Goal: Task Accomplishment & Management: Manage account settings

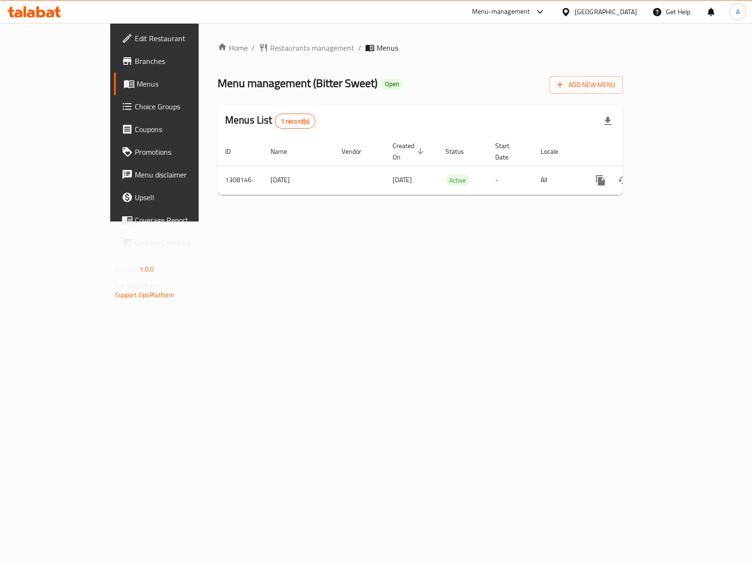
click at [303, 221] on div "Home / Restaurants management / Menus Menu management ( Bitter Sweet ) Open Add…" at bounding box center [420, 122] width 443 height 198
click at [437, 102] on div "Home / Restaurants management / Menus Menu management ( Bitter Sweet ) Open Add…" at bounding box center [420, 122] width 405 height 160
drag, startPoint x: 428, startPoint y: 140, endPoint x: 166, endPoint y: 144, distance: 262.1
click at [218, 144] on tr "ID Name Vendor Created On sorted descending Status Start Date Locale Actions" at bounding box center [453, 151] width 470 height 29
click at [244, 221] on div "Home / Restaurants management / Menus Menu management ( Bitter Sweet ) Open Add…" at bounding box center [420, 122] width 443 height 198
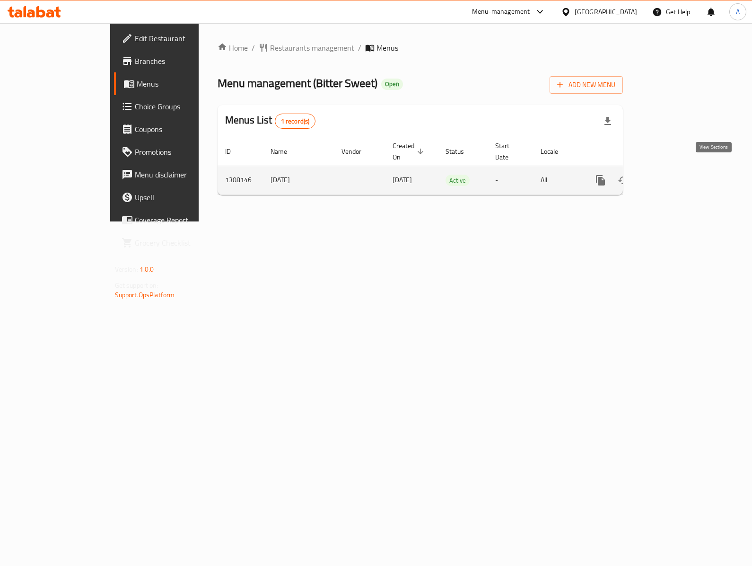
click at [675, 175] on icon "enhanced table" at bounding box center [668, 180] width 11 height 11
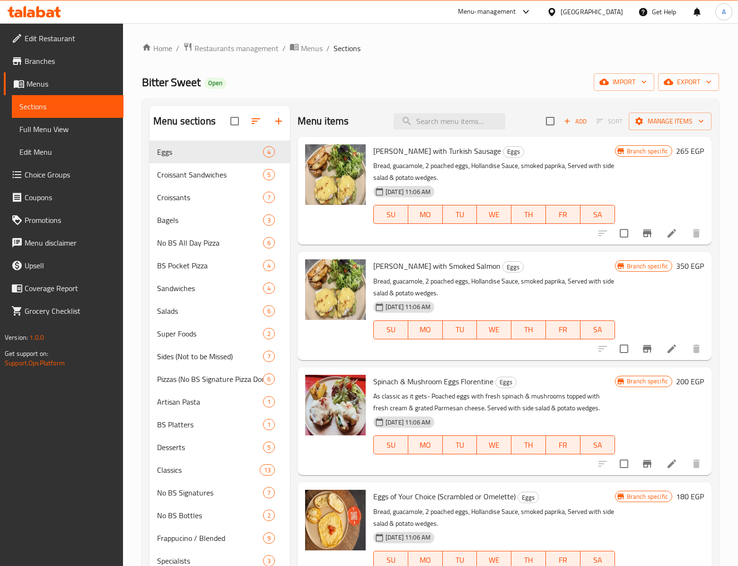
click at [481, 48] on ol "Home / Restaurants management / Menus / Sections" at bounding box center [430, 48] width 577 height 12
click at [621, 86] on span "import" at bounding box center [623, 82] width 45 height 12
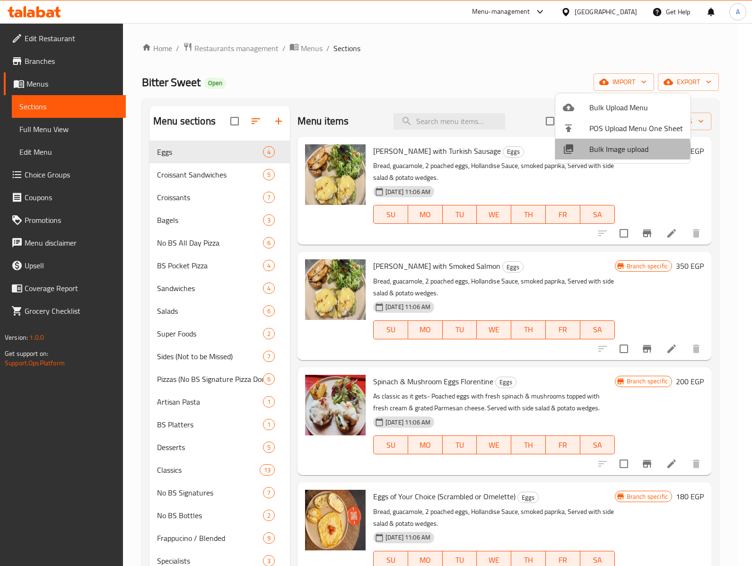
click at [621, 149] on span "Bulk Image upload" at bounding box center [636, 148] width 94 height 11
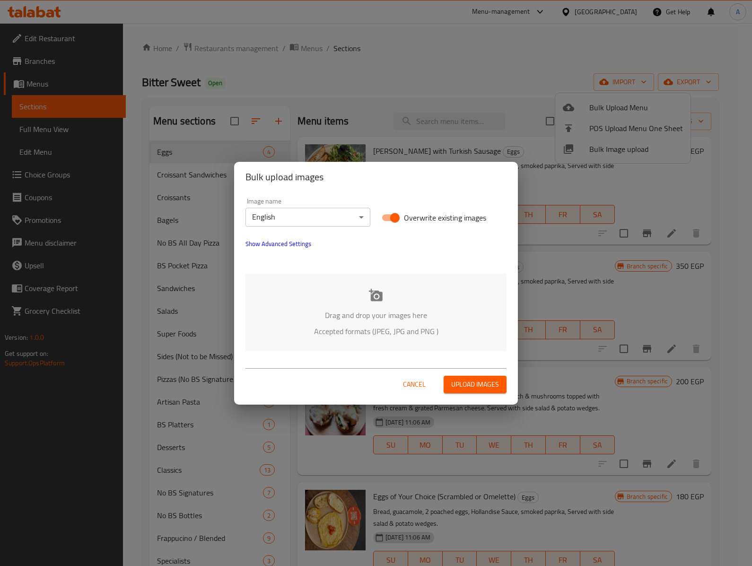
click at [382, 295] on icon at bounding box center [376, 295] width 14 height 12
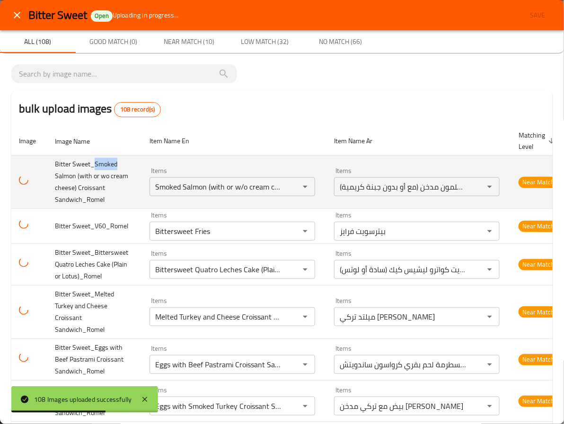
drag, startPoint x: 93, startPoint y: 165, endPoint x: 120, endPoint y: 165, distance: 27.0
click at [120, 165] on td "Bitter Sweet_Smoked Salmon (with or wo cream cheese) Croissant Sandwich_Romel" at bounding box center [94, 181] width 95 height 53
click at [232, 189] on Sandwich_Romel "Smoked Salmon (with or w/o cream cheese) Croissant Sandwich" at bounding box center [218, 186] width 132 height 13
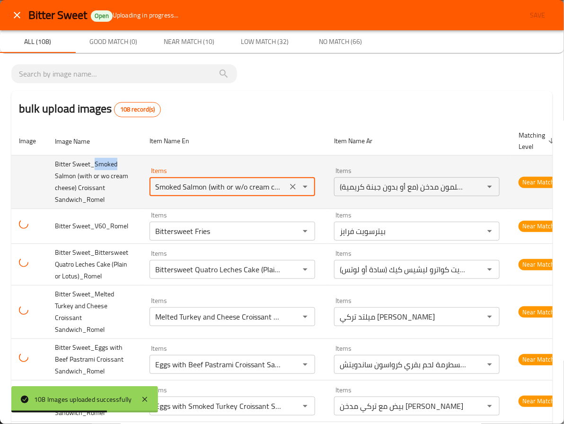
click at [270, 185] on Sandwich_Romel "Smoked Salmon (with or w/o cream cheese) Croissant Sandwich" at bounding box center [218, 186] width 132 height 13
click at [244, 189] on Sandwich_Romel "Smoked Salmon (with or w/o cream cheese) Croissant Sandwich" at bounding box center [218, 186] width 132 height 13
drag, startPoint x: 243, startPoint y: 189, endPoint x: 228, endPoint y: 196, distance: 16.1
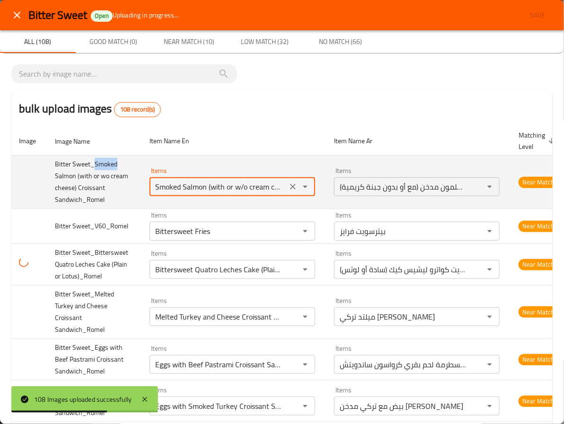
click at [228, 196] on div "Smoked Salmon (with or w/o cream cheese) Croissant Sandwich Items" at bounding box center [232, 186] width 166 height 19
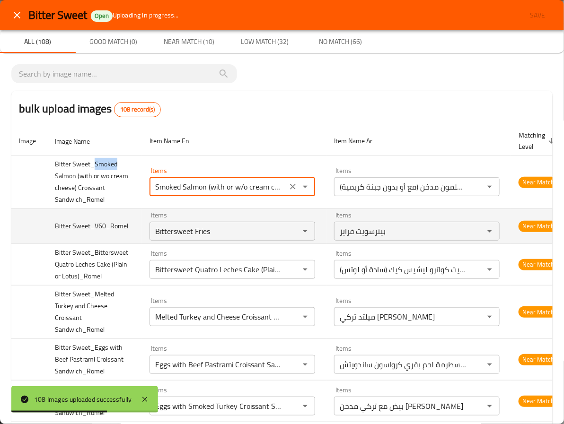
click at [116, 215] on td "Bitter Sweet_V60_Romel" at bounding box center [94, 226] width 95 height 35
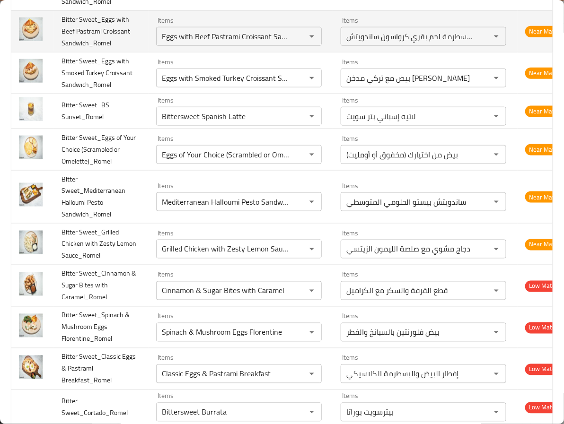
scroll to position [355, 0]
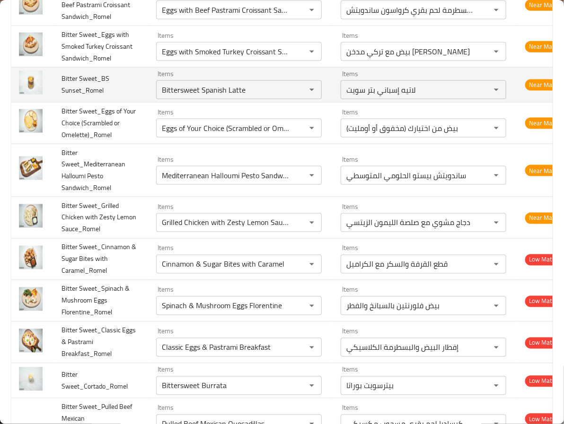
click at [68, 92] on span "Bitter Sweet_BS Sunset_Romel" at bounding box center [85, 84] width 48 height 24
click at [77, 91] on span "Bitter Sweet_BS Sunset_Romel" at bounding box center [85, 84] width 48 height 24
drag, startPoint x: 80, startPoint y: 91, endPoint x: 55, endPoint y: 94, distance: 24.7
click at [55, 94] on td "Bitter Sweet_BS Sunset_Romel" at bounding box center [101, 84] width 95 height 35
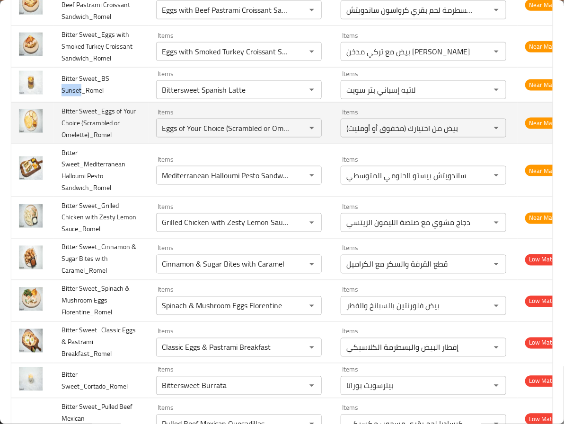
copy span "Sunset"
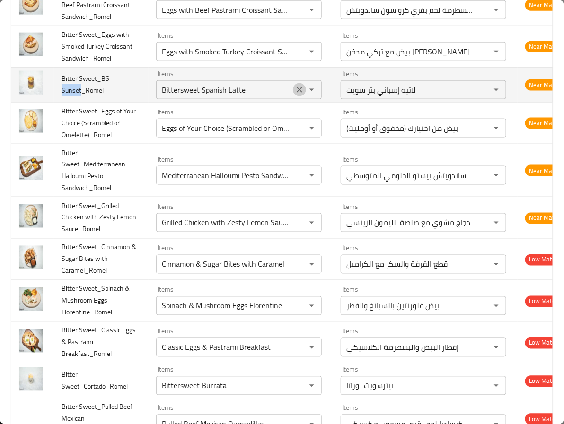
click at [298, 90] on icon "Clear" at bounding box center [299, 89] width 9 height 9
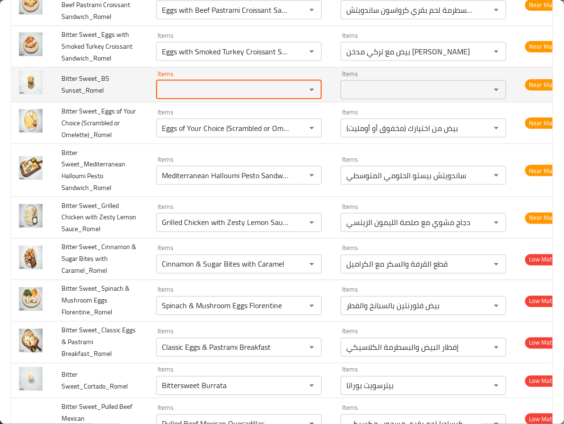
paste Sunset_Romel "Sunset"
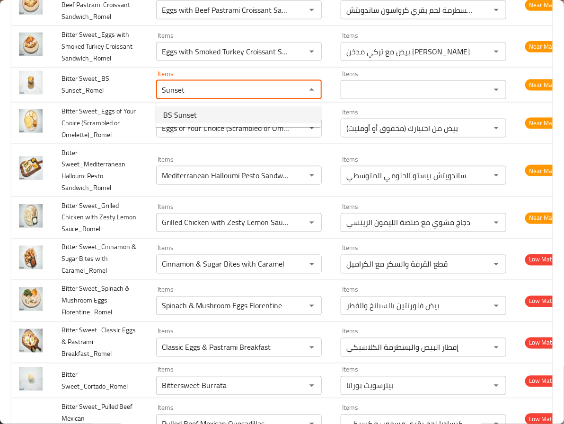
click at [176, 115] on span "BS Sunset" at bounding box center [180, 114] width 34 height 11
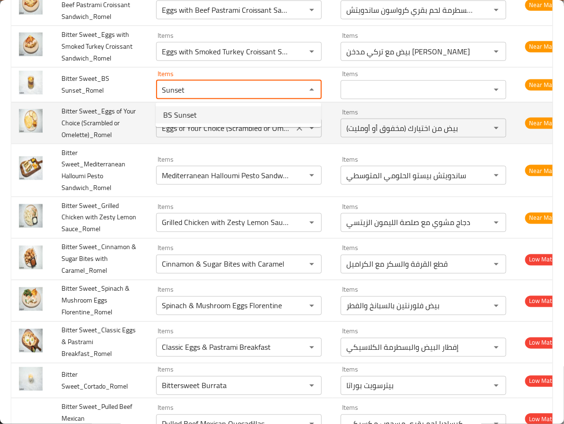
type Sunset_Romel "BS Sunset"
type Sunset_Romel-ar "بي اس صن سيت"
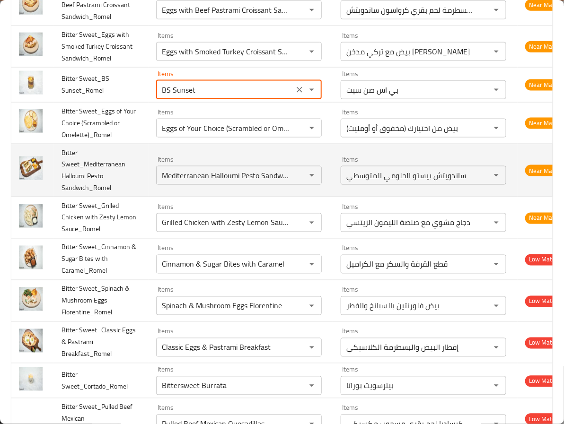
type Sunset_Romel "BS Sunset"
click at [102, 151] on td "Bitter Sweet_Mediterranean Halloumi Pesto Sandwich_Romel" at bounding box center [101, 170] width 95 height 53
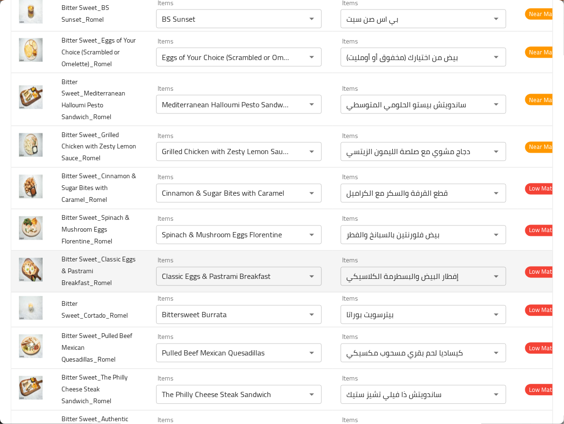
scroll to position [497, 0]
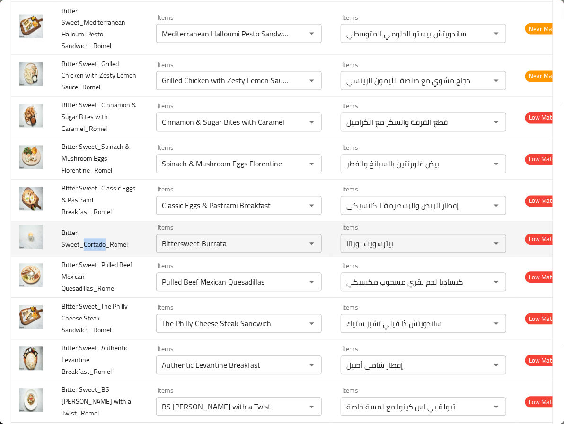
drag, startPoint x: 84, startPoint y: 250, endPoint x: 105, endPoint y: 244, distance: 22.0
click at [105, 244] on span "Bitter Sweet_Cortado_Romel" at bounding box center [94, 239] width 66 height 24
copy span "Cortado"
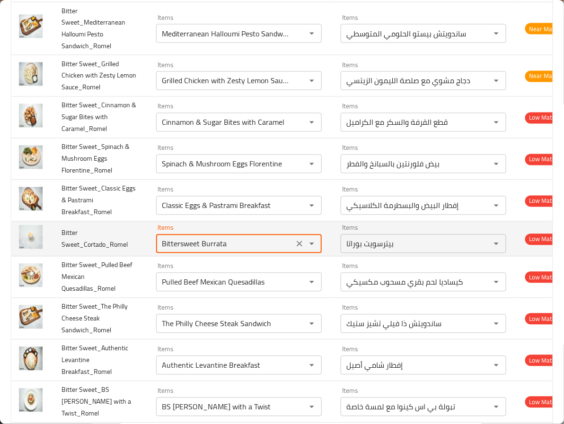
drag, startPoint x: 274, startPoint y: 250, endPoint x: 114, endPoint y: 247, distance: 160.4
click at [114, 247] on tr "Bitter Sweet_Cortado_Romel Items Bittersweet Burrata Items Items بيترسويت بورات…" at bounding box center [291, 239] width 561 height 35
paste Sweet_Cortado_Romel "Cortado"
type Sweet_Cortado_Romel "Cortado"
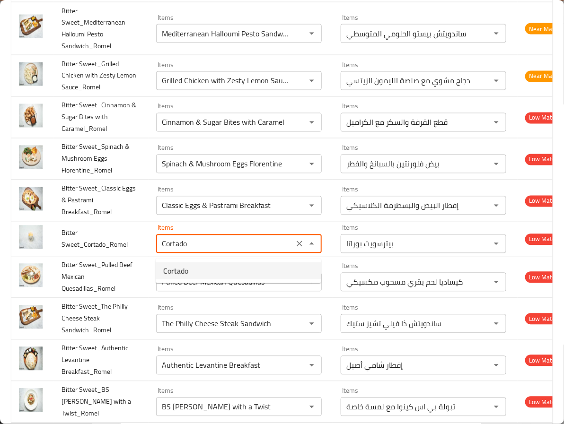
click at [180, 272] on span "Cortado" at bounding box center [175, 270] width 25 height 11
type Sweet_Cortado_Romel-ar "كورتادو"
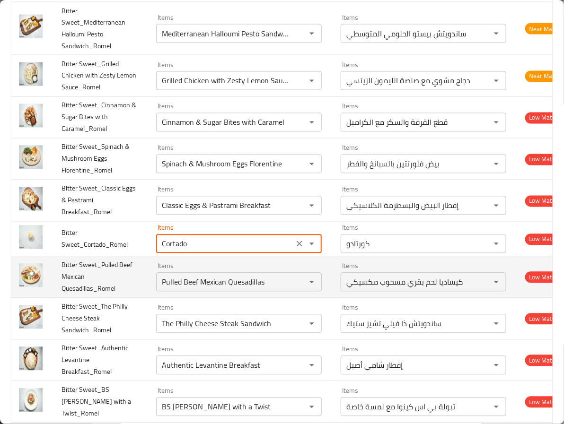
type Sweet_Cortado_Romel "Cortado"
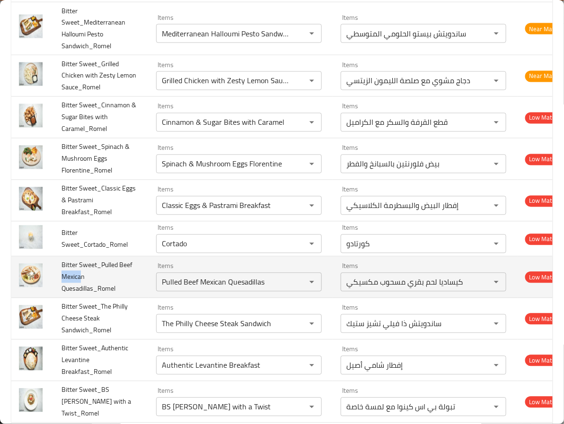
drag, startPoint x: 81, startPoint y: 281, endPoint x: 57, endPoint y: 281, distance: 24.1
click at [57, 281] on td "Bitter Sweet_Pulled Beef Mexican Quesadillas_Romel" at bounding box center [101, 278] width 95 height 42
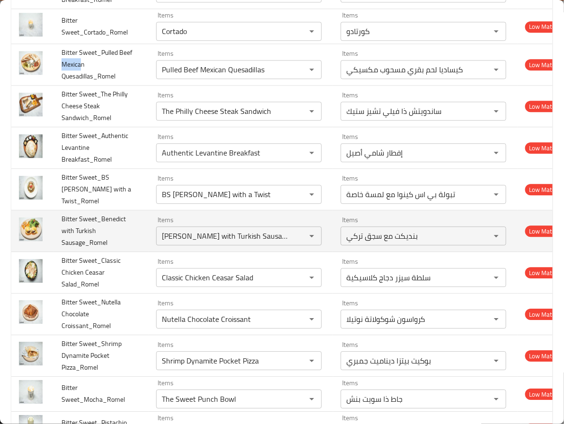
scroll to position [781, 0]
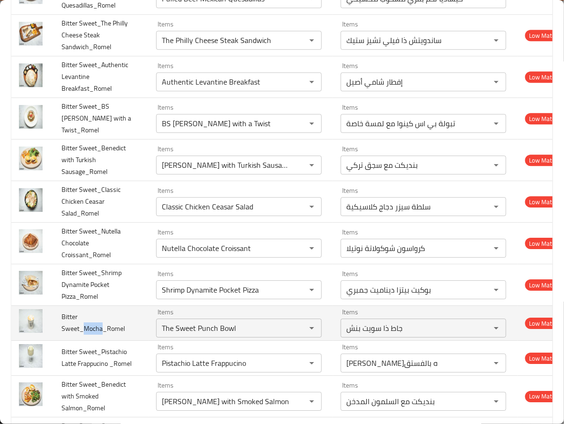
drag, startPoint x: 82, startPoint y: 333, endPoint x: 102, endPoint y: 334, distance: 19.9
click at [102, 334] on span "Bitter Sweet_Mocha_Romel" at bounding box center [92, 323] width 63 height 24
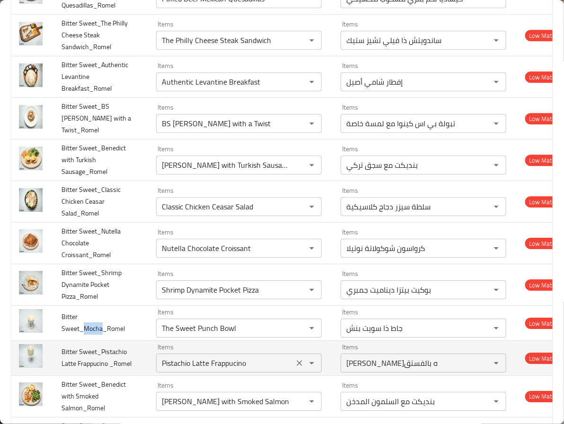
copy span "Mocha"
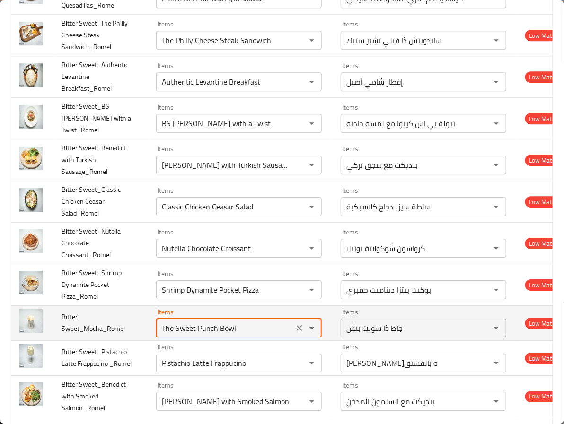
drag, startPoint x: 269, startPoint y: 334, endPoint x: 160, endPoint y: 336, distance: 108.4
click at [160, 335] on Sweet_Mocha_Romel "The Sweet Punch Bowl" at bounding box center [225, 328] width 132 height 13
paste Sweet_Mocha_Romel "Mocha"
type Sweet_Mocha_Romel "Mocha"
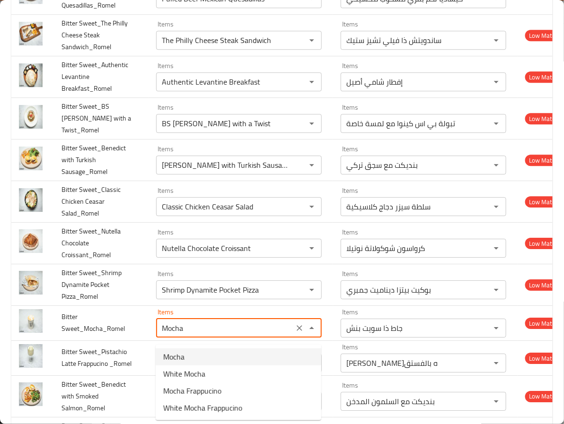
click at [203, 356] on Sweet_Mocha_Romel-option-0 "Mocha" at bounding box center [239, 357] width 166 height 17
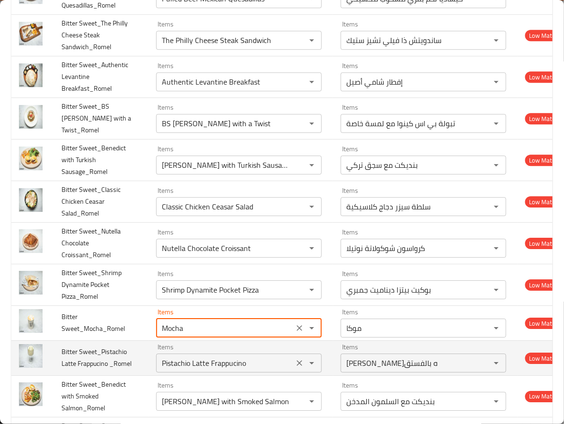
type Sweet_Mocha_Romel-ar "موكا"
type Sweet_Mocha_Romel "Mocha"
click at [125, 368] on span "Bitter Sweet_Pistachio Latte Frappucino _Romel" at bounding box center [96, 358] width 70 height 24
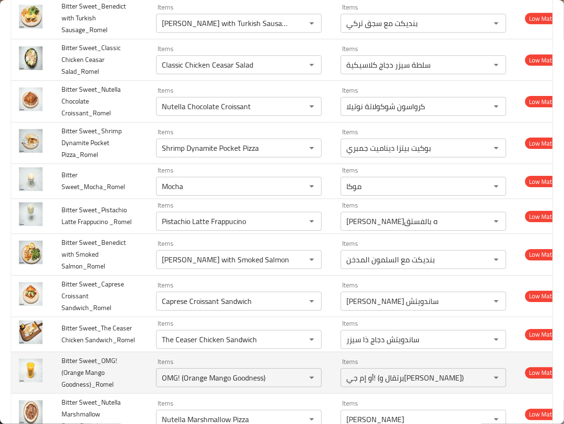
scroll to position [993, 0]
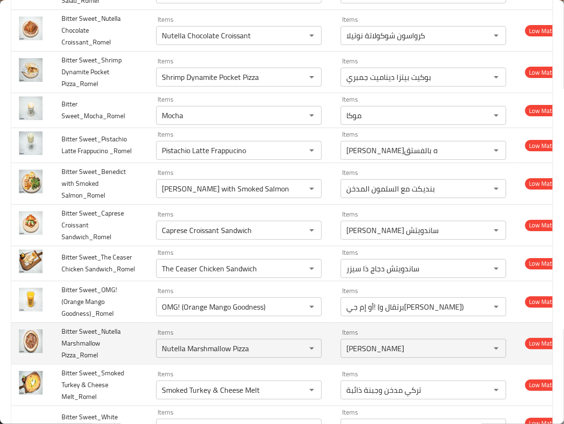
click at [117, 351] on td "Bitter Sweet_Nutella Marshmallow Pizza_Romel" at bounding box center [101, 344] width 95 height 42
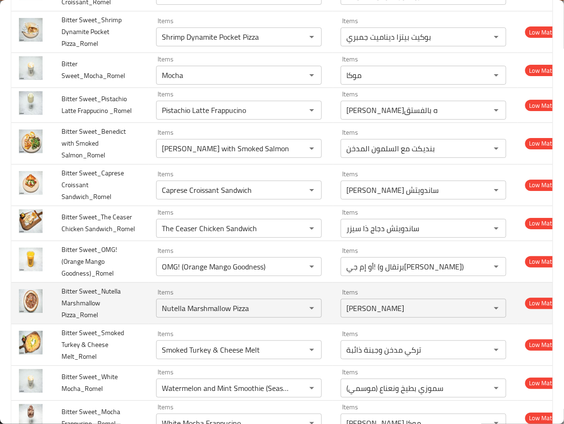
scroll to position [1064, 0]
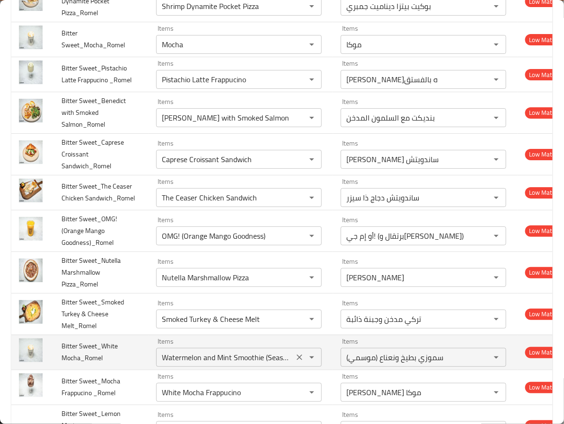
click at [264, 361] on Mocha_Romel "Watermelon and Mint Smoothie (Seasonal)" at bounding box center [225, 357] width 132 height 13
click at [261, 360] on Mocha_Romel "Watermelon and Mint Smoothie (Seasonal)" at bounding box center [225, 357] width 132 height 13
click at [262, 360] on Mocha_Romel "Watermelon and Mint Smoothie (Seasonal)" at bounding box center [225, 357] width 132 height 13
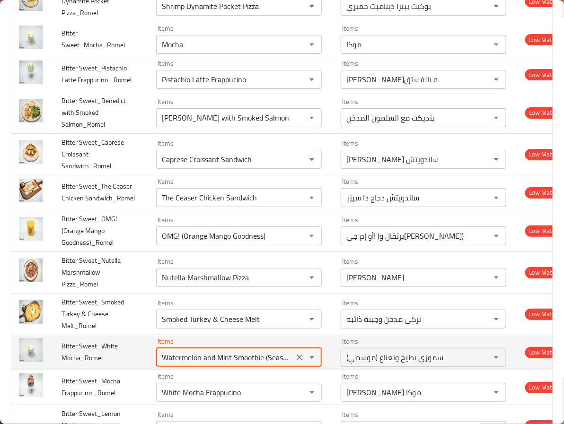
paste Mocha_Romel "Mocha"
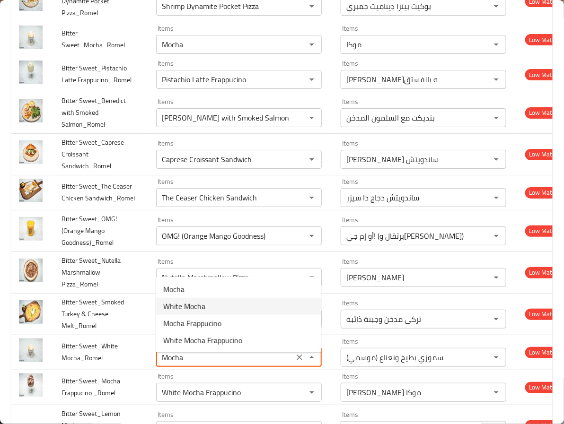
click at [202, 312] on span "White Mocha" at bounding box center [184, 306] width 42 height 11
type Mocha_Romel "White Mocha"
type Mocha_Romel-ar "وايت موكا"
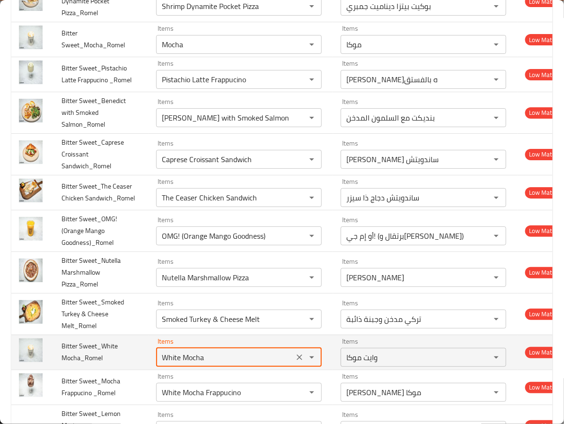
type Mocha_Romel "White Mocha"
click at [143, 360] on td "Bitter Sweet_White Mocha_Romel" at bounding box center [101, 352] width 95 height 35
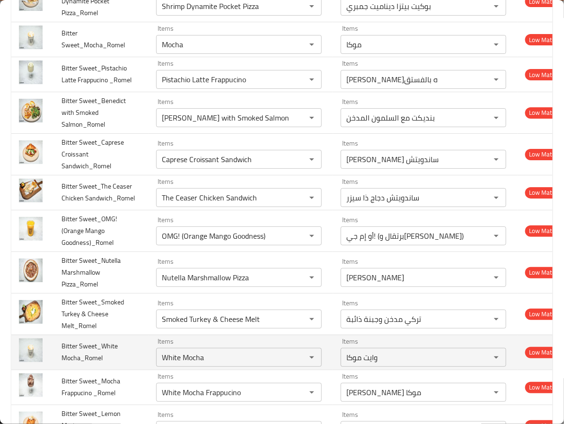
scroll to position [1135, 0]
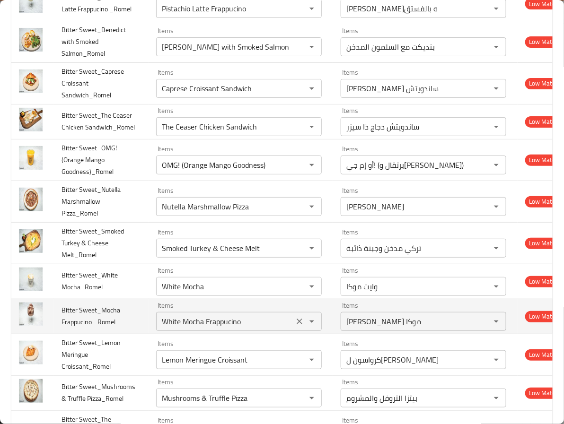
click at [228, 326] on _Romel "White Mocha Frappucino" at bounding box center [225, 321] width 132 height 13
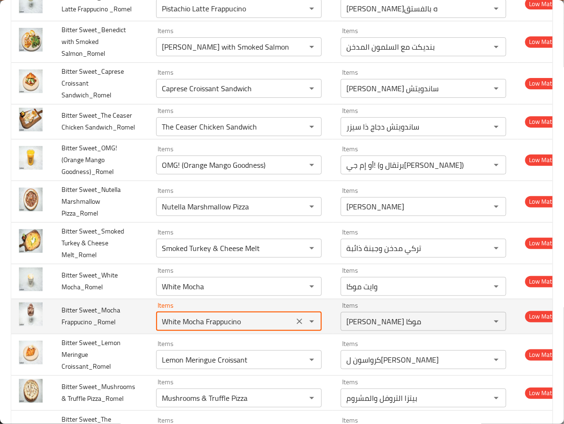
click at [228, 326] on _Romel "White Mocha Frappucino" at bounding box center [225, 321] width 132 height 13
paste _Romel "Mocha"
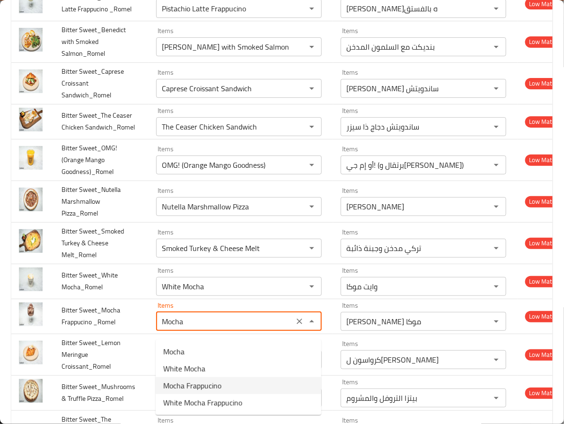
click at [221, 386] on span "Mocha Frappucino" at bounding box center [192, 385] width 58 height 11
type _Romel "Mocha Frappucino"
type _Romel-ar "فرابتشينو موكا"
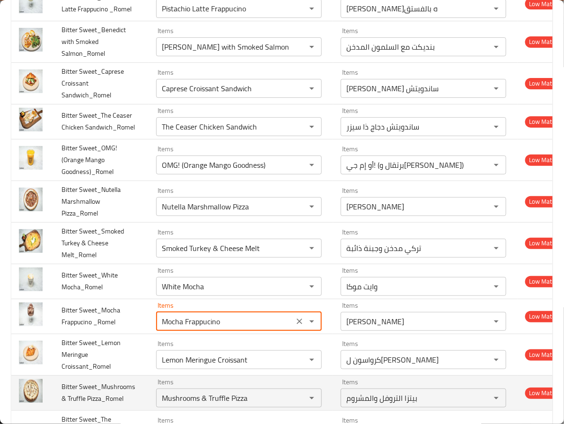
type _Romel "Mocha Frappucino"
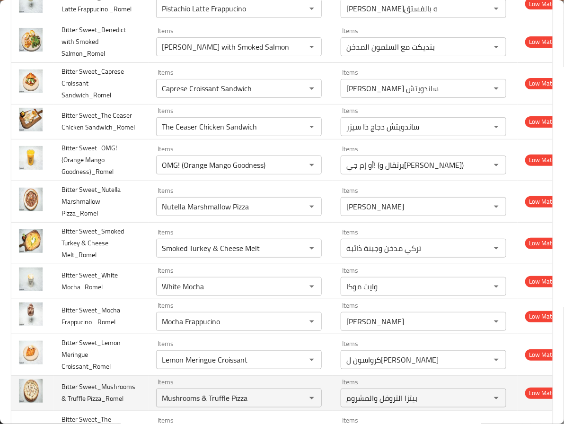
click at [132, 402] on td "Bitter Sweet_Mushrooms & Truffle Pizza_Romel" at bounding box center [101, 393] width 95 height 35
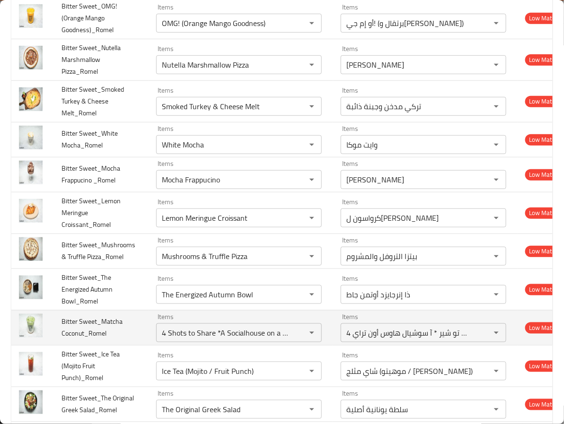
scroll to position [1348, 0]
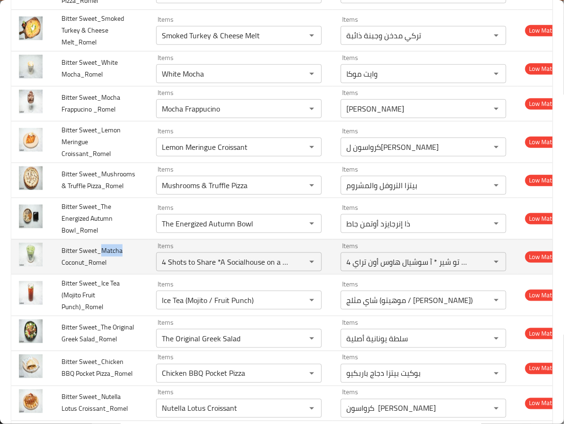
drag, startPoint x: 99, startPoint y: 257, endPoint x: 123, endPoint y: 254, distance: 24.3
click at [123, 254] on td "Bitter Sweet_Matcha Coconut_Romel" at bounding box center [101, 256] width 95 height 35
copy span "Matcha"
click at [219, 269] on Coconut_Romel "4 Shots to Share *A Socialhouse on a Tray!" at bounding box center [225, 261] width 132 height 13
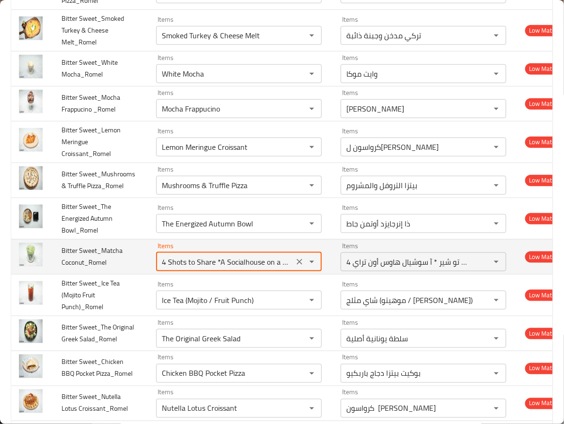
click at [219, 269] on Coconut_Romel "4 Shots to Share *A Socialhouse on a Tray!" at bounding box center [225, 261] width 132 height 13
paste Coconut_Romel "Matcha"
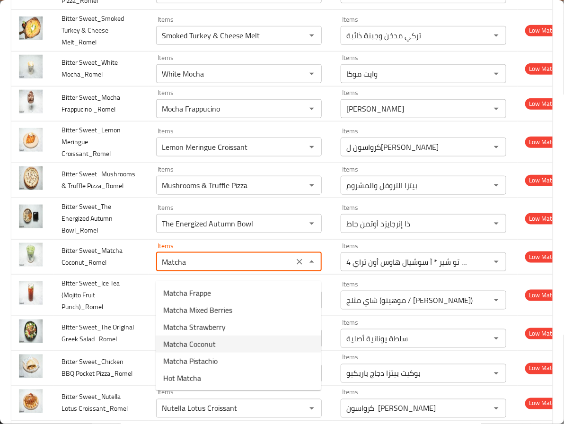
click at [220, 341] on Coconut_Romel-option-3 "Matcha Coconut" at bounding box center [239, 344] width 166 height 17
type Coconut_Romel "Matcha Coconut"
type Coconut_Romel-ar "ماتشا جوز الهند"
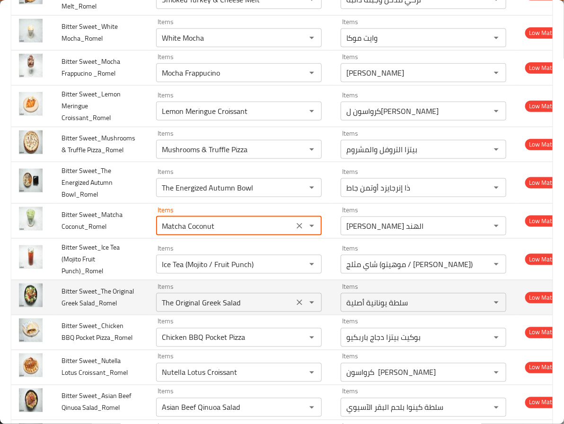
scroll to position [1419, 0]
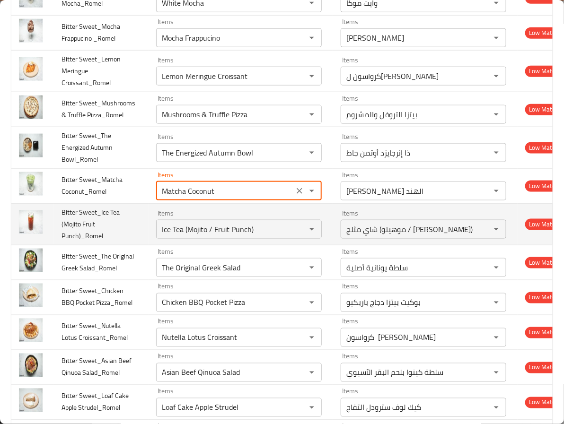
type Coconut_Romel "Matcha Coconut"
click at [105, 243] on td "Bitter Sweet_Ice Tea (Mojito Fruit Punch)_Romel" at bounding box center [101, 224] width 95 height 42
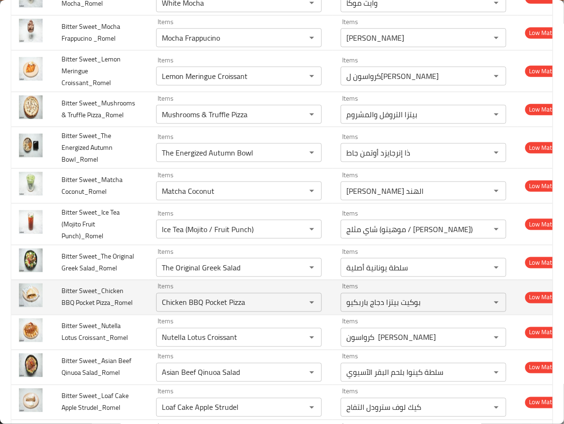
click at [142, 315] on td "Bitter Sweet_Chicken BBQ Pocket Pizza_Romel" at bounding box center [101, 297] width 95 height 35
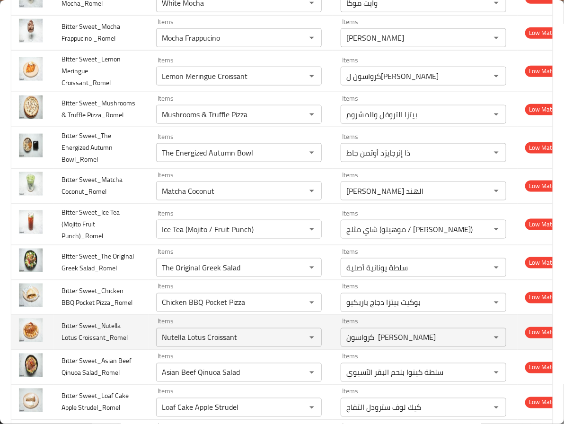
click at [141, 338] on td "Bitter Sweet_Nutella Lotus Croissant_Romel" at bounding box center [101, 332] width 95 height 35
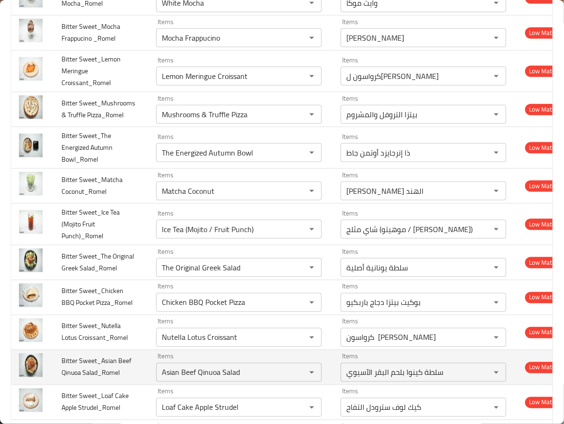
click at [127, 381] on td "Bitter Sweet_Asian Beef Qinuoa Salad_Romel" at bounding box center [101, 367] width 95 height 35
click at [195, 371] on div "Items Asian Beef Qinuoa Salad Items" at bounding box center [239, 367] width 166 height 29
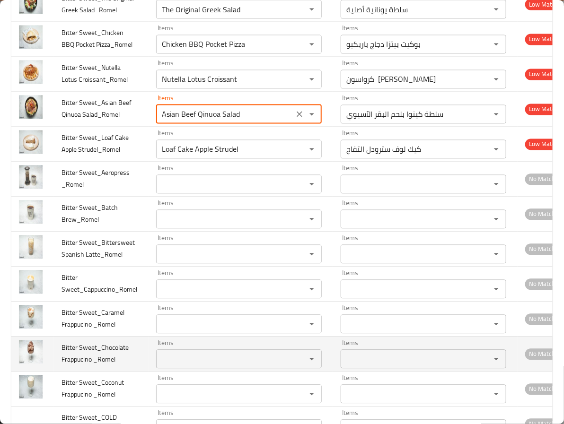
scroll to position [1703, 0]
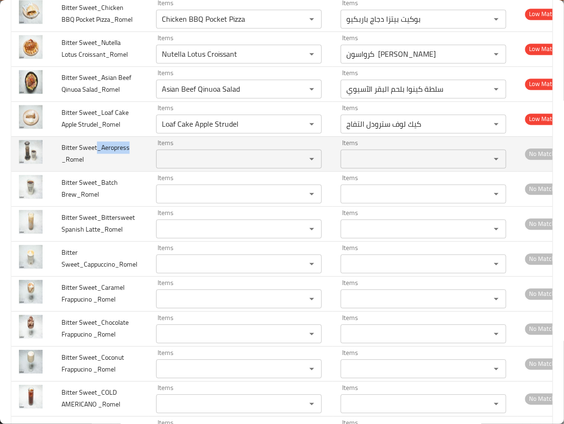
drag, startPoint x: 98, startPoint y: 156, endPoint x: 129, endPoint y: 159, distance: 31.4
click at [129, 159] on td "Bitter Sweet_Aeropress _Romel" at bounding box center [101, 153] width 95 height 35
click at [128, 158] on span "Bitter Sweet_Aeropress _Romel" at bounding box center [95, 153] width 68 height 24
drag, startPoint x: 100, startPoint y: 155, endPoint x: 129, endPoint y: 158, distance: 29.5
click at [129, 158] on td "Bitter Sweet_Aeropress _Romel" at bounding box center [101, 153] width 95 height 35
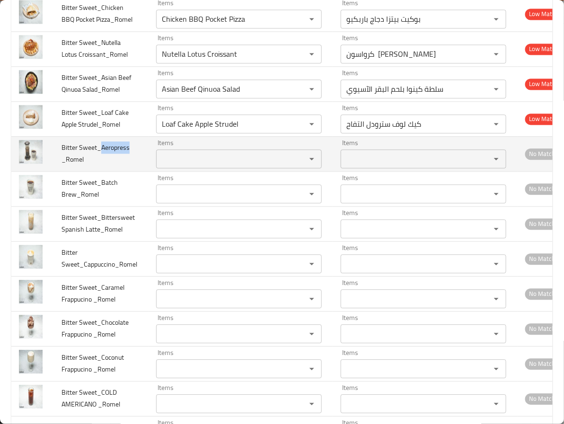
copy span "Aeropress"
click at [189, 160] on div "Items" at bounding box center [239, 158] width 166 height 19
paste _Romel "Aeropress"
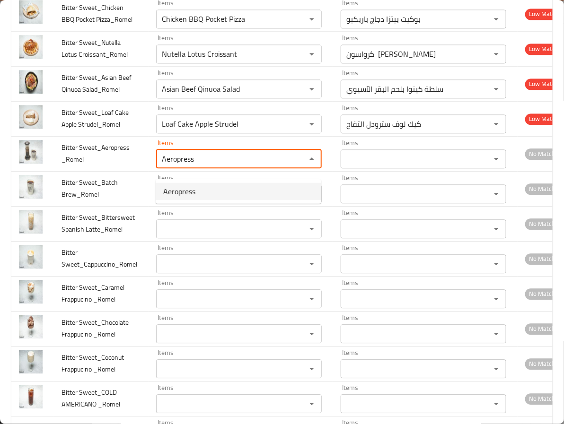
click at [181, 189] on span "Aeropress" at bounding box center [179, 191] width 32 height 11
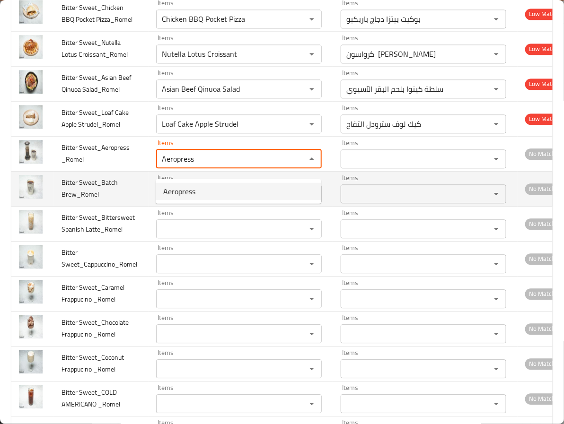
type _Romel "Aeropress"
type _Romel-ar "ايروبريس"
type _Romel "Aeropress"
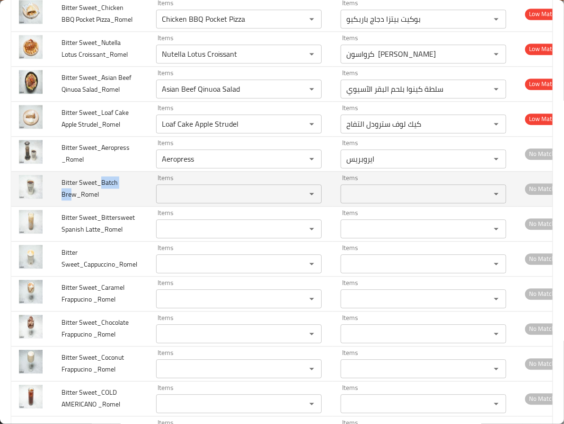
drag, startPoint x: 99, startPoint y: 190, endPoint x: 73, endPoint y: 208, distance: 31.8
click at [73, 201] on span "Bitter Sweet_Batch Brew_Romel" at bounding box center [89, 188] width 56 height 24
copy span "Batch Bre"
click at [185, 193] on div "Items" at bounding box center [239, 193] width 166 height 19
paste Brew_Romel "Batch Bre"
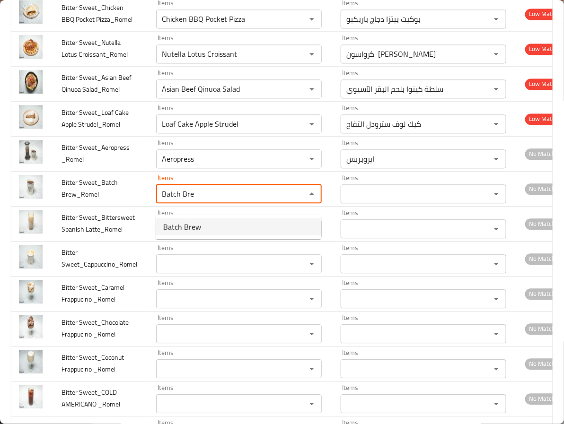
click at [184, 227] on span "Batch Brew" at bounding box center [182, 226] width 38 height 11
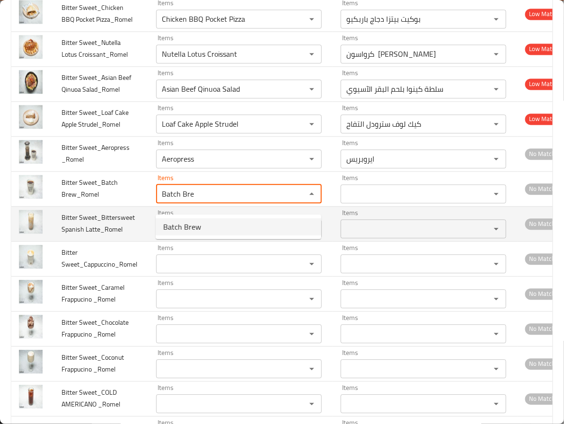
type Brew_Romel "Batch Brew"
type Brew_Romel-ar "باتش برو"
type Brew_Romel "Batch Brew"
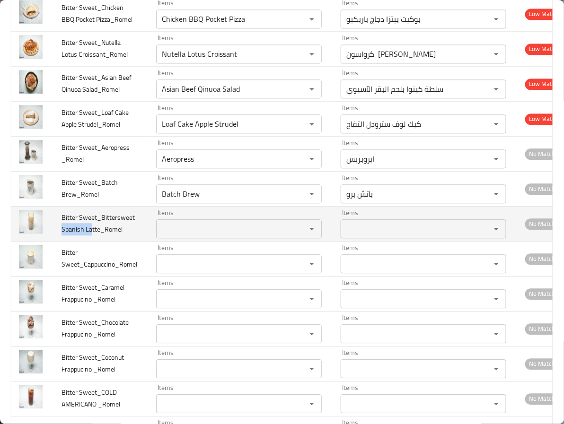
copy span "Spanish La"
drag, startPoint x: 62, startPoint y: 239, endPoint x: 93, endPoint y: 235, distance: 30.6
click at [93, 235] on span "Bitter Sweet_Bittersweet Spanish Latte_Romel" at bounding box center [97, 223] width 73 height 24
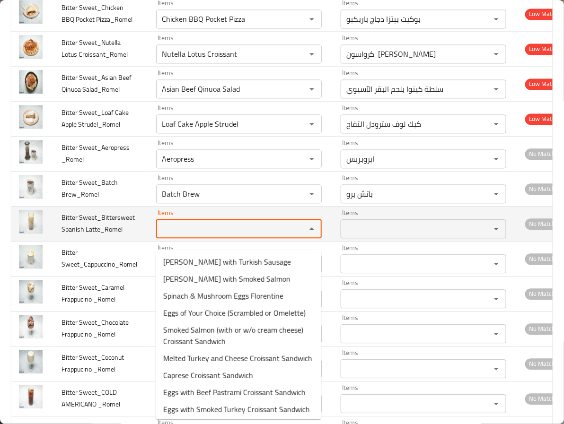
click at [186, 236] on Latte_Romel "Items" at bounding box center [225, 228] width 132 height 13
paste Latte_Romel "Spanish Lat"
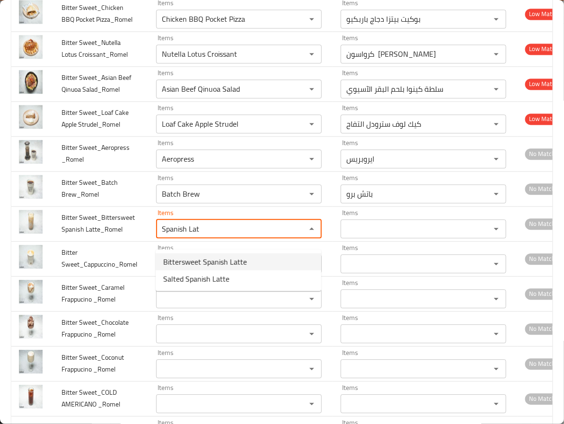
click at [191, 259] on span "Bittersweet Spanish Latte" at bounding box center [205, 261] width 84 height 11
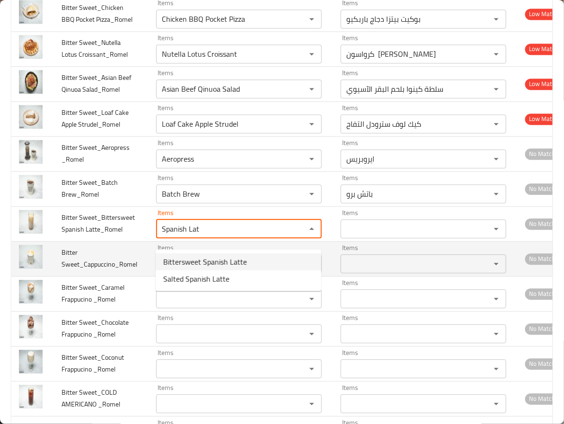
type Latte_Romel "Bittersweet Spanish Latte"
type Latte_Romel-ar "لاتيه إسباني بتر سويت"
type Latte_Romel "Bittersweet Spanish Latte"
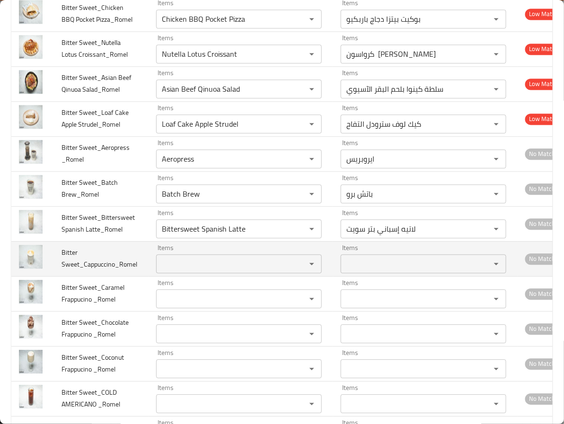
click at [97, 271] on span "Bitter Sweet_Cappuccino_Romel" at bounding box center [99, 258] width 76 height 24
click at [87, 271] on span "Bitter Sweet_Cappuccino_Romel" at bounding box center [99, 258] width 76 height 24
click at [102, 271] on span "Bitter Sweet_Cappuccino_Romel" at bounding box center [99, 258] width 76 height 24
copy span "Cappuccino"
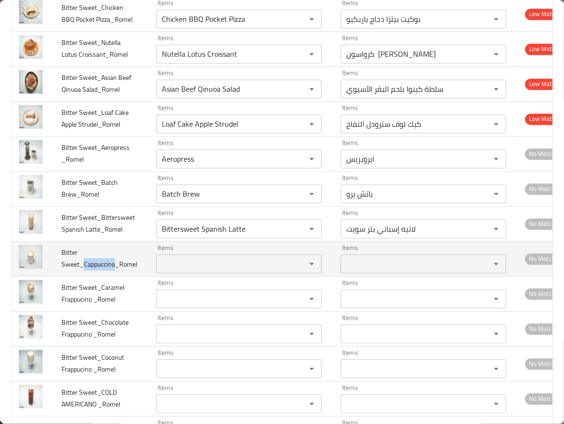
drag, startPoint x: 115, startPoint y: 275, endPoint x: 82, endPoint y: 272, distance: 32.9
click at [82, 271] on span "Bitter Sweet_Cappuccino_Romel" at bounding box center [99, 258] width 76 height 24
click at [213, 273] on div "Items" at bounding box center [239, 264] width 166 height 19
paste Sweet_Cappuccino_Romel "Cappuccino"
type Sweet_Cappuccino_Romel "Cappuccino"
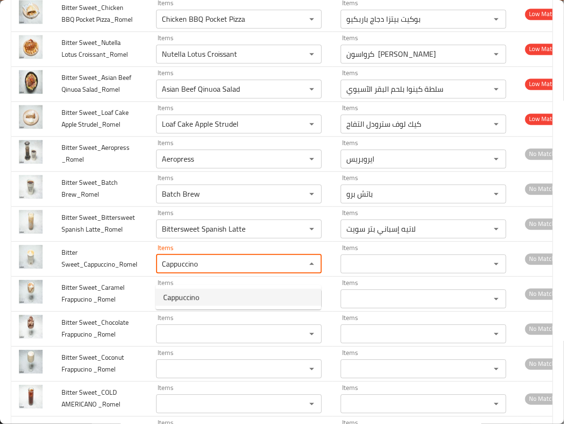
click at [210, 295] on Sweet_Cappuccino_Romel-option-0 "Cappuccino" at bounding box center [239, 297] width 166 height 17
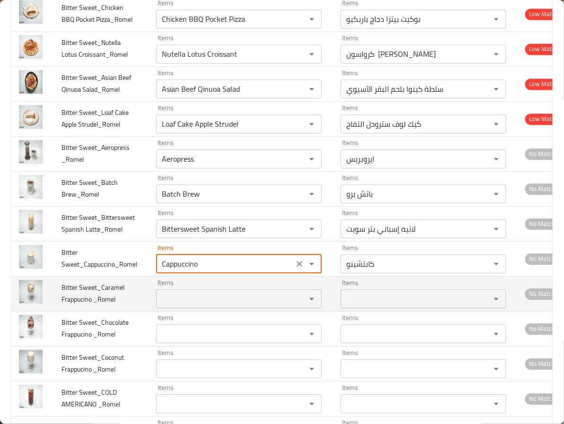
type Sweet_Cappuccino_Romel-ar "كابتشينو"
type Sweet_Cappuccino_Romel "Cappuccino"
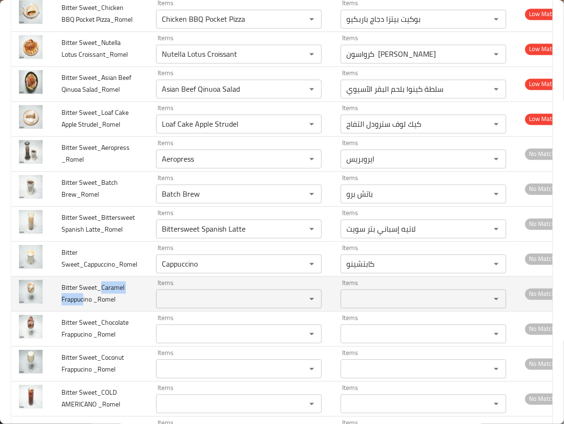
drag, startPoint x: 100, startPoint y: 296, endPoint x: 84, endPoint y: 311, distance: 22.1
click at [84, 306] on span "Bitter Sweet_Caramel Frappucino _Romel" at bounding box center [92, 293] width 63 height 24
copy span "Caramel Frappuc"
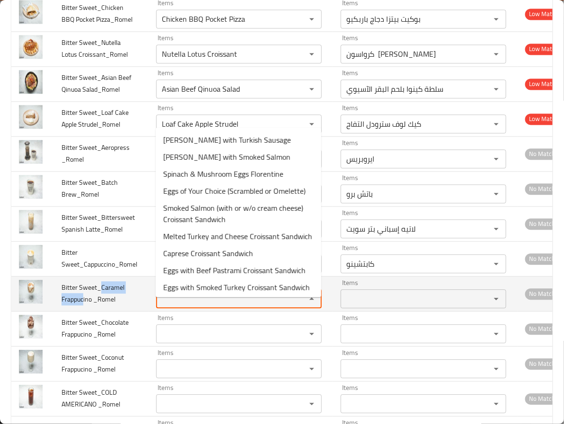
click at [183, 303] on _Romel "Items" at bounding box center [225, 298] width 132 height 13
paste _Romel "Caramel Frappuc"
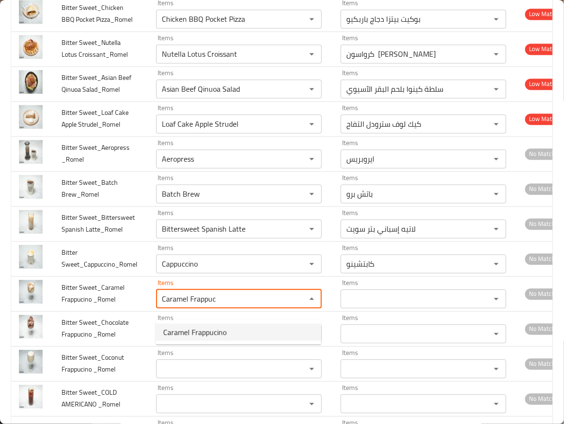
click at [186, 331] on span "Caramel Frappucino" at bounding box center [194, 332] width 63 height 11
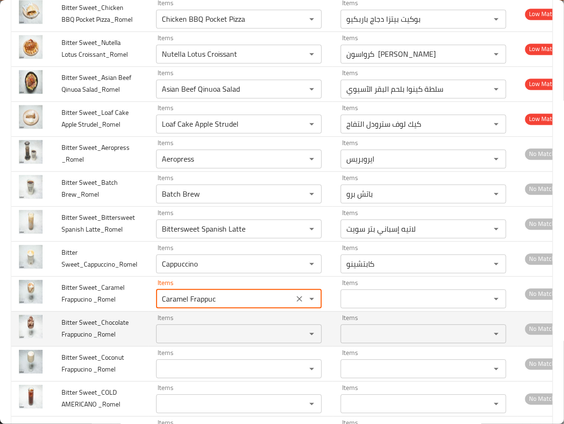
type _Romel "Caramel Frappucino"
type _Romel-ar "فرابتشينو كراميل"
type _Romel "Caramel Frappucino"
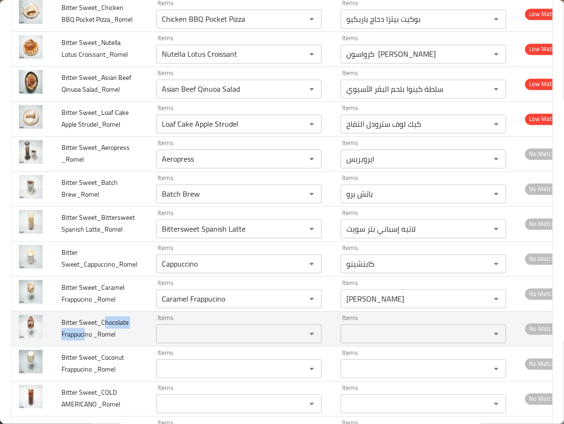
drag, startPoint x: 102, startPoint y: 328, endPoint x: 86, endPoint y: 349, distance: 26.6
click at [86, 341] on span "Bitter Sweet_Chocolate Frappucino _Romel" at bounding box center [94, 328] width 67 height 24
copy span "hocolate Frappuci"
click at [176, 335] on div "Items" at bounding box center [239, 334] width 166 height 19
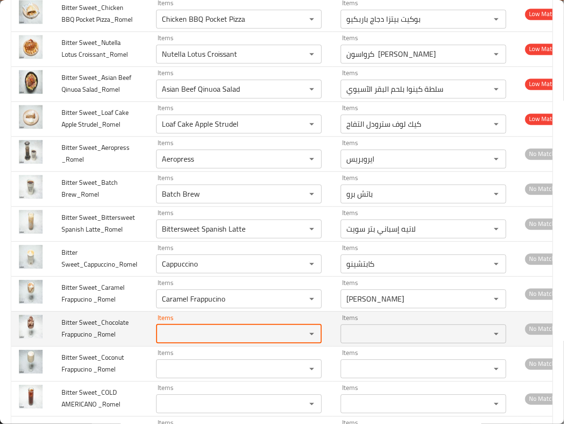
paste _Romel "hocolate Frappuci"
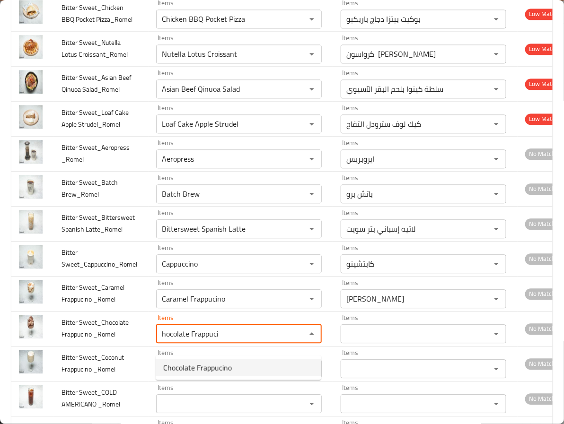
click at [180, 363] on span "Chocolate Frappucino" at bounding box center [197, 367] width 69 height 11
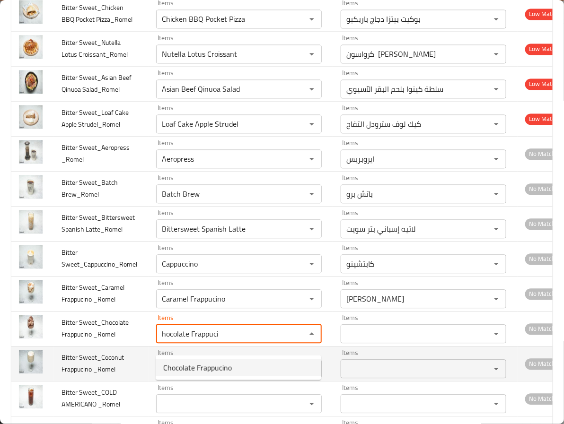
type _Romel "Chocolate Frappucino"
type _Romel-ar "فرابتشينو شوكولاتة"
type _Romel "Chocolate Frappucino"
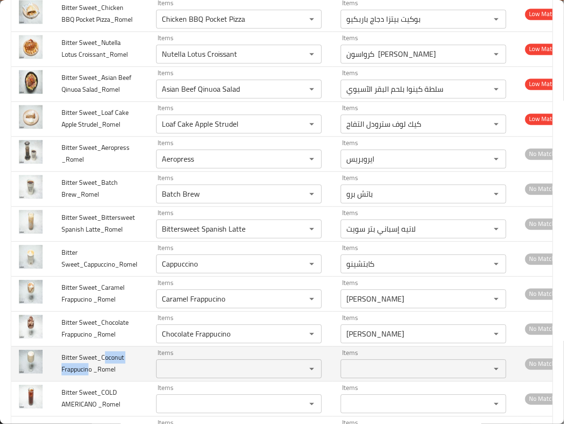
drag, startPoint x: 102, startPoint y: 366, endPoint x: 89, endPoint y: 383, distance: 21.3
click at [89, 376] on span "Bitter Sweet_Coconut Frappucino _Romel" at bounding box center [92, 363] width 62 height 24
click at [172, 376] on _Romel "Items" at bounding box center [225, 368] width 132 height 13
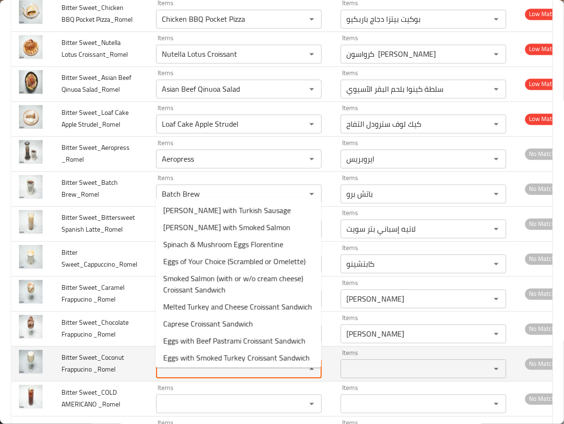
paste _Romel "oconut Frappucin"
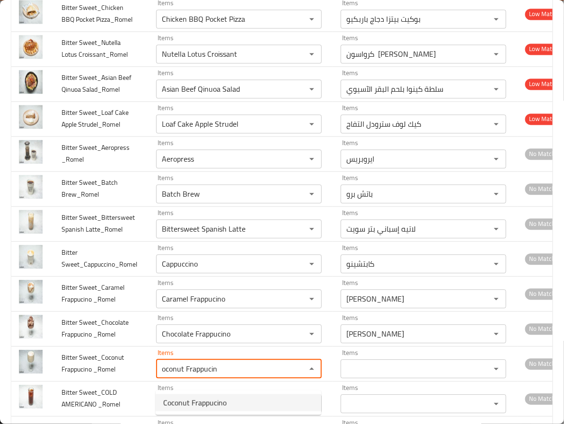
click at [179, 406] on span "Coconut Frappucino" at bounding box center [194, 402] width 63 height 11
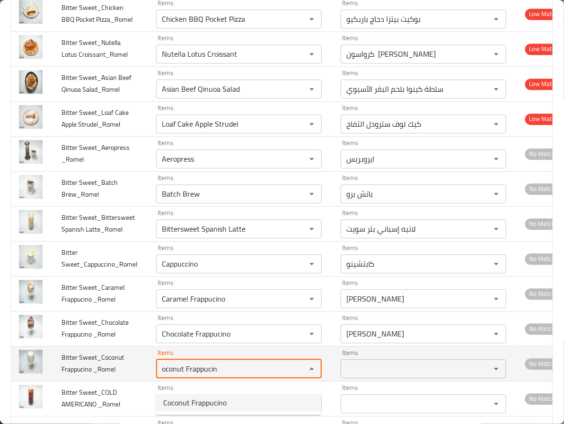
type _Romel "Coconut Frappucino"
type _Romel-ar "فرابتشينو جوز الهند"
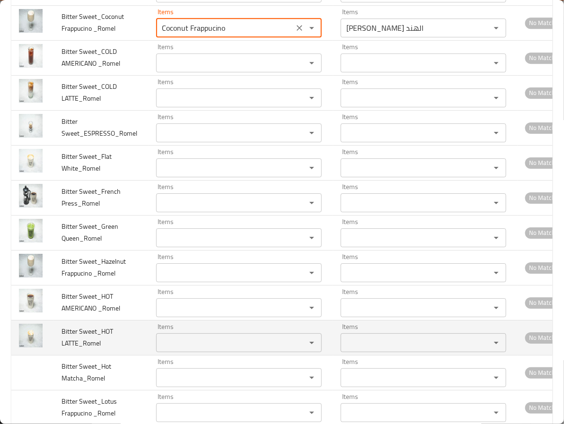
scroll to position [2058, 0]
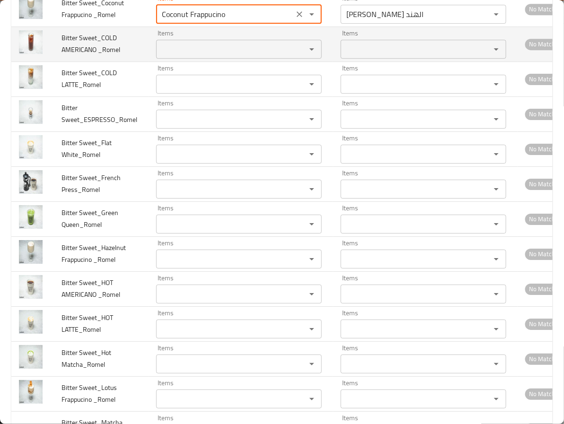
type _Romel "Coconut Frappucino"
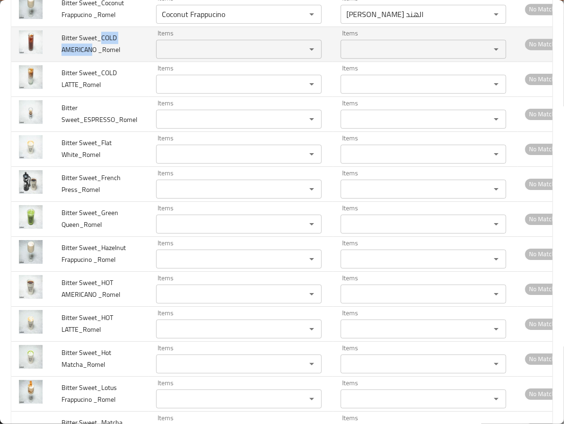
drag, startPoint x: 101, startPoint y: 48, endPoint x: 94, endPoint y: 58, distance: 11.9
click at [94, 56] on span "Bitter Sweet_COLD AMERICANO _Romel" at bounding box center [90, 44] width 59 height 24
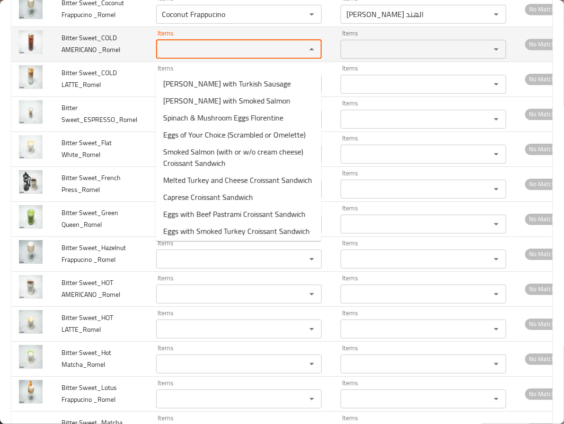
click at [184, 56] on _Romel "Items" at bounding box center [225, 49] width 132 height 13
paste _Romel "COLD AMERICAN"
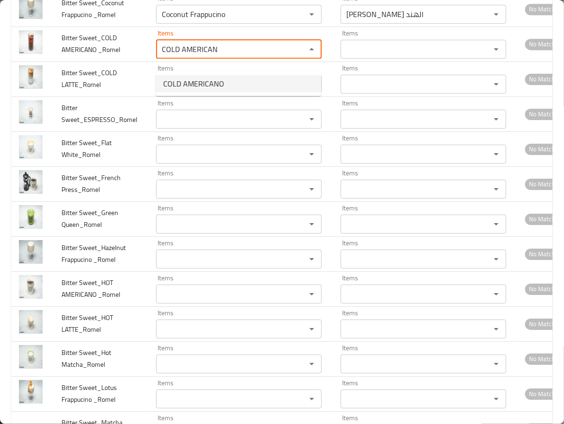
click at [194, 85] on span "COLD AMERICANO" at bounding box center [193, 83] width 61 height 11
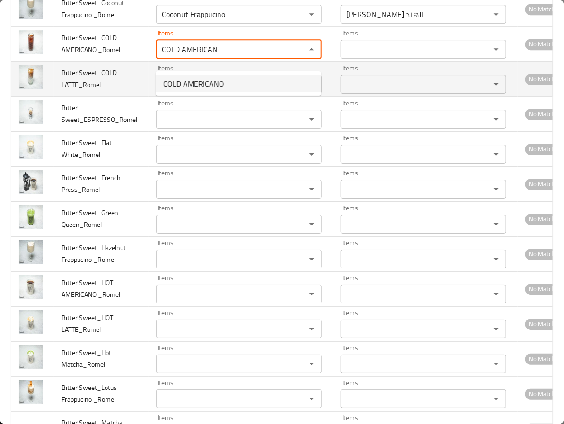
type _Romel "COLD AMERICANO"
type _Romel-ar "أمريكانو بارد"
type _Romel "COLD AMERICANO"
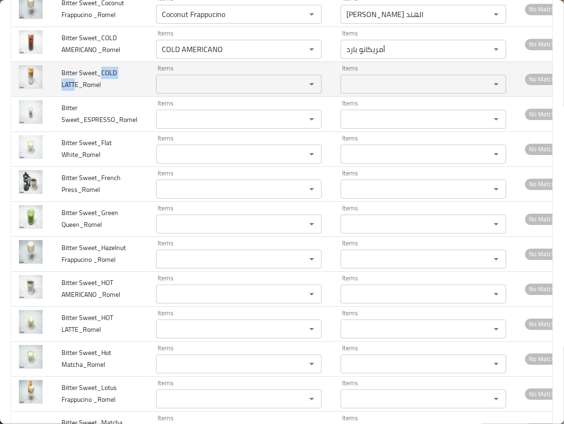
drag, startPoint x: 100, startPoint y: 81, endPoint x: 74, endPoint y: 97, distance: 30.2
click at [74, 91] on span "Bitter Sweet_COLD LATTE_Romel" at bounding box center [88, 79] width 55 height 24
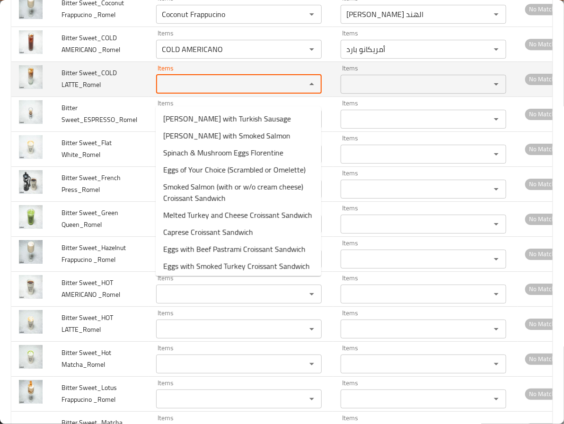
click at [174, 91] on LATTE_Romel "Items" at bounding box center [225, 84] width 132 height 13
paste LATTE_Romel "COLD LATT"
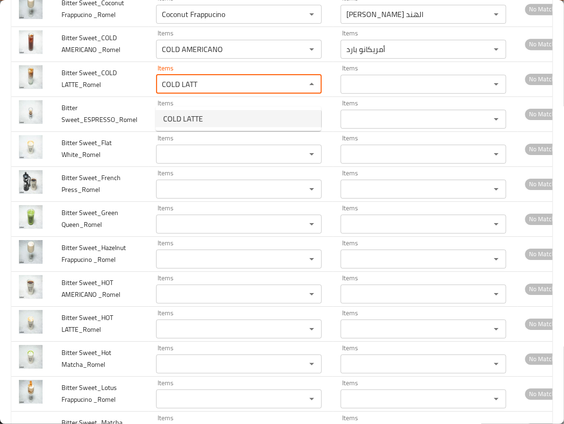
click at [186, 120] on span "COLD LATTE" at bounding box center [183, 118] width 40 height 11
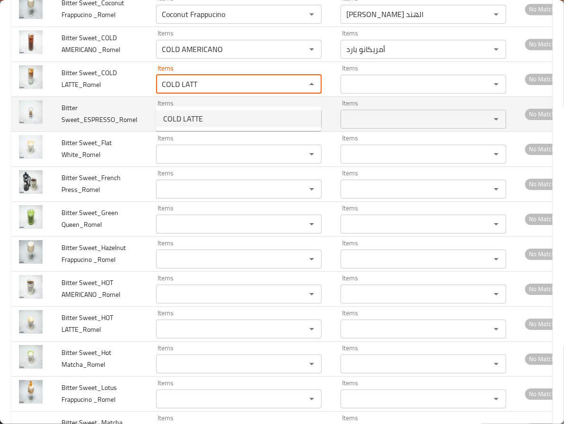
type LATTE_Romel "COLD LATTE"
type LATTE_Romel-ar "لاتيه بارد"
type LATTE_Romel "COLD LATTE"
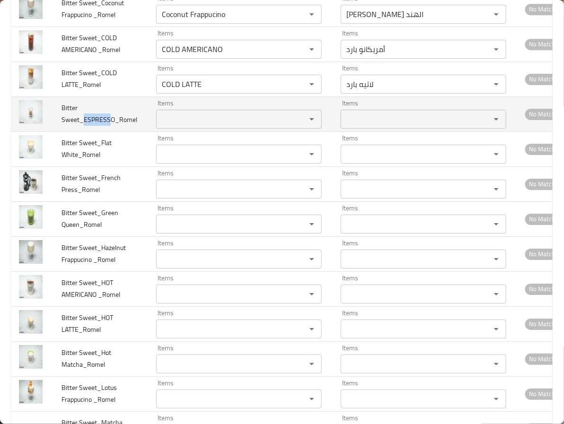
drag, startPoint x: 83, startPoint y: 132, endPoint x: 111, endPoint y: 131, distance: 28.0
click at [111, 126] on span "Bitter Sweet_ESPRESSO_Romel" at bounding box center [99, 114] width 76 height 24
click at [181, 126] on Sweet_ESPRESSO_Romel "Items" at bounding box center [225, 119] width 132 height 13
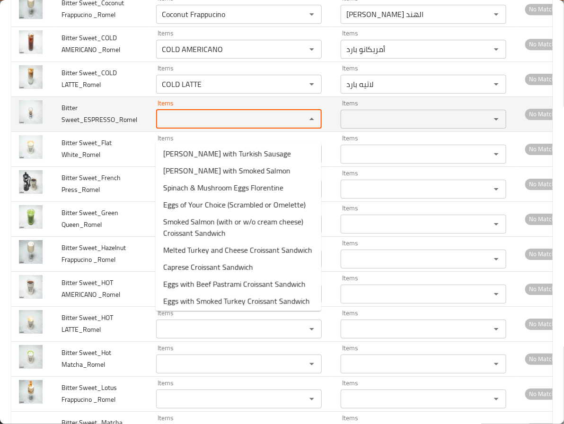
paste Sweet_ESPRESSO_Romel "ESPRESS"
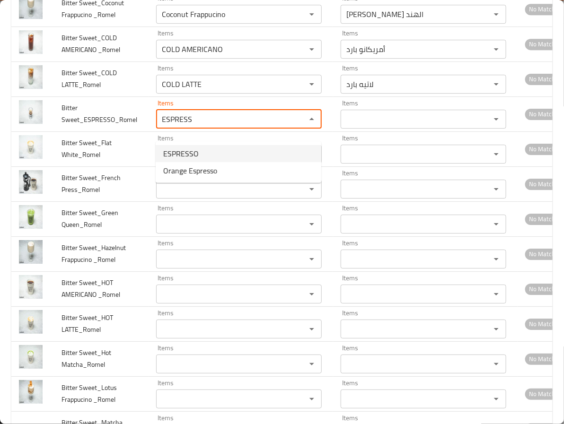
click at [182, 152] on span "ESPRESSO" at bounding box center [180, 153] width 35 height 11
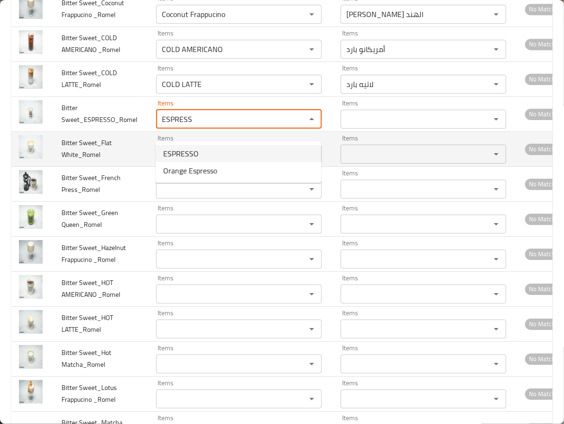
type Sweet_ESPRESSO_Romel "ESPRESSO"
type Sweet_ESPRESSO_Romel-ar "إسبرسو"
type Sweet_ESPRESSO_Romel "ESPRESSO"
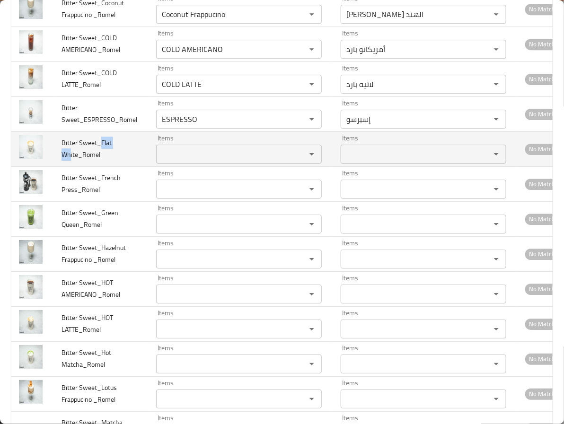
drag, startPoint x: 99, startPoint y: 153, endPoint x: 70, endPoint y: 165, distance: 32.1
click at [70, 161] on span "Bitter Sweet_Flat White_Romel" at bounding box center [86, 149] width 50 height 24
click at [182, 161] on White_Romel "Items" at bounding box center [225, 154] width 132 height 13
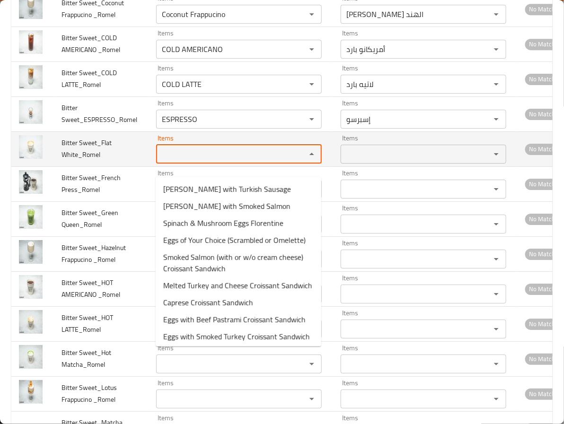
paste White_Romel "Flat Wh"
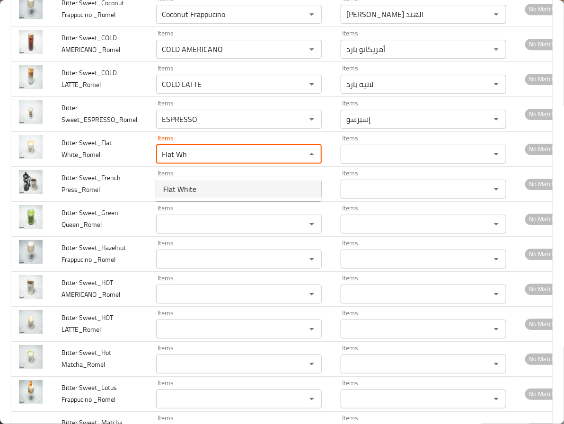
click at [182, 186] on span "Flat White" at bounding box center [179, 189] width 33 height 11
type White_Romel "Flat White"
type White_Romel-ar "فلات وايت"
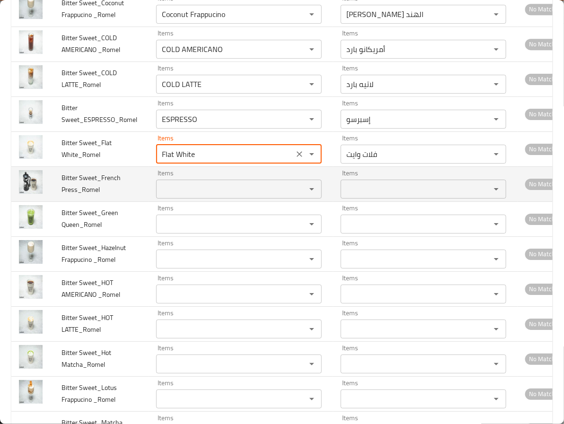
type White_Romel "Flat White"
drag, startPoint x: 100, startPoint y: 189, endPoint x: 79, endPoint y: 207, distance: 28.2
click at [79, 202] on td "Bitter Sweet_French Press_Romel" at bounding box center [101, 184] width 95 height 35
click at [206, 194] on Press_Romel "Items" at bounding box center [225, 189] width 132 height 13
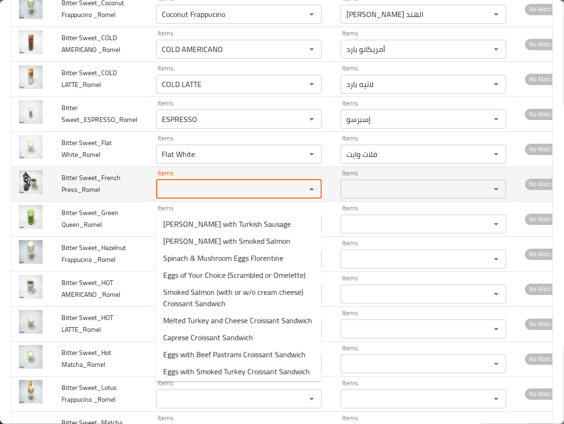
paste Press_Romel "French Press"
type Press_Romel "French Press"
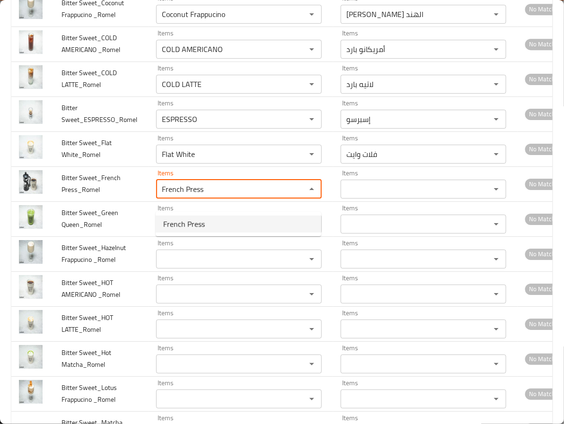
click at [190, 228] on span "French Press" at bounding box center [184, 224] width 42 height 11
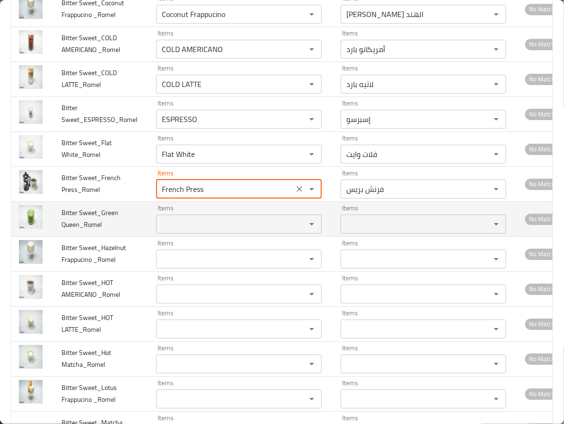
type Press_Romel-ar "فرنش بريس"
type Press_Romel "French Press"
drag, startPoint x: 101, startPoint y: 224, endPoint x: 74, endPoint y: 237, distance: 30.5
click at [74, 231] on span "Bitter Sweet_Green Queen_Romel" at bounding box center [89, 219] width 57 height 24
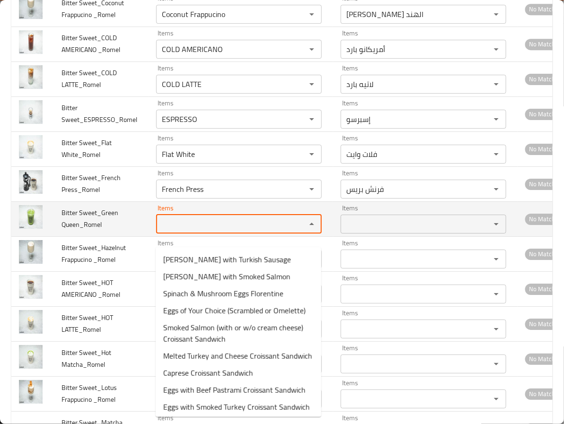
click at [166, 231] on Queen_Romel "Items" at bounding box center [225, 224] width 132 height 13
paste Queen_Romel "Green Que"
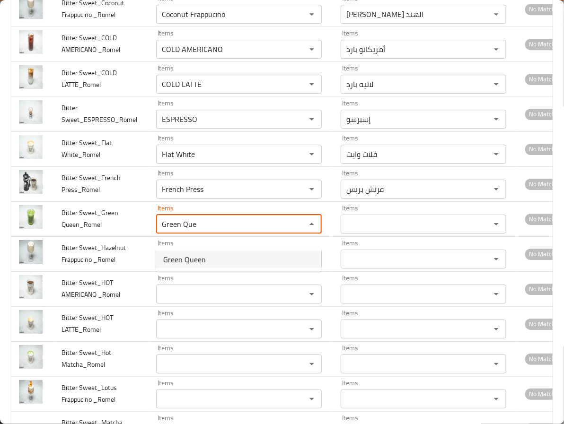
click at [173, 258] on span "Green Queen" at bounding box center [184, 259] width 43 height 11
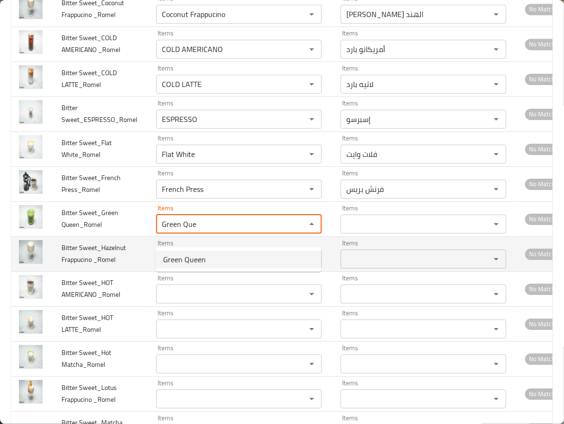
type Queen_Romel "Green Queen"
type Queen_Romel-ar "جرين كوين"
type Queen_Romel "Green Queen"
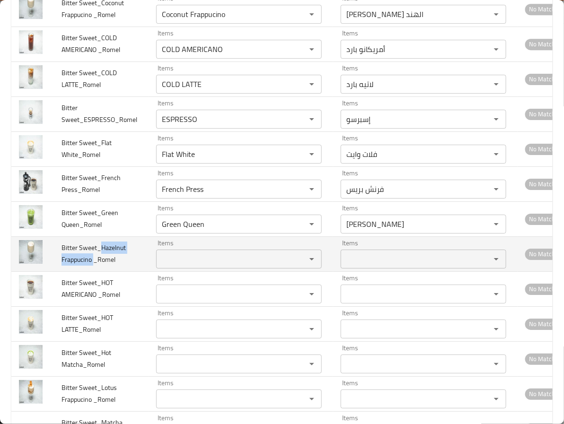
drag, startPoint x: 100, startPoint y: 259, endPoint x: 94, endPoint y: 272, distance: 14.8
click at [94, 266] on span "Bitter Sweet_Hazelnut Frappucino _Romel" at bounding box center [93, 254] width 64 height 24
click at [175, 266] on _Romel "Items" at bounding box center [225, 259] width 132 height 13
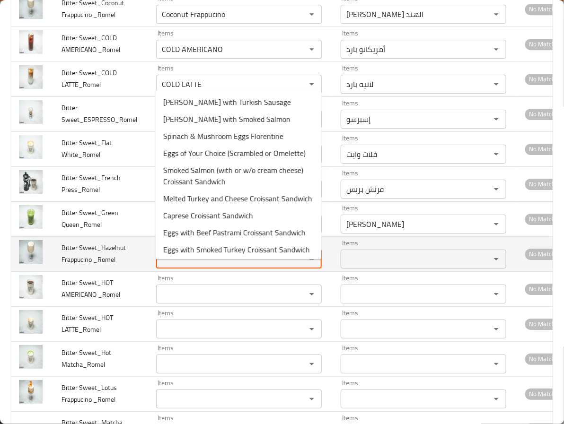
paste _Romel "Hazelnut Frappucino"
type _Romel "Hazelnut Frappucino"
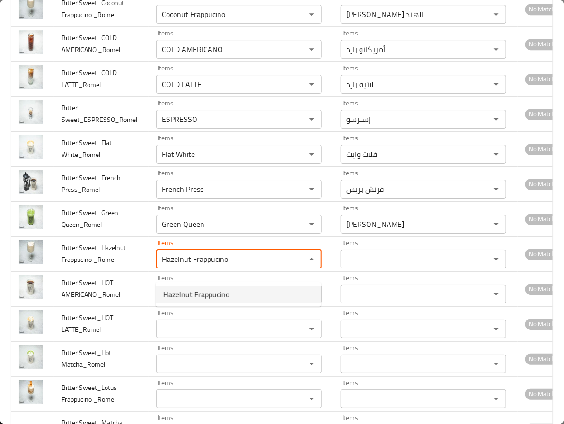
click at [186, 294] on span "Hazelnut Frappucino" at bounding box center [196, 294] width 66 height 11
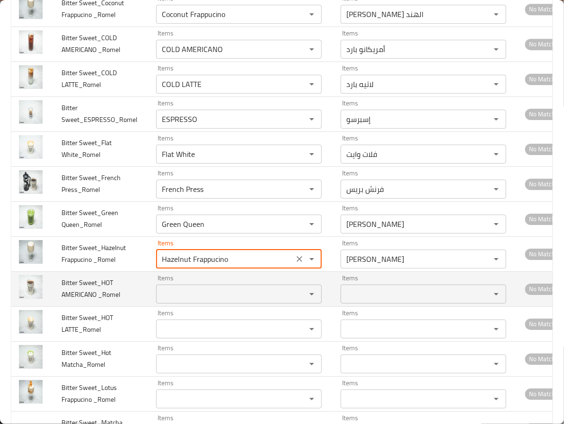
type _Romel-ar "فرابتشينو بندق"
type _Romel "Hazelnut Frappucino"
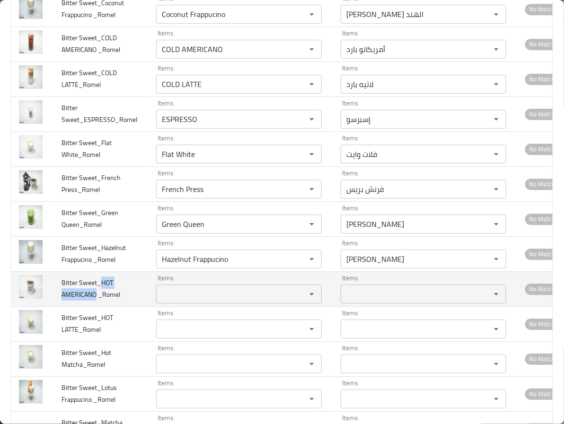
drag, startPoint x: 100, startPoint y: 295, endPoint x: 96, endPoint y: 306, distance: 11.2
click at [96, 301] on span "Bitter Sweet_HOT AMERICANO _Romel" at bounding box center [90, 289] width 59 height 24
click at [193, 297] on div "Items" at bounding box center [239, 294] width 166 height 19
paste _Romel "HOT AMERICANO"
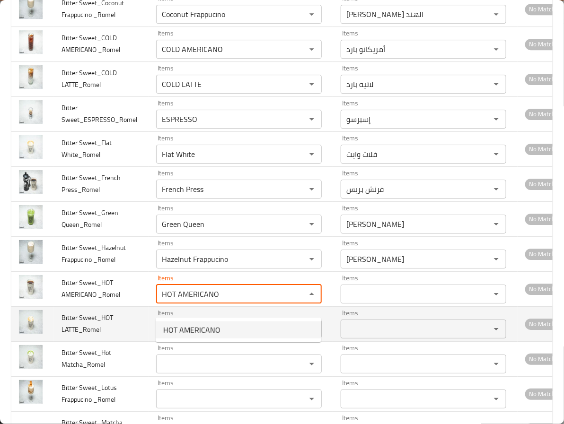
click at [186, 330] on span "HOT AMERICANO" at bounding box center [191, 330] width 57 height 11
type _Romel "HOT AMERICANO"
type _Romel-ar "أمريكانو ساخن"
type _Romel "HOT AMERICANO"
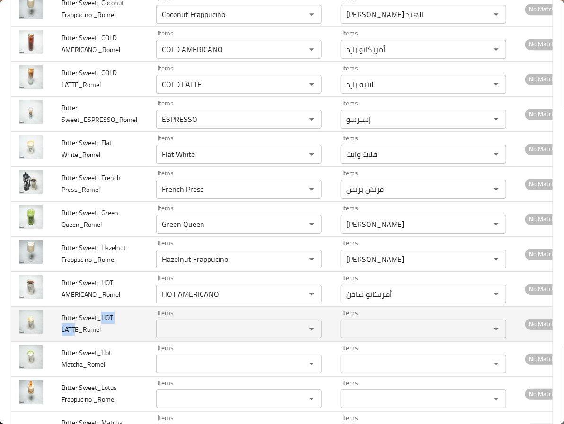
drag, startPoint x: 101, startPoint y: 332, endPoint x: 74, endPoint y: 342, distance: 28.9
click at [74, 336] on span "Bitter Sweet_HOT LATTE_Romel" at bounding box center [87, 324] width 52 height 24
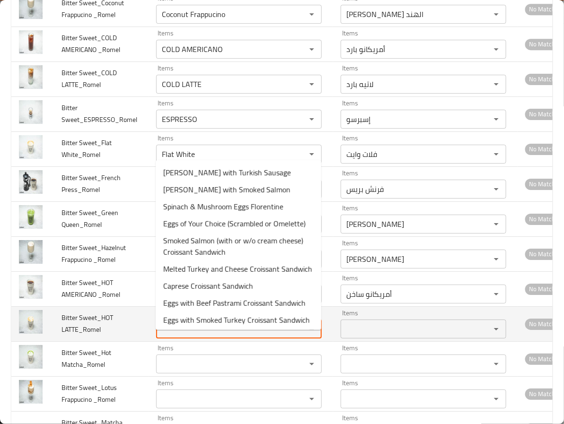
click at [182, 336] on LATTE_Romel "Items" at bounding box center [225, 329] width 132 height 13
paste LATTE_Romel "HOT LATT"
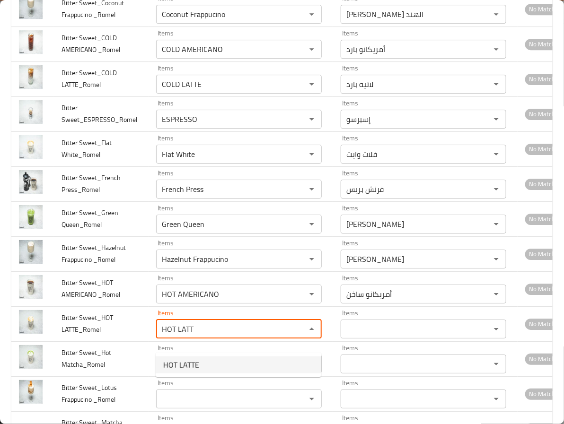
click at [177, 366] on span "HOT LATTE" at bounding box center [181, 365] width 36 height 11
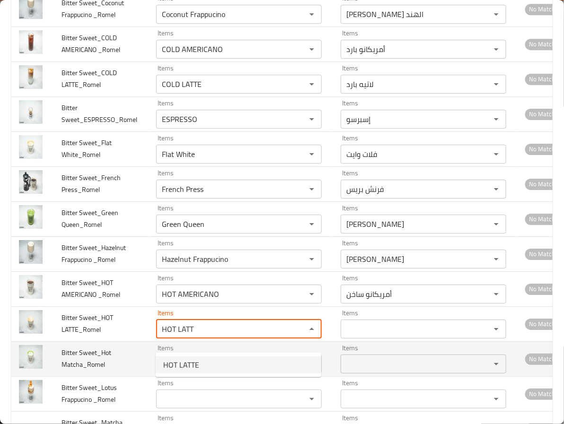
type LATTE_Romel "HOT LATTE"
type LATTE_Romel-ar "لاتيه ساخن"
type LATTE_Romel "HOT LATTE"
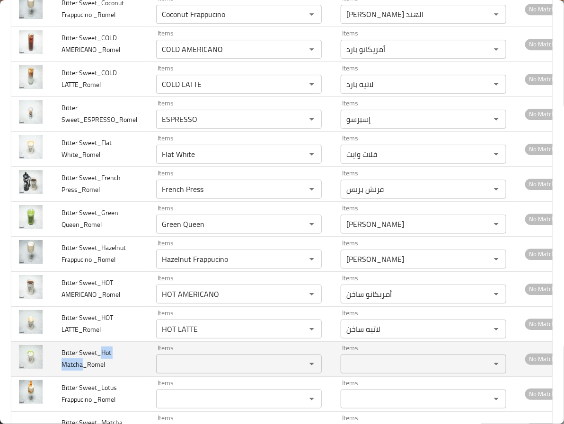
drag, startPoint x: 99, startPoint y: 367, endPoint x: 84, endPoint y: 382, distance: 22.1
click at [84, 371] on span "Bitter Sweet_Hot Matcha_Romel" at bounding box center [86, 359] width 50 height 24
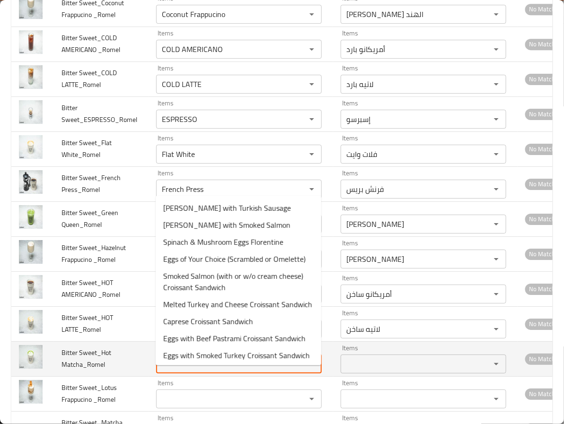
click at [179, 371] on Matcha_Romel "Items" at bounding box center [225, 364] width 132 height 13
paste Matcha_Romel "Hot Matcha"
type Matcha_Romel "Hot Matcha"
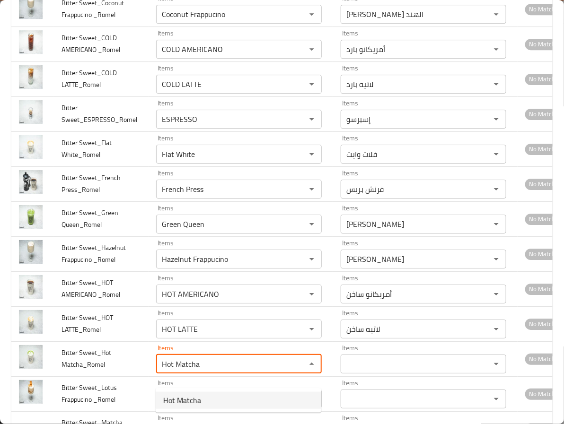
drag, startPoint x: 181, startPoint y: 399, endPoint x: 128, endPoint y: 311, distance: 102.3
click at [181, 399] on span "Hot Matcha" at bounding box center [182, 400] width 38 height 11
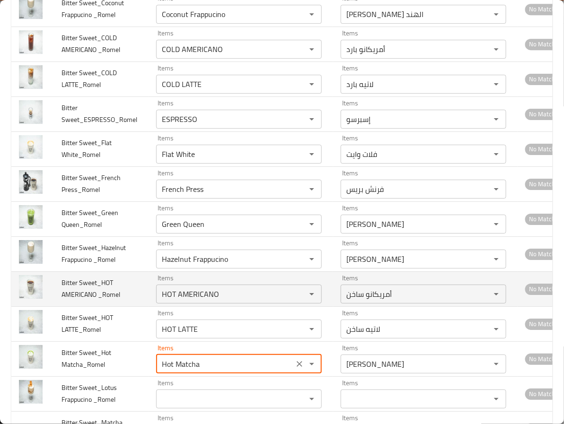
type Matcha_Romel-ar "ماتشا ساخنة"
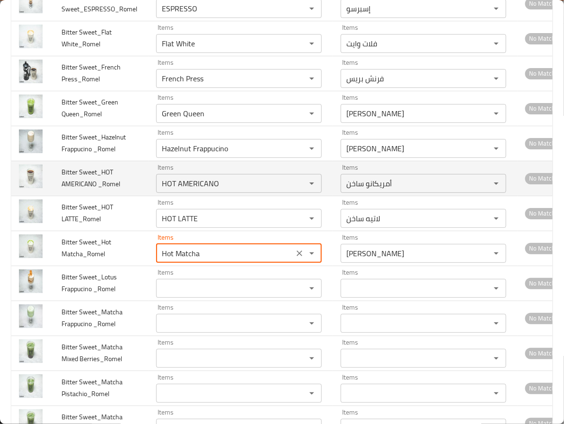
scroll to position [2271, 0]
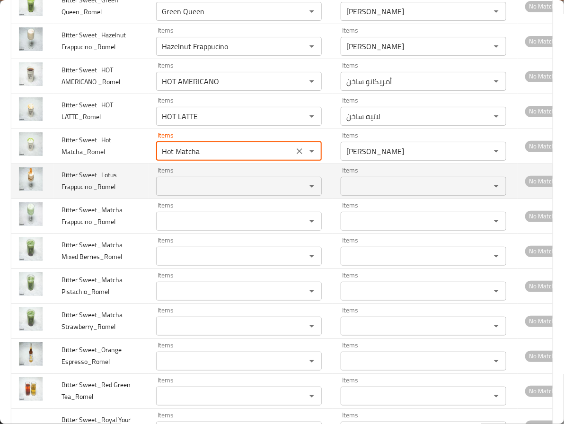
type Matcha_Romel "Hot Matcha"
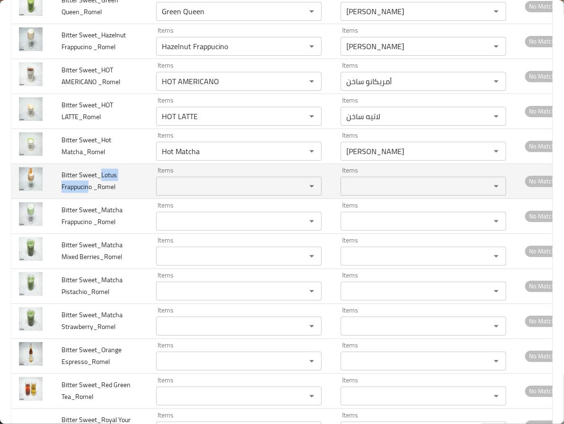
drag, startPoint x: 101, startPoint y: 186, endPoint x: 88, endPoint y: 203, distance: 21.0
click at [88, 193] on span "Bitter Sweet_Lotus Frappucino _Romel" at bounding box center [88, 181] width 55 height 24
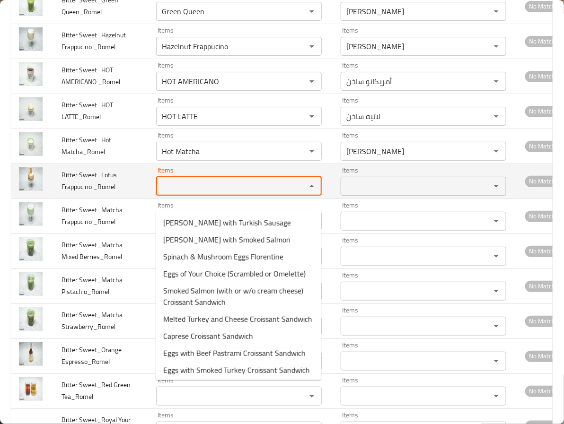
click at [166, 193] on _Romel "Items" at bounding box center [225, 186] width 132 height 13
paste _Romel "Lotus Frappucin"
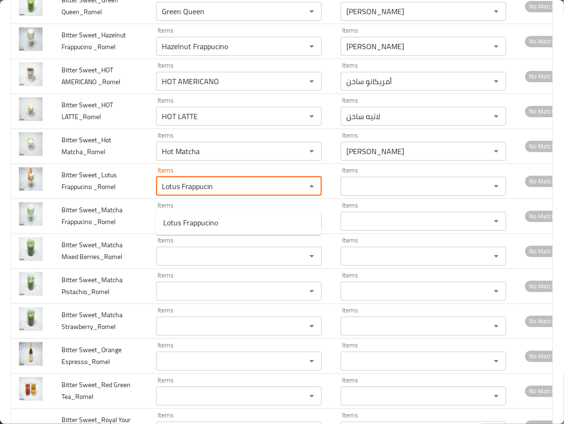
click at [175, 220] on span "Lotus Frappucino" at bounding box center [190, 222] width 55 height 11
type _Romel "Lotus Frappucino"
type _Romel-ar "فرابتشينو لوتس"
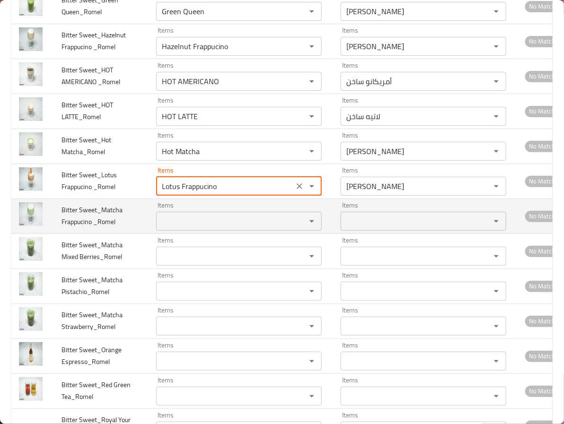
type _Romel "Lotus Frappucino"
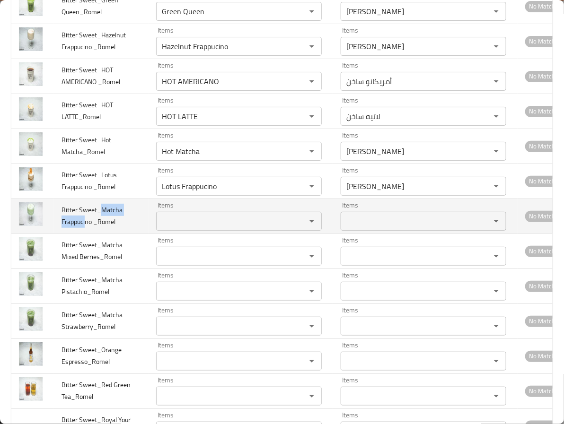
drag, startPoint x: 101, startPoint y: 220, endPoint x: 86, endPoint y: 241, distance: 25.7
click at [86, 234] on td "Bitter Sweet_Matcha Frappucino _Romel" at bounding box center [101, 216] width 95 height 35
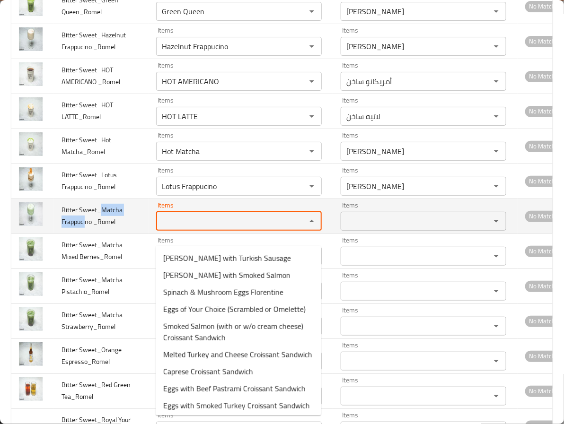
click at [192, 228] on _Romel "Items" at bounding box center [225, 221] width 132 height 13
paste _Romel "Matcha Frappuci"
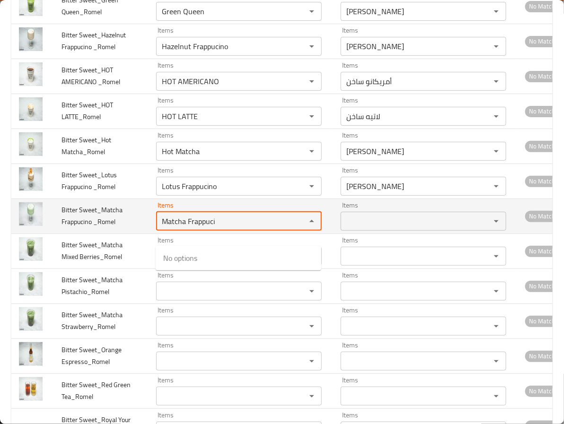
drag, startPoint x: 189, startPoint y: 235, endPoint x: 241, endPoint y: 236, distance: 52.5
click at [241, 228] on _Romel "Matcha Frappuci" at bounding box center [225, 221] width 132 height 13
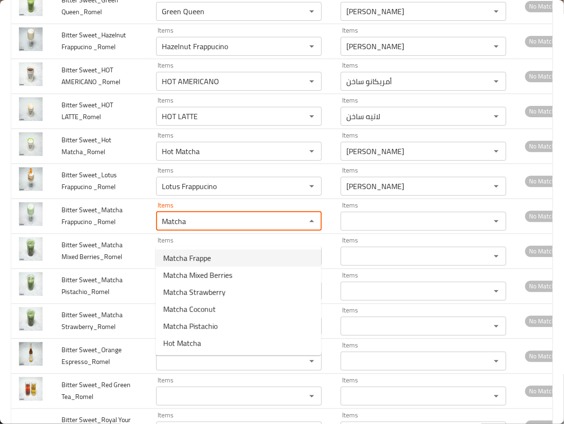
click at [200, 260] on span "Matcha Frappe" at bounding box center [187, 258] width 48 height 11
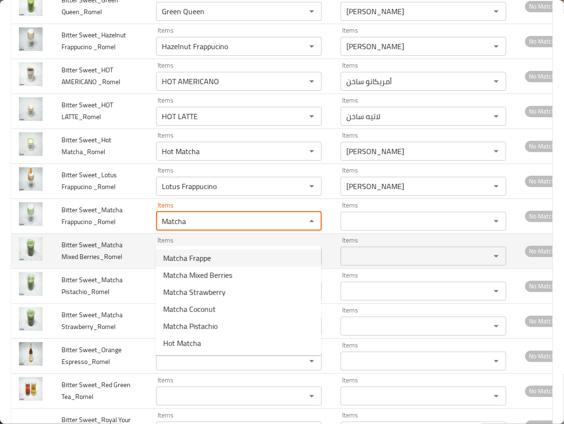
type _Romel "Matcha Frappe"
type _Romel-ar "ماتشا فرابيه"
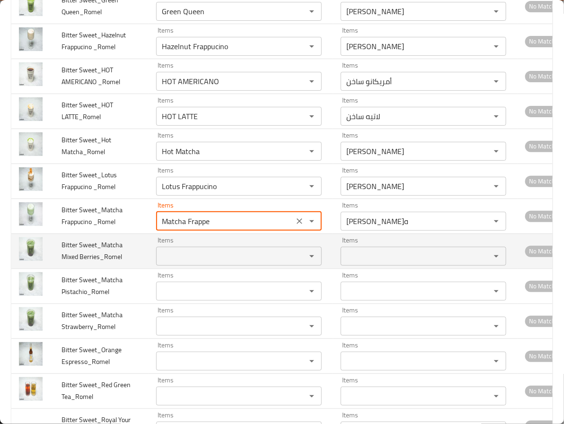
type _Romel "Matcha Frappe"
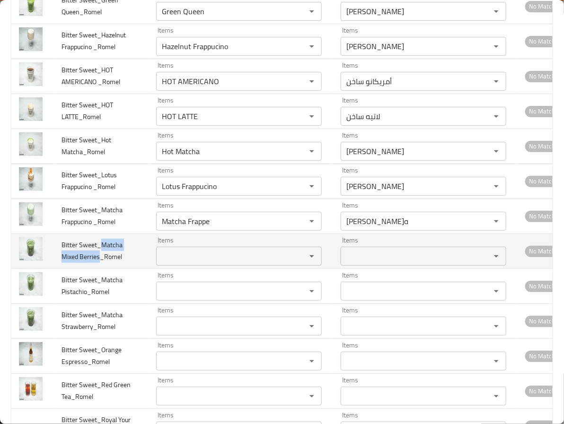
drag, startPoint x: 100, startPoint y: 260, endPoint x: 100, endPoint y: 272, distance: 11.4
click at [100, 263] on span "Bitter Sweet_Matcha Mixed Berries_Romel" at bounding box center [91, 251] width 61 height 24
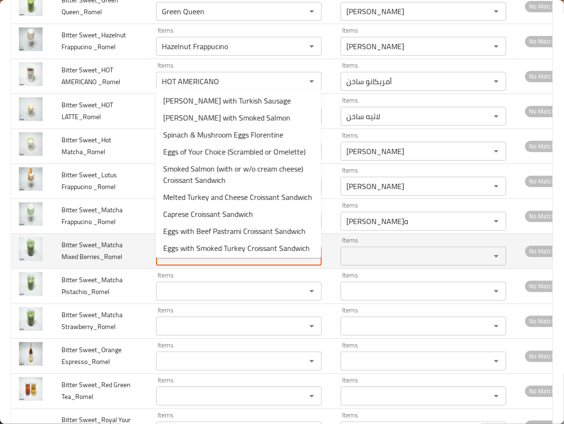
click at [190, 263] on Berries_Romel "Items" at bounding box center [225, 256] width 132 height 13
paste Berries_Romel "Matcha Mixed Berries"
type Berries_Romel "Matcha Mixed Berries"
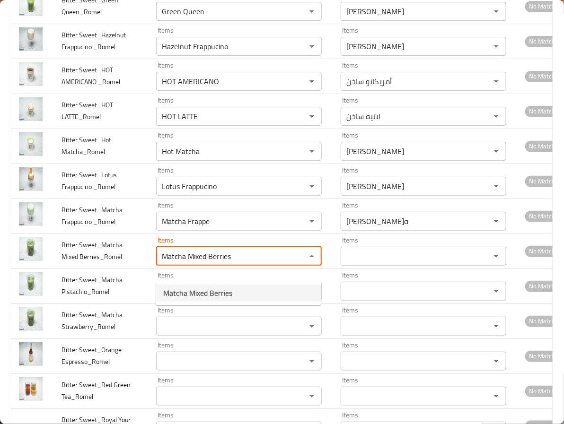
click at [196, 296] on span "Matcha Mixed Berries" at bounding box center [197, 293] width 69 height 11
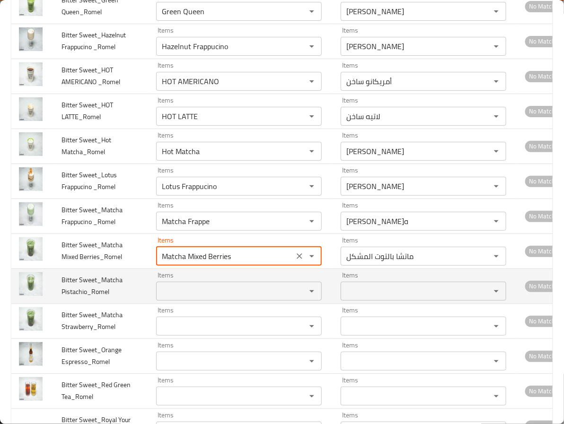
type Berries_Romel-ar "ماتشا بالتوت المشكل"
type Berries_Romel "Matcha Mixed Berries"
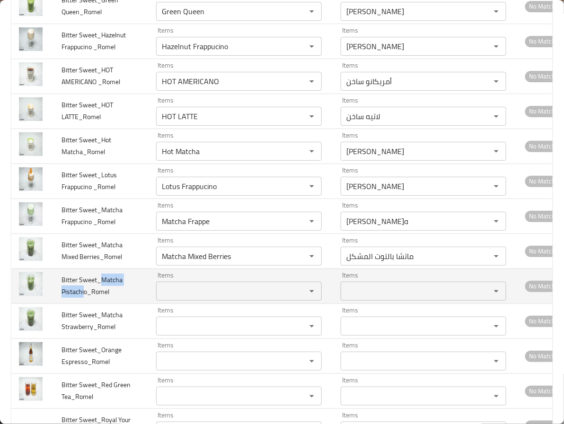
drag, startPoint x: 99, startPoint y: 293, endPoint x: 119, endPoint y: 308, distance: 25.0
click at [84, 298] on span "Bitter Sweet_Matcha Pistachio_Romel" at bounding box center [91, 286] width 61 height 24
click at [176, 298] on Pistachio_Romel "Items" at bounding box center [225, 291] width 132 height 13
paste Pistachio_Romel "Matcha Pistachi"
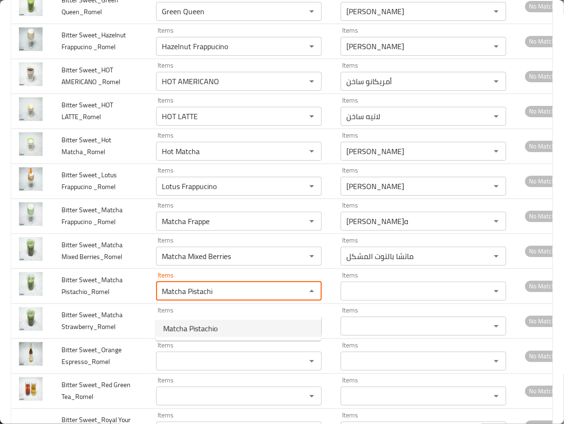
click at [188, 328] on span "Matcha Pistachio" at bounding box center [190, 328] width 54 height 11
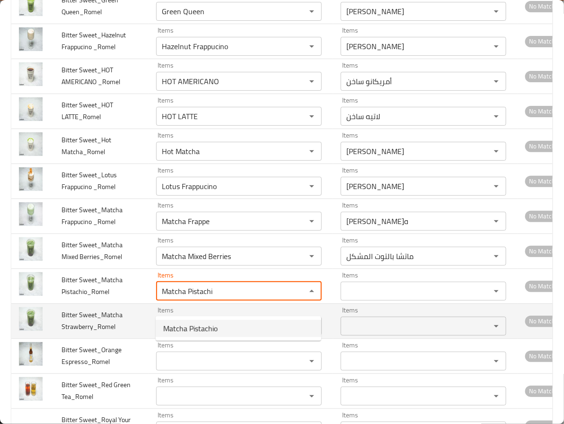
type Pistachio_Romel "Matcha Pistachio"
type Pistachio_Romel-ar "ماتشا بالفستق"
type Pistachio_Romel "Matcha Pistachio"
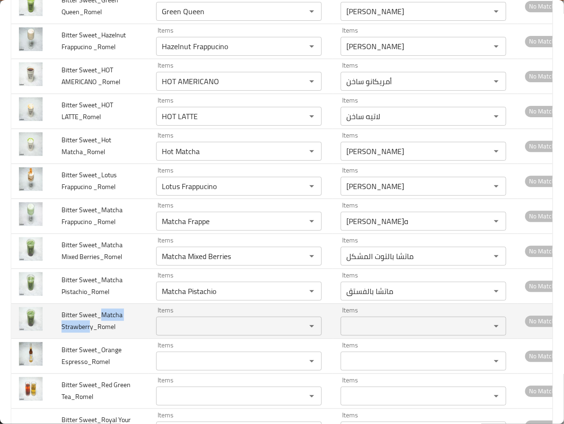
drag, startPoint x: 101, startPoint y: 327, endPoint x: 89, endPoint y: 342, distance: 19.6
click at [89, 333] on span "Bitter Sweet_Matcha Strawberry_Romel" at bounding box center [91, 321] width 61 height 24
click at [199, 333] on Strawberry_Romel "Items" at bounding box center [225, 326] width 132 height 13
paste Strawberry_Romel "Matcha Strawberr"
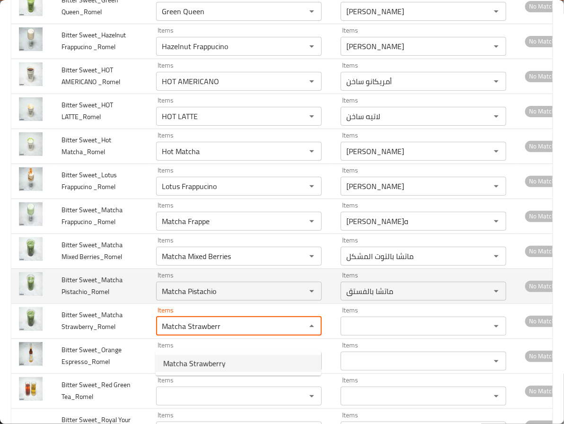
click at [192, 360] on span "Matcha Strawberry" at bounding box center [194, 363] width 62 height 11
type Strawberry_Romel "Matcha Strawberry"
type Strawberry_Romel-ar "ماتشا بالفراولة"
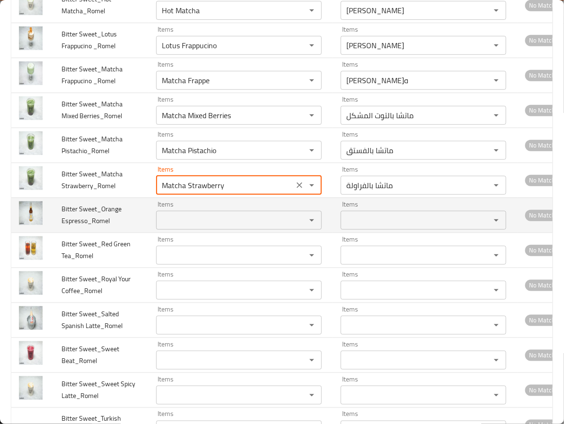
scroll to position [2413, 0]
type Strawberry_Romel "Matcha Strawberry"
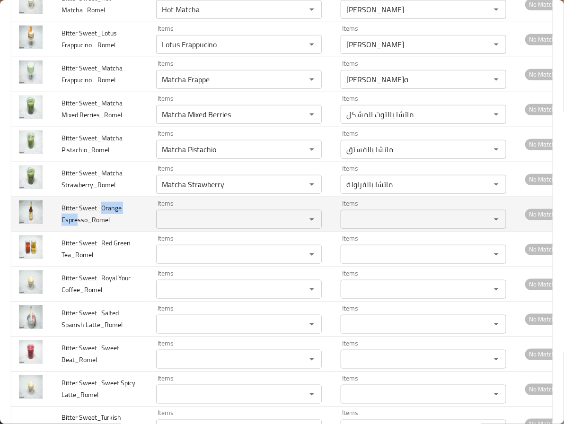
drag, startPoint x: 99, startPoint y: 223, endPoint x: 78, endPoint y: 243, distance: 29.1
click at [78, 232] on td "Bitter Sweet_Orange Espresso_Romel" at bounding box center [101, 214] width 95 height 35
click at [183, 226] on Espresso_Romel "Items" at bounding box center [225, 219] width 132 height 13
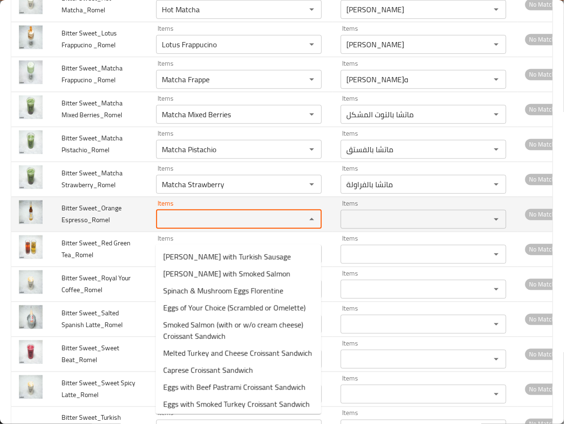
paste Espresso_Romel "Orange Espre"
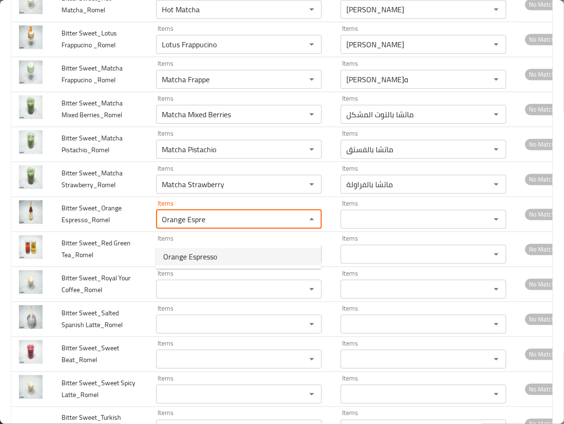
click at [181, 260] on span "Orange Espresso" at bounding box center [190, 256] width 54 height 11
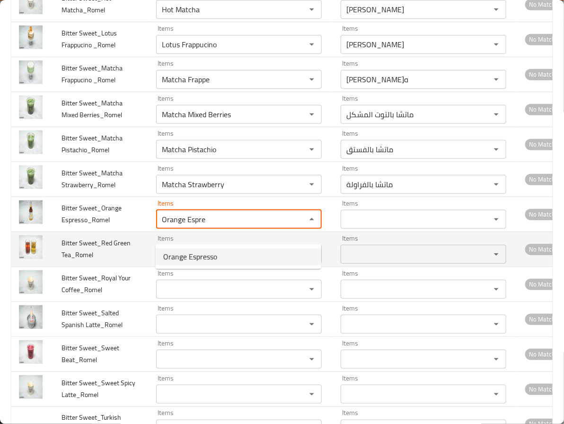
type Espresso_Romel "Orange Espresso"
type Espresso_Romel-ar "اسبريسو برتقال"
type Espresso_Romel "Orange Espresso"
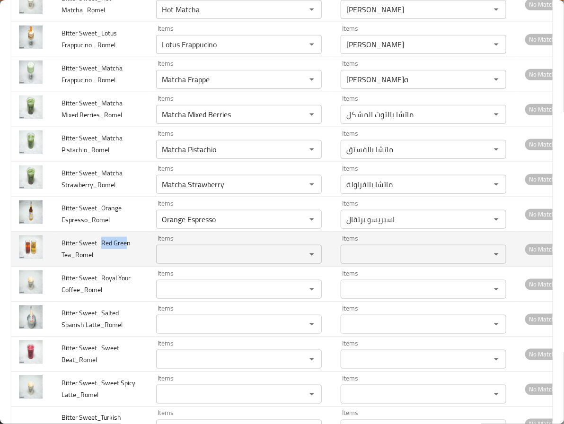
drag, startPoint x: 101, startPoint y: 257, endPoint x: 137, endPoint y: 257, distance: 36.0
click at [125, 257] on span "Bitter Sweet_Red Green Tea_Romel" at bounding box center [95, 249] width 69 height 24
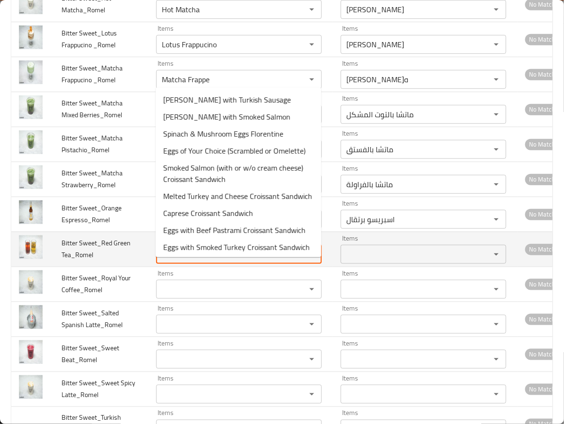
click at [197, 261] on Tea_Romel "Items" at bounding box center [225, 254] width 132 height 13
paste Tea_Romel "Red Gree"
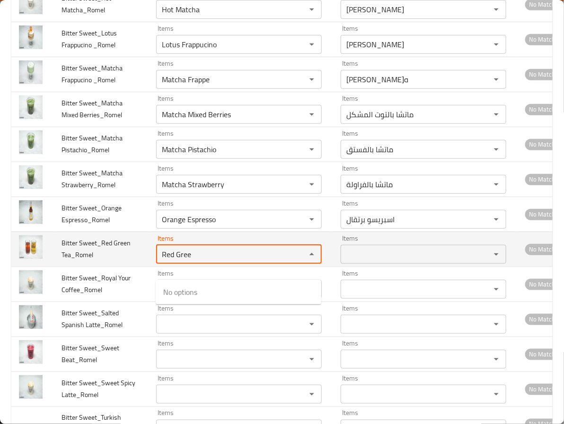
type Tea_Romel "Red Gree"
drag, startPoint x: 70, startPoint y: 273, endPoint x: 57, endPoint y: 274, distance: 12.8
click at [57, 267] on td "Bitter Sweet_Red Green Tea_Romel" at bounding box center [101, 249] width 95 height 35
click at [220, 261] on Tea_Romel "Items" at bounding box center [225, 254] width 132 height 13
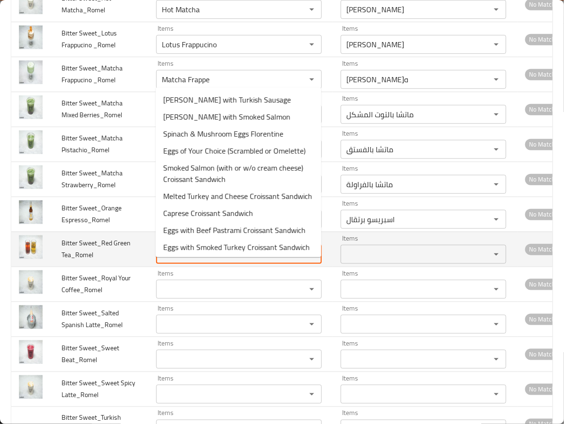
paste Tea_Romel "Tea"
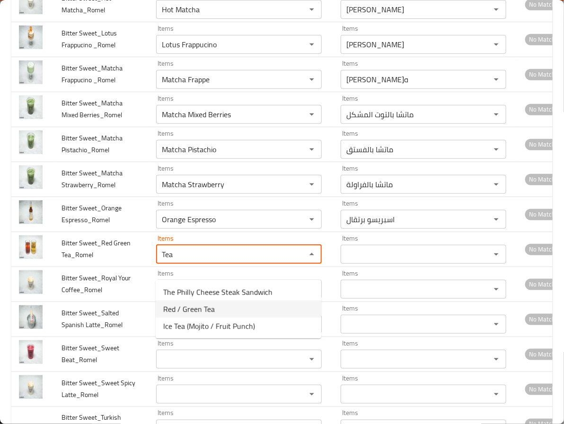
click at [196, 308] on span "Red / Green Tea" at bounding box center [189, 309] width 52 height 11
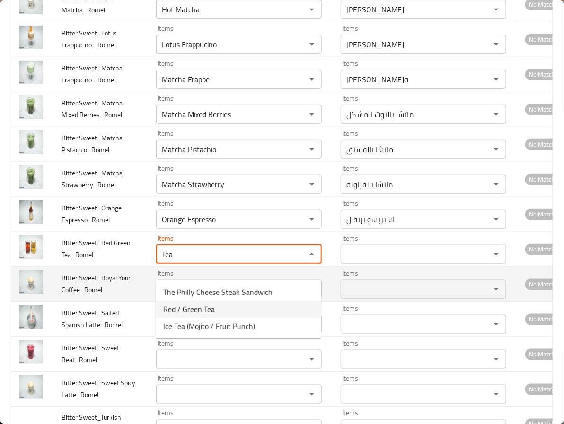
type Tea_Romel "Red / Green Tea"
type Tea_Romel-ar "شاي أحمر / أخضر"
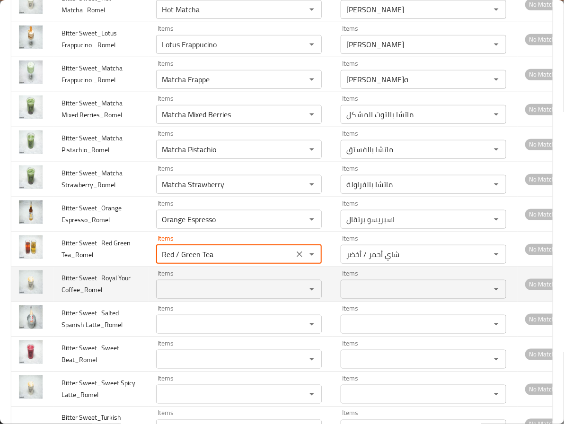
type Tea_Romel "Red / Green Tea"
drag, startPoint x: 100, startPoint y: 291, endPoint x: 77, endPoint y: 307, distance: 27.3
click at [77, 296] on span "Bitter Sweet_Royal Your Coffee_Romel" at bounding box center [95, 284] width 69 height 24
click at [180, 296] on Coffee_Romel "Items" at bounding box center [225, 289] width 132 height 13
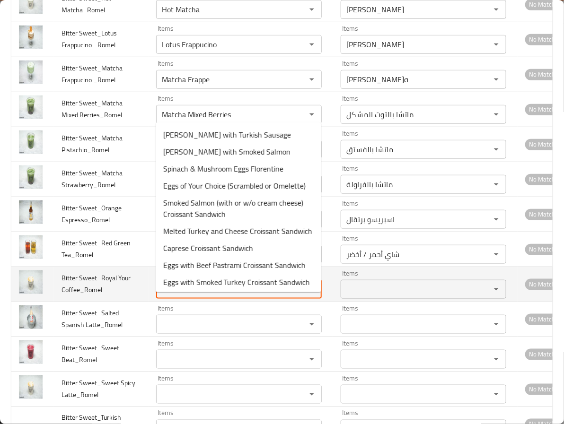
paste Coffee_Romel "Royal Your Coffe"
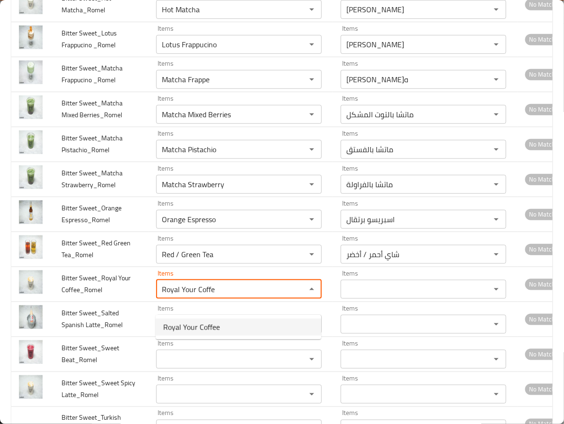
click at [182, 328] on span "Royal Your Coffee" at bounding box center [191, 327] width 57 height 11
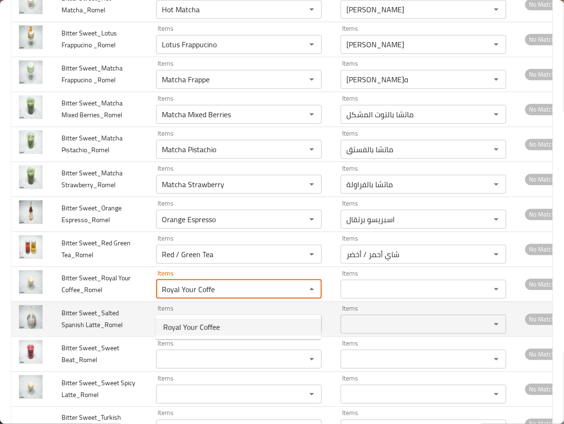
type Coffee_Romel "Royal Your Coffee"
type Coffee_Romel-ar "رويال يور كوفي"
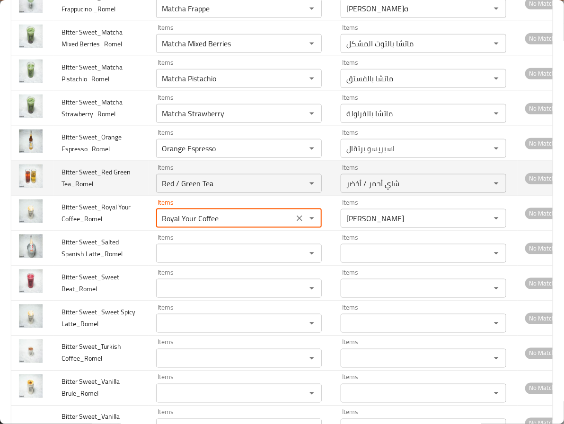
scroll to position [2554, 0]
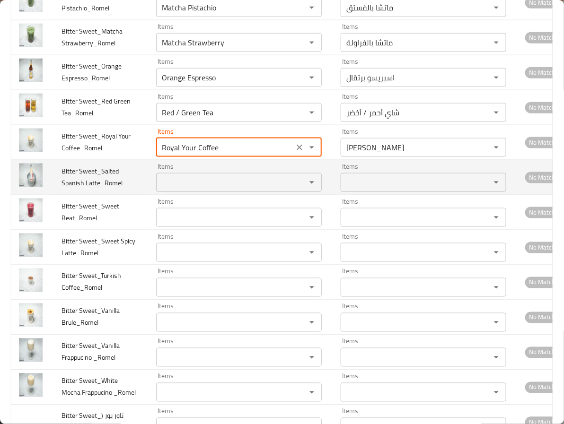
type Coffee_Romel "Royal Your Coffee"
drag, startPoint x: 100, startPoint y: 186, endPoint x: 84, endPoint y: 200, distance: 21.4
click at [84, 189] on span "Bitter Sweet_Salted Spanish Latte_Romel" at bounding box center [91, 177] width 61 height 24
click at [173, 192] on div "Items" at bounding box center [239, 182] width 166 height 19
paste Latte_Romel "Salted Spanish"
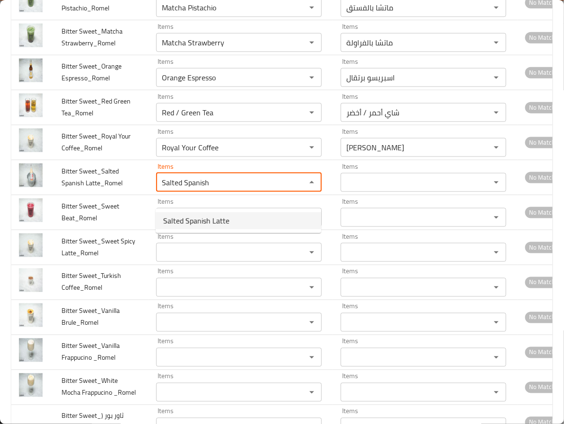
click at [185, 223] on span "Salted Spanish Latte" at bounding box center [196, 220] width 66 height 11
type Latte_Romel "Salted Spanish Latte"
type Latte_Romel-ar "لاتيه إسباني مملح"
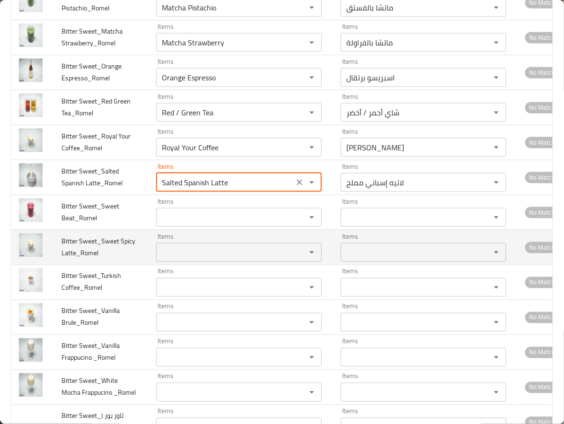
type Latte_Romel "Salted Spanish Latte"
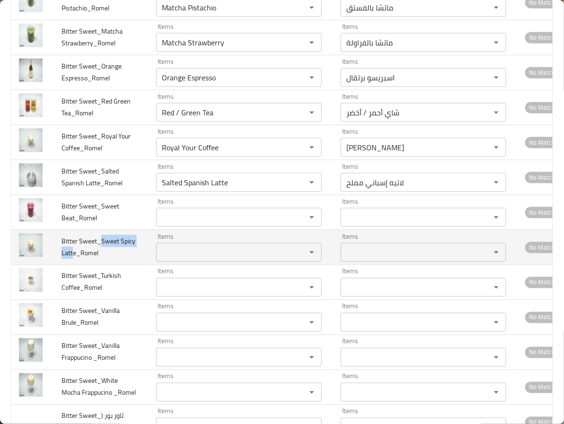
drag, startPoint x: 101, startPoint y: 260, endPoint x: 72, endPoint y: 274, distance: 31.5
click at [72, 259] on span "Bitter Sweet_Sweet Spicy Latte_Romel" at bounding box center [98, 247] width 74 height 24
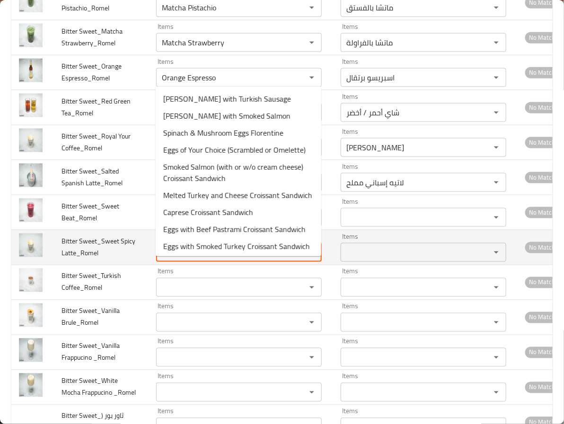
click at [176, 259] on Latte_Romel "Items" at bounding box center [225, 252] width 132 height 13
paste Latte_Romel "Sweet Spicy Latt"
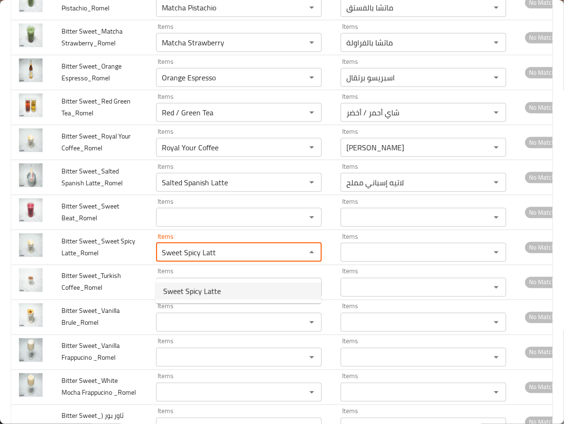
click at [178, 290] on span "Sweet Spicy Latte" at bounding box center [192, 291] width 58 height 11
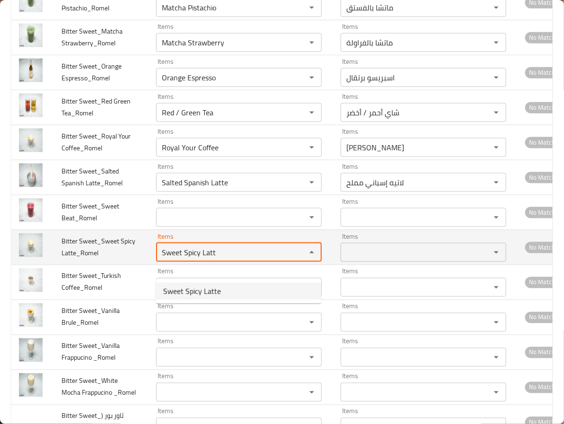
type Latte_Romel "Sweet Spicy Latte"
type Latte_Romel-ar "لاتيه حلو حار"
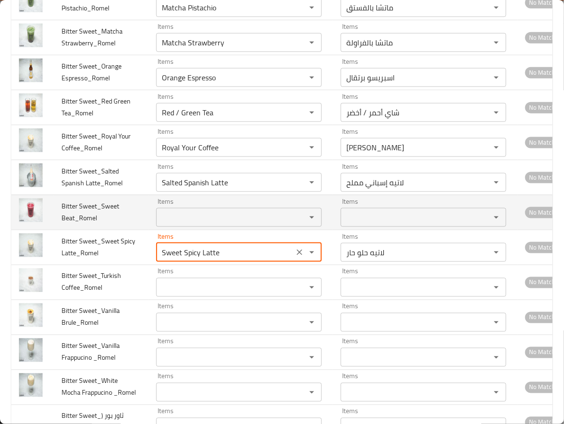
type Latte_Romel "Sweet Spicy Latte"
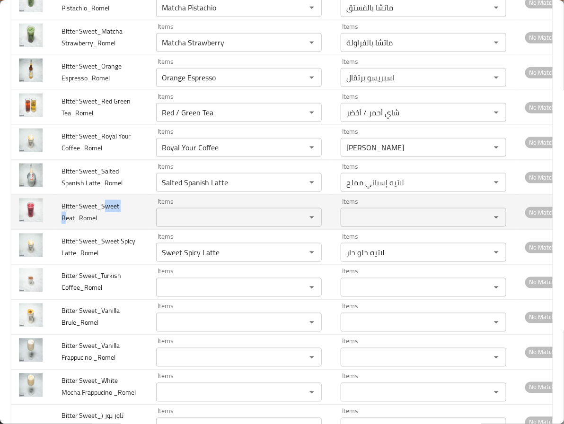
drag, startPoint x: 102, startPoint y: 220, endPoint x: 64, endPoint y: 236, distance: 41.6
click at [64, 224] on span "Bitter Sweet_Sweet Beat_Romel" at bounding box center [90, 212] width 58 height 24
click at [182, 224] on Beat_Romel "Items" at bounding box center [225, 217] width 132 height 13
paste Beat_Romel "weet B"
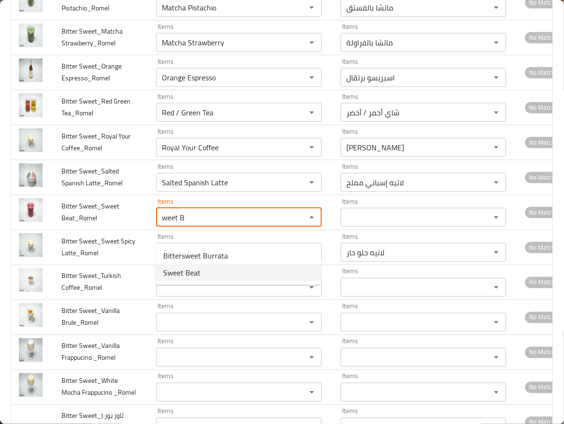
click at [209, 269] on Beat_Romel-option-1 "Sweet Beat" at bounding box center [239, 272] width 166 height 17
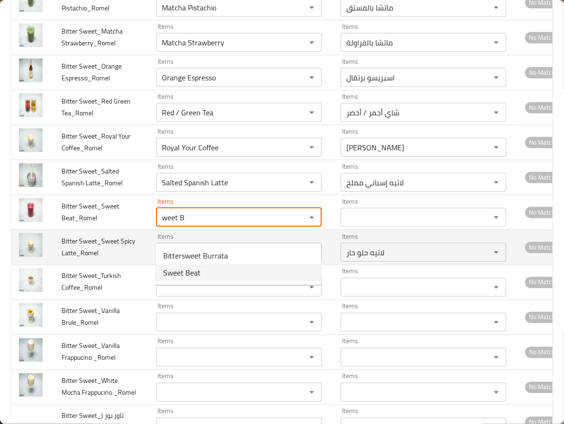
type Beat_Romel "Sweet Beat"
type Beat_Romel-ar "سويت بيت"
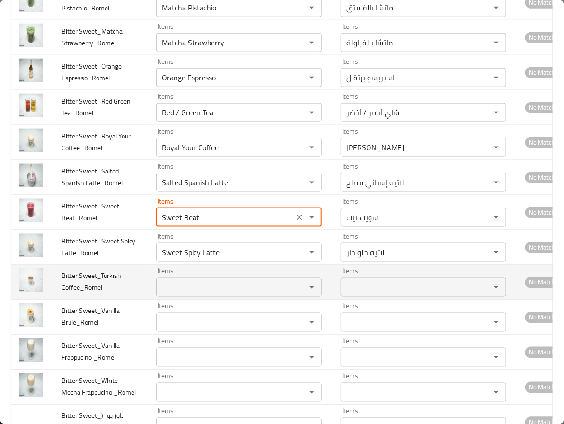
type Beat_Romel "Sweet Beat"
drag, startPoint x: 101, startPoint y: 293, endPoint x: 74, endPoint y: 305, distance: 29.6
click at [74, 294] on span "Bitter Sweet_Turkish Coffee_Romel" at bounding box center [91, 282] width 60 height 24
click at [179, 291] on div "Items Items" at bounding box center [239, 282] width 166 height 29
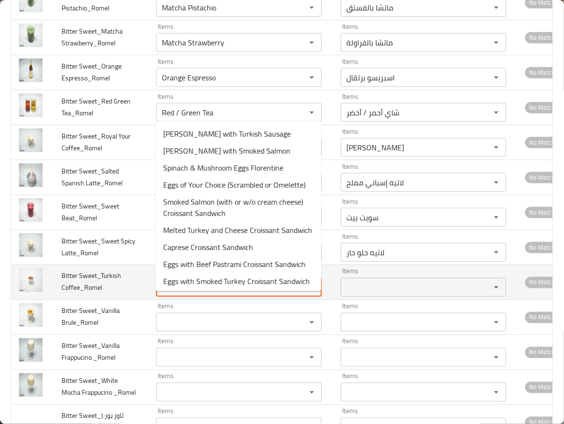
click at [179, 294] on Coffee_Romel "Items" at bounding box center [225, 287] width 132 height 13
paste Coffee_Romel "Turkish Coff"
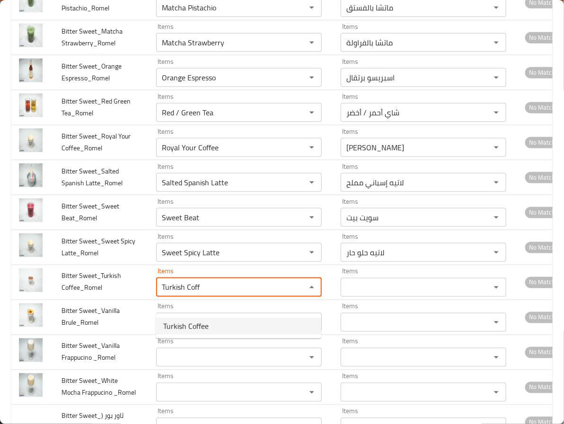
click at [182, 328] on span "Turkish Coffee" at bounding box center [185, 326] width 45 height 11
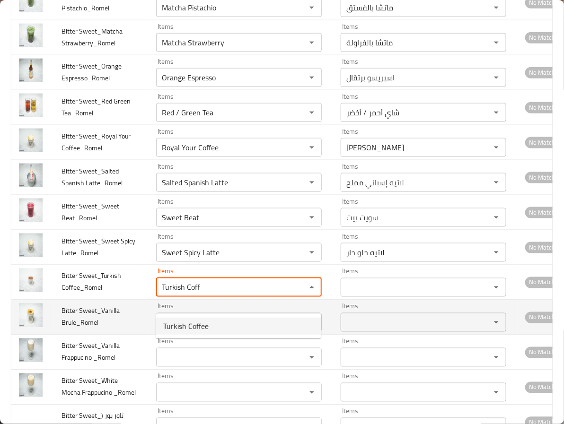
type Coffee_Romel "Turkish Coffee"
type Coffee_Romel-ar "قهوة تركية"
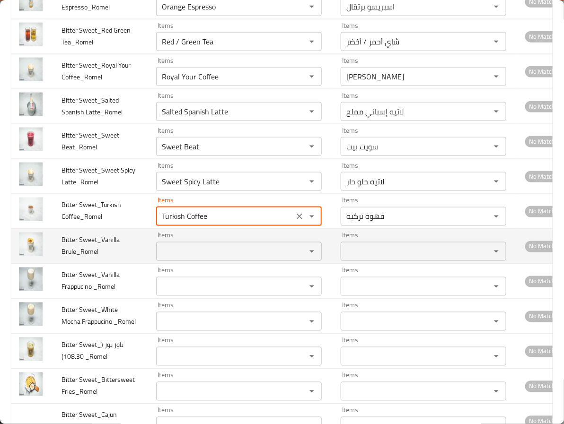
type Coffee_Romel "Turkish Coffee"
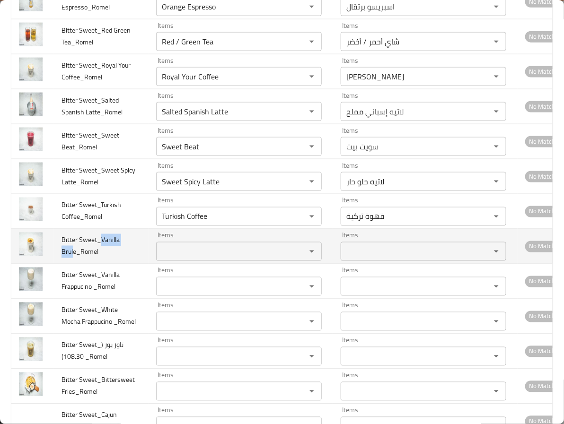
drag, startPoint x: 99, startPoint y: 256, endPoint x: 74, endPoint y: 270, distance: 29.0
click at [74, 258] on span "Bitter Sweet_Vanilla Brule_Romel" at bounding box center [90, 246] width 58 height 24
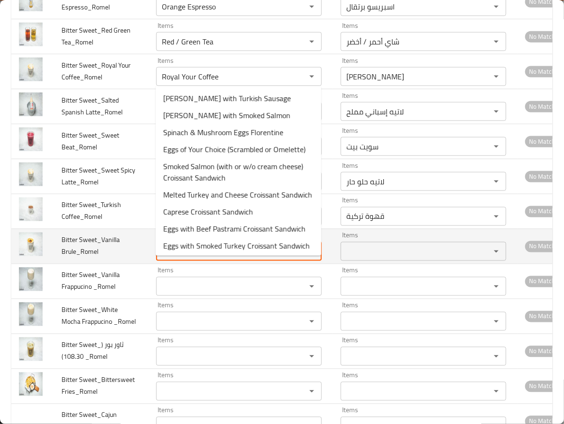
click at [219, 258] on Brule_Romel "Items" at bounding box center [225, 251] width 132 height 13
paste Brule_Romel "Vanilla Brul"
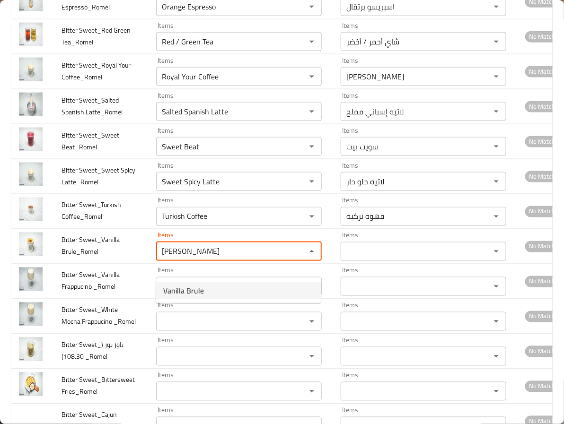
click at [207, 299] on Brule_Romel-popup "Vanilla Brule" at bounding box center [239, 291] width 166 height 25
click at [206, 299] on Brule_Romel-popup "Vanilla Brule" at bounding box center [239, 291] width 166 height 25
click at [200, 294] on span "Vanilla Brule" at bounding box center [183, 290] width 41 height 11
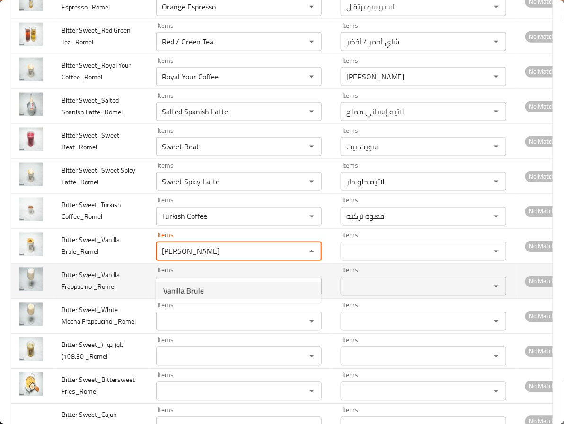
type Brule_Romel "Vanilla Brule"
type Brule_Romel-ar "بروليه الفانيليا"
type Brule_Romel "Vanilla Brule"
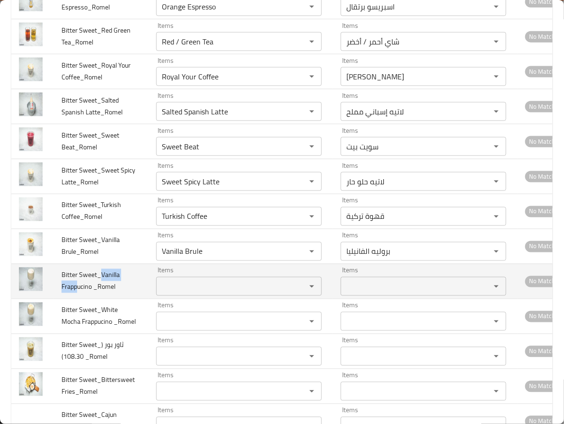
drag, startPoint x: 102, startPoint y: 287, endPoint x: 77, endPoint y: 302, distance: 29.9
click at [77, 293] on span "Bitter Sweet_Vanilla Frappucino _Romel" at bounding box center [90, 281] width 58 height 24
click at [182, 290] on div "Items Items" at bounding box center [239, 281] width 166 height 29
paste _Romel "Vanilla Frapp"
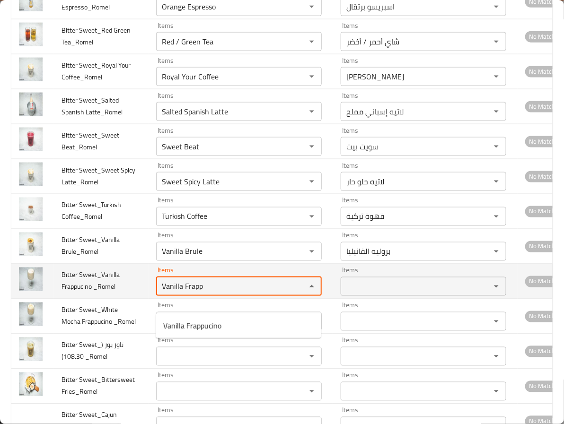
click at [182, 293] on _Romel "Vanilla Frapp" at bounding box center [225, 286] width 132 height 13
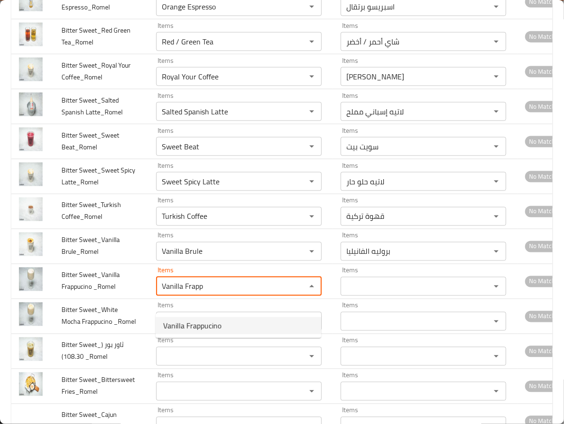
click at [194, 324] on span "Vanilla Frappucino" at bounding box center [192, 325] width 58 height 11
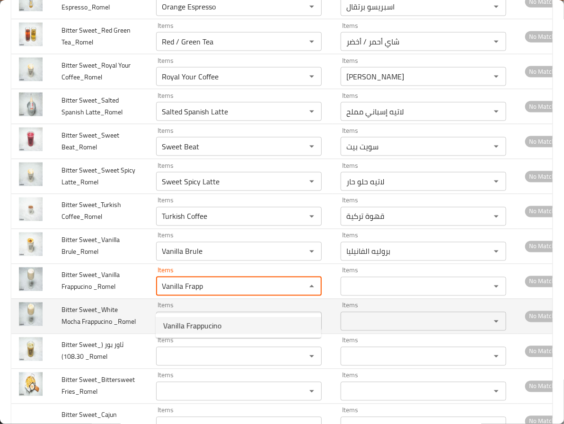
type _Romel "Vanilla Frappucino"
type _Romel-ar "فرابتشينو الفانيليا"
type _Romel "Vanilla Frappucino"
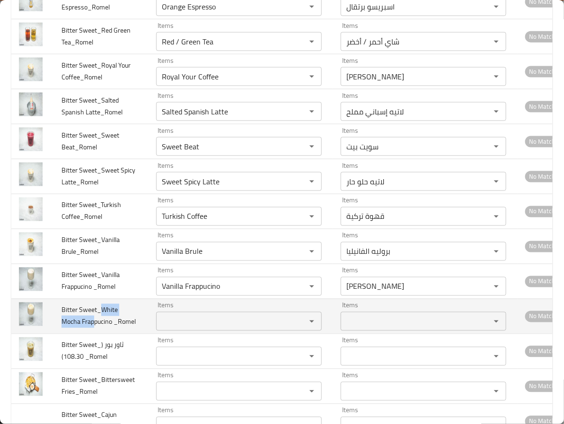
drag, startPoint x: 99, startPoint y: 325, endPoint x: 93, endPoint y: 342, distance: 18.7
click at [93, 328] on span "Bitter Sweet_White Mocha Frappucino _Romel" at bounding box center [98, 316] width 74 height 24
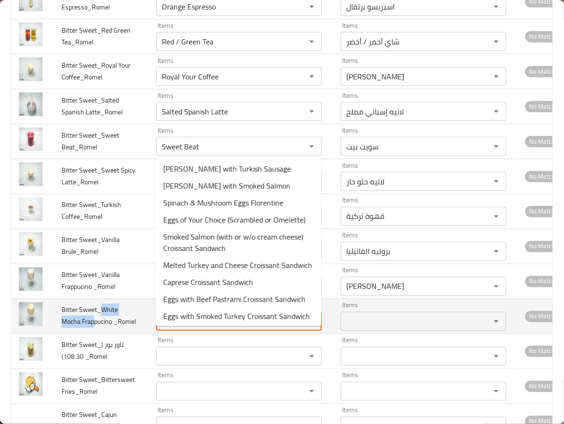
click at [203, 328] on _Romel "Items" at bounding box center [225, 321] width 132 height 13
paste _Romel "White Mocha Frap"
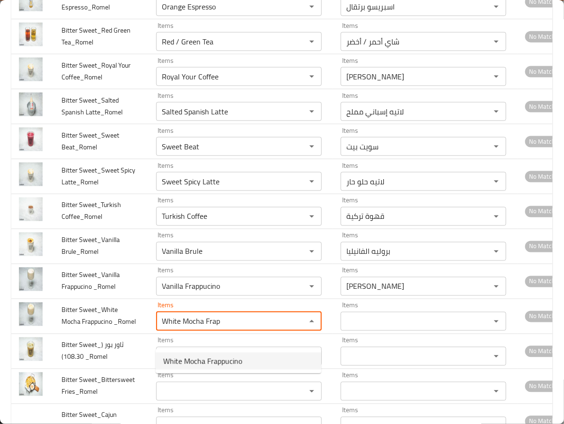
click at [199, 365] on span "White Mocha Frappucino" at bounding box center [202, 361] width 79 height 11
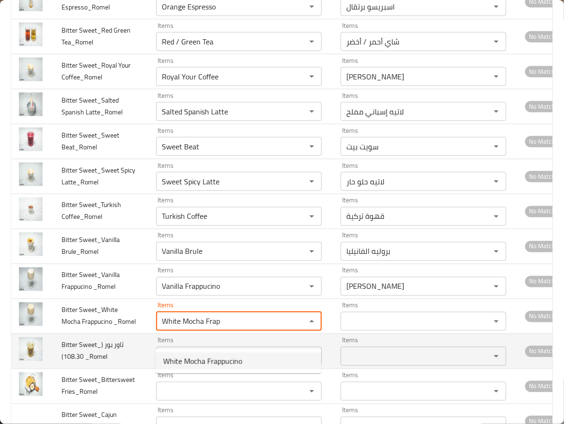
type _Romel "White Mocha Frappucino"
type _Romel-ar "فرابتشينو وايت موكا"
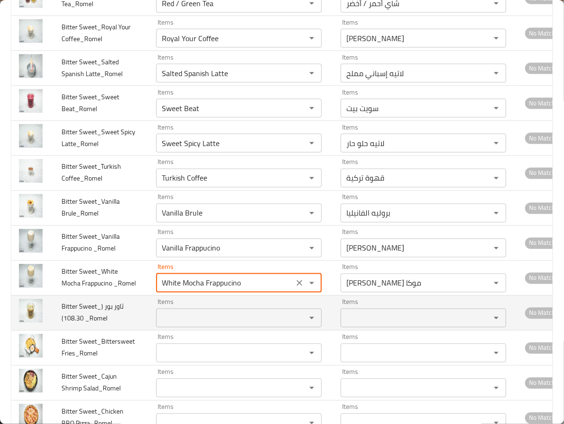
scroll to position [2696, 0]
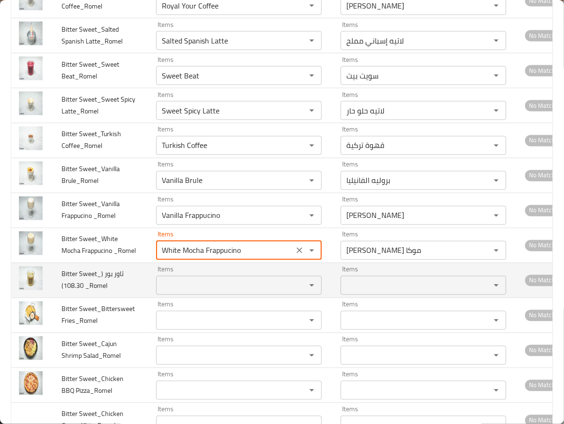
click at [186, 295] on div "Items" at bounding box center [239, 285] width 166 height 19
type _Romel "White Mocha Frappucino"
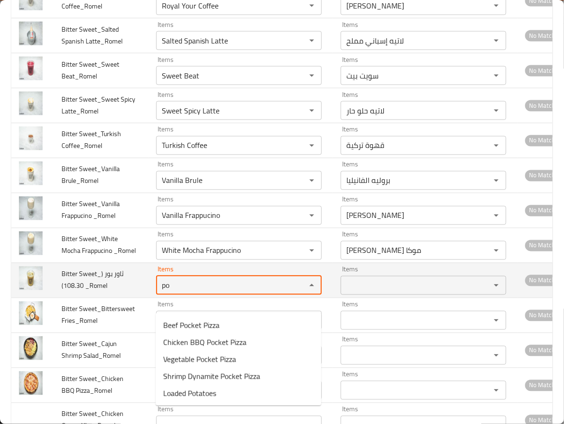
type _Romel "p"
type _Romel "b"
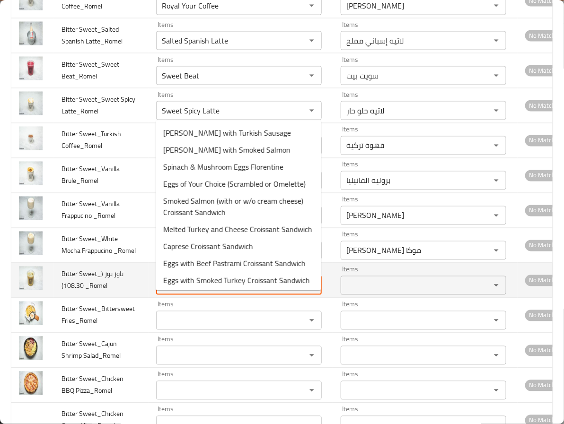
click at [90, 298] on td "Bitter Sweet_ثاور بور ( 108.30) _Romel" at bounding box center [101, 280] width 95 height 35
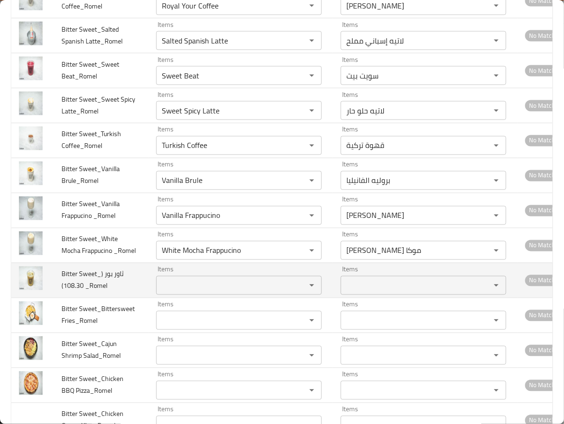
click at [91, 292] on span "Bitter Sweet_ثاور بور ( 108.30) _Romel" at bounding box center [92, 280] width 62 height 24
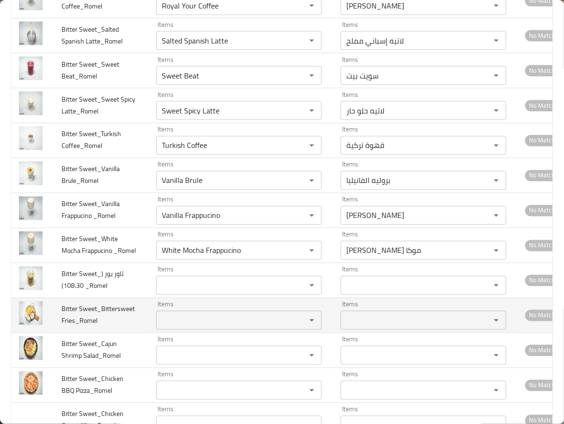
click at [245, 333] on td "Items Items" at bounding box center [241, 315] width 184 height 35
drag, startPoint x: 100, startPoint y: 324, endPoint x: 135, endPoint y: 320, distance: 35.7
click at [135, 320] on td "Bitter Sweet_Bittersweet Fries_Romel" at bounding box center [101, 315] width 95 height 35
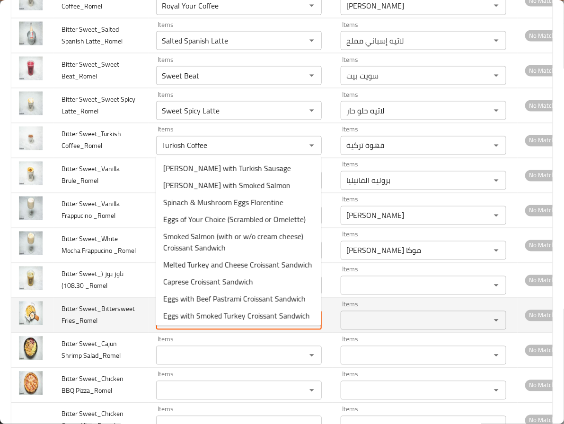
click at [188, 327] on Fries_Romel "Items" at bounding box center [225, 320] width 132 height 13
paste Fries_Romel "Bittersweet"
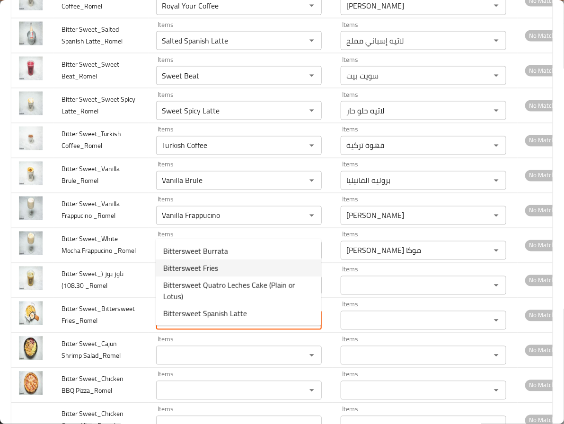
click at [240, 269] on Fries_Romel-option-1 "Bittersweet Fries" at bounding box center [239, 268] width 166 height 17
type Fries_Romel "Bittersweet Fries"
type Fries_Romel-ar "بيترسويت فرايز"
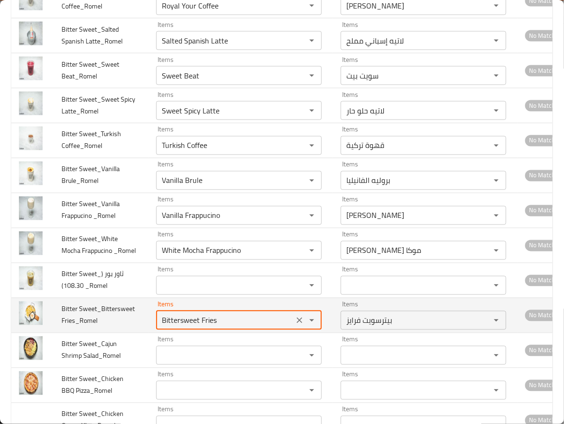
type Fries_Romel "Bittersweet Fries"
click at [79, 327] on span "Bitter Sweet_Bittersweet Fries_Romel" at bounding box center [97, 315] width 73 height 24
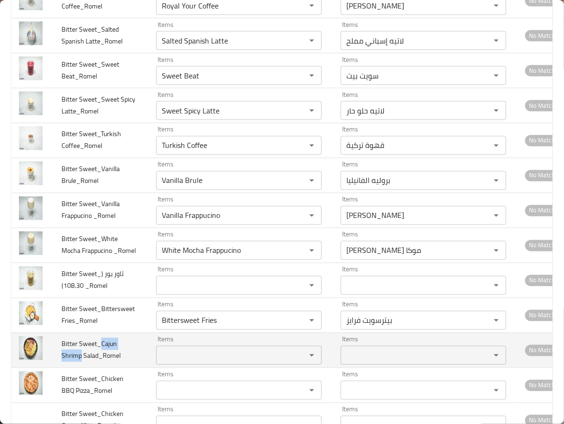
drag, startPoint x: 101, startPoint y: 358, endPoint x: 81, endPoint y: 371, distance: 24.0
click at [81, 362] on span "Bitter Sweet_Cajun Shrimp Salad_Romel" at bounding box center [90, 350] width 59 height 24
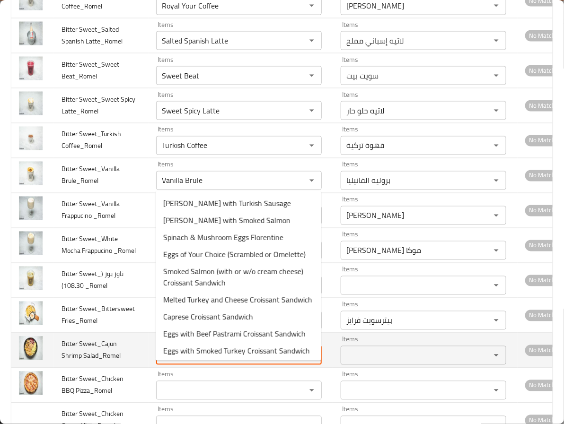
click at [196, 362] on Salad_Romel "Items" at bounding box center [225, 355] width 132 height 13
paste Salad_Romel "Cajun Shrimp"
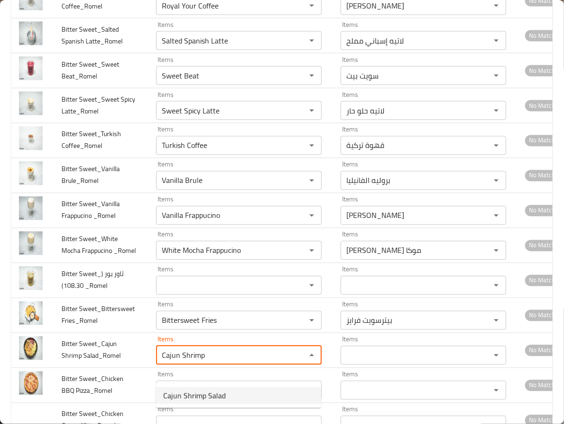
click at [182, 402] on span "Cajun Shrimp Salad" at bounding box center [194, 395] width 62 height 11
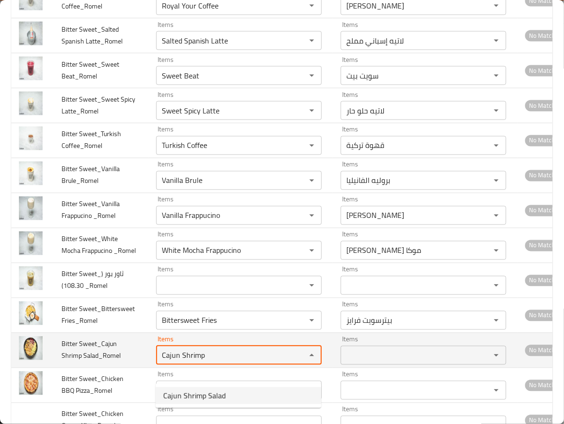
type Salad_Romel "Cajun Shrimp Salad"
type Salad_Romel-ar "سلطة روبيان بالكاجون"
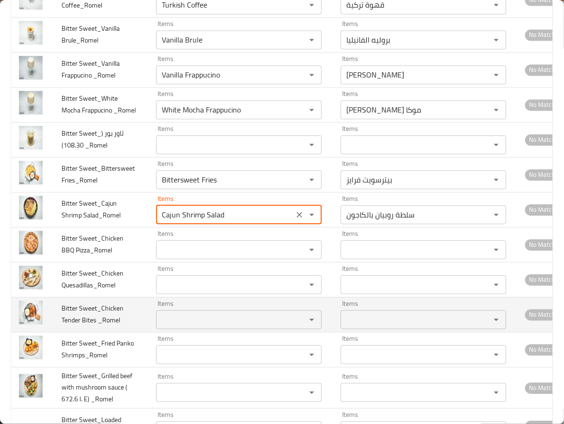
scroll to position [2838, 0]
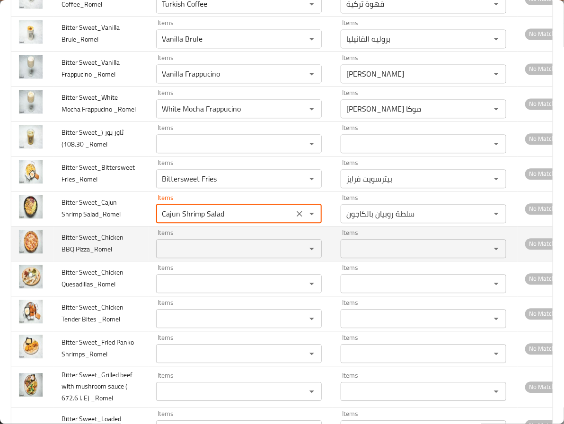
type Salad_Romel "Cajun Shrimp Salad"
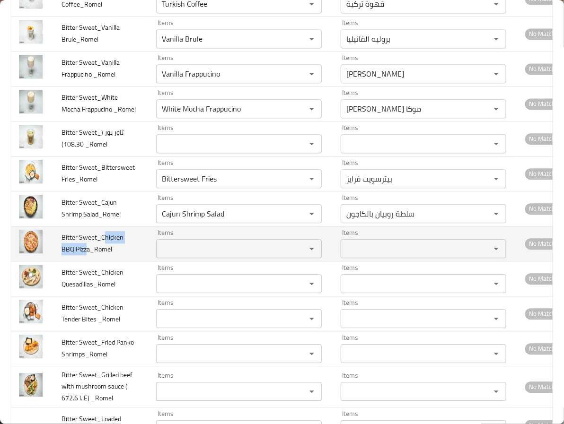
drag, startPoint x: 104, startPoint y: 251, endPoint x: 74, endPoint y: 265, distance: 33.4
click at [74, 255] on span "Bitter Sweet_Chicken BBQ Pizza_Romel" at bounding box center [92, 243] width 62 height 24
click at [203, 255] on Pizza_Romel "Items" at bounding box center [225, 248] width 132 height 13
paste Pizza_Romel "hicken BBQ Pizz"
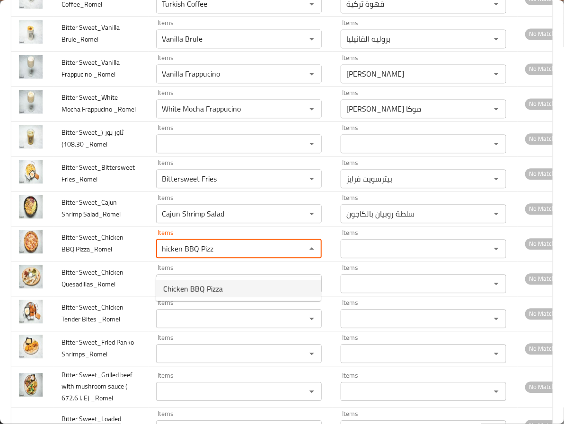
click at [203, 290] on span "Chicken BBQ Pizza" at bounding box center [193, 288] width 60 height 11
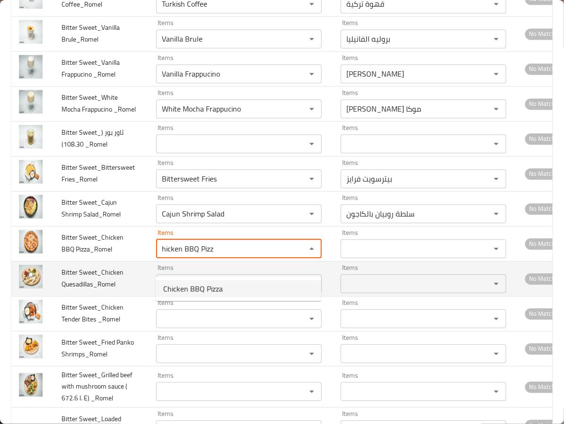
type Pizza_Romel "Chicken BBQ Pizza"
type Pizza_Romel-ar "بيتزا دجاج باربيكيو"
type Pizza_Romel "Chicken BBQ Pizza"
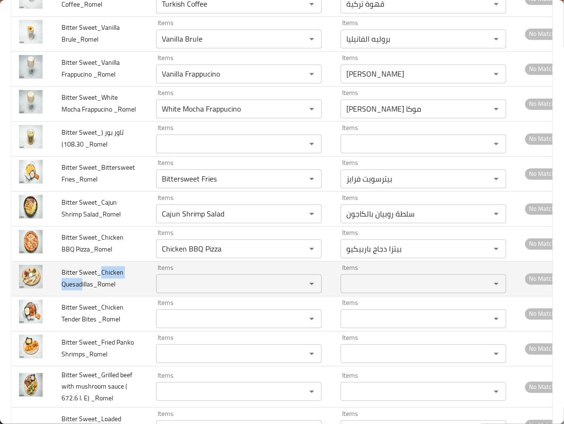
drag, startPoint x: 101, startPoint y: 286, endPoint x: 82, endPoint y: 308, distance: 28.9
click at [82, 296] on td "Bitter Sweet_Chicken Quesadillas_Romel" at bounding box center [101, 278] width 95 height 35
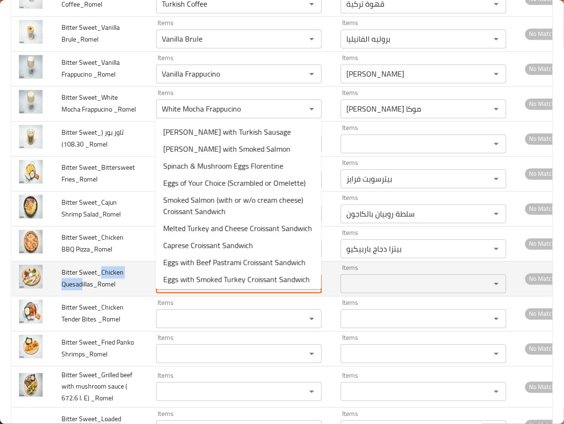
click at [181, 290] on Quesadillas_Romel "Items" at bounding box center [225, 283] width 132 height 13
paste Quesadillas_Romel "Chicken Quesad"
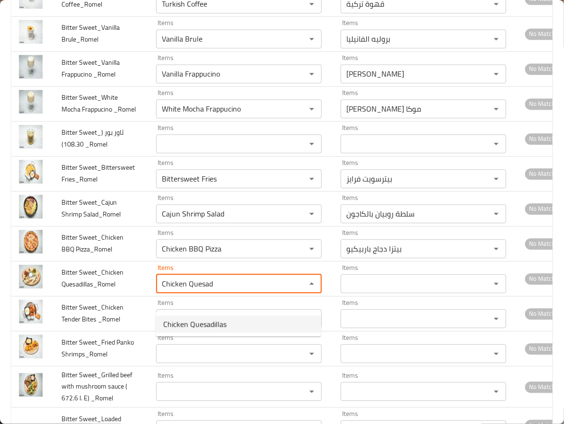
click at [189, 316] on Quesadillas_Romel-option-0 "Chicken Quesadillas" at bounding box center [239, 324] width 166 height 17
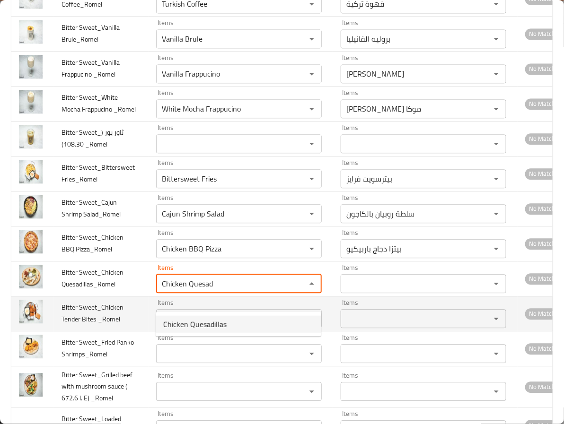
type Quesadillas_Romel "Chicken Quesadillas"
type Quesadillas_Romel-ar "كاساديا دجاج"
type Quesadillas_Romel "Chicken Quesadillas"
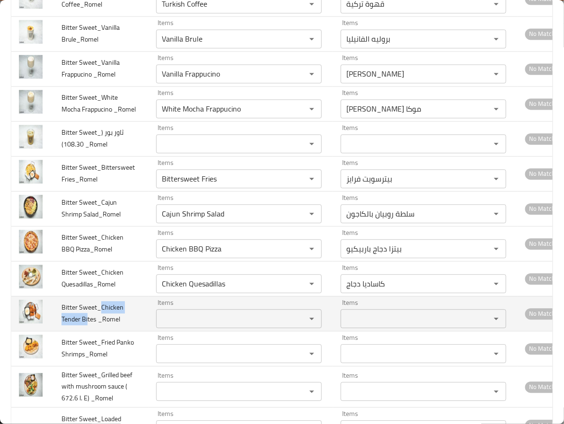
drag, startPoint x: 100, startPoint y: 323, endPoint x: 87, endPoint y: 345, distance: 25.9
click at [87, 331] on td "Bitter Sweet_Chicken Tender Bites _Romel" at bounding box center [101, 313] width 95 height 35
click at [182, 325] on _Romel "Items" at bounding box center [225, 318] width 132 height 13
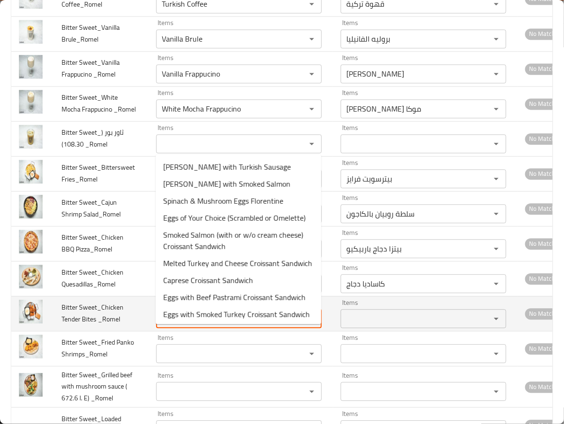
paste _Romel "Chicken Tender Bi"
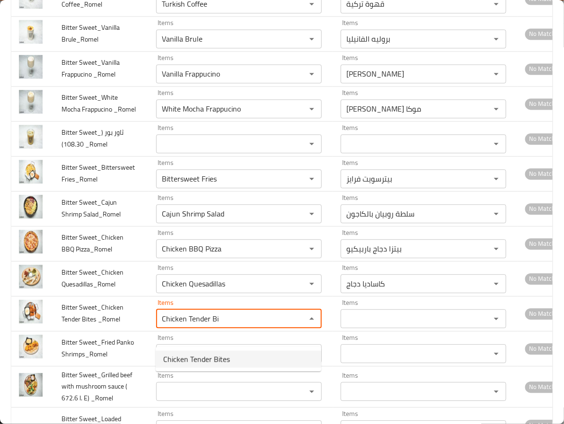
click at [199, 354] on span "Chicken Tender Bites" at bounding box center [196, 359] width 67 height 11
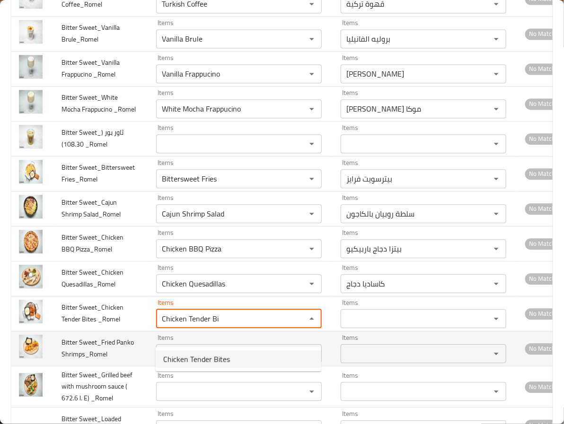
type _Romel "Chicken Tender Bites"
type _Romel-ar "دجاج تندر بايتس"
type _Romel "Chicken Tender Bites"
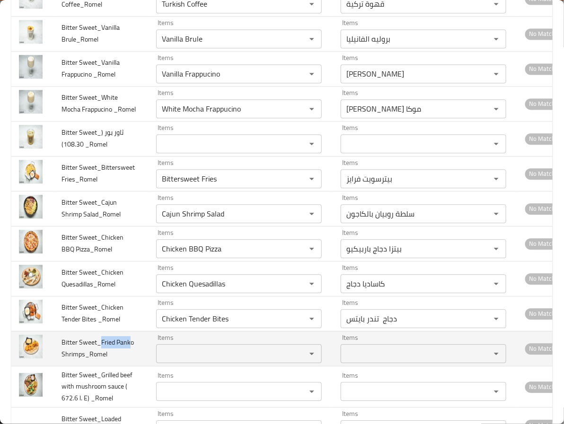
drag, startPoint x: 100, startPoint y: 359, endPoint x: 131, endPoint y: 360, distance: 31.2
click at [131, 360] on span "Bitter Sweet_Fried Panko Shrimps_Romel" at bounding box center [97, 348] width 72 height 24
click at [166, 360] on Shrimps_Romel "Items" at bounding box center [225, 353] width 132 height 13
paste Shrimps_Romel "Fried Pank"
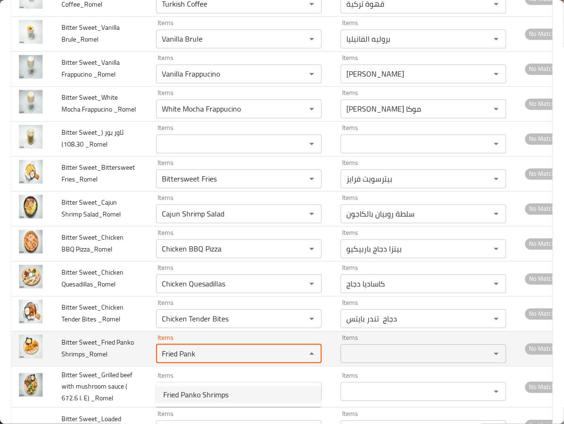
click at [181, 392] on span "Fried Panko Shrimps" at bounding box center [195, 394] width 65 height 11
type Shrimps_Romel "Fried Panko Shrimps"
type Shrimps_Romel-ar "جمبري مقلى بانكو"
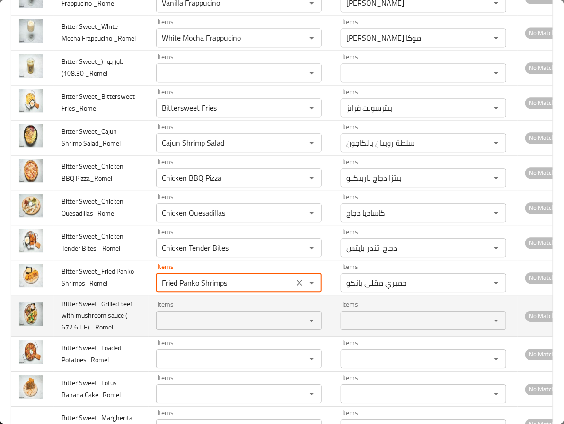
type Shrimps_Romel "Fried Panko Shrimps"
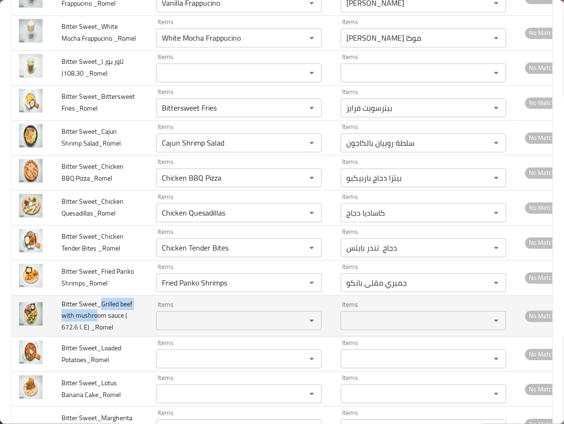
drag, startPoint x: 101, startPoint y: 321, endPoint x: 96, endPoint y: 330, distance: 10.4
click at [96, 330] on span "Bitter Sweet_Grilled beef with mushroom sauce ( 672.6 l. E) _Romel" at bounding box center [96, 316] width 71 height 36
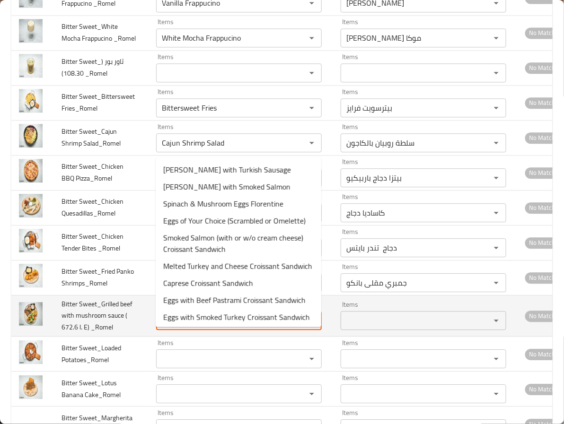
click at [221, 327] on _Romel "Items" at bounding box center [225, 320] width 132 height 13
paste _Romel "Grilled beef with mushro"
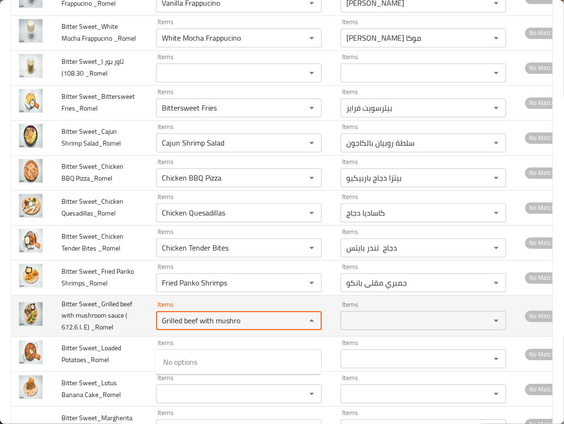
drag, startPoint x: 199, startPoint y: 338, endPoint x: 268, endPoint y: 335, distance: 69.1
click at [270, 327] on _Romel "Grilled beef with mushro" at bounding box center [225, 320] width 132 height 13
type _Romel "Grilled"
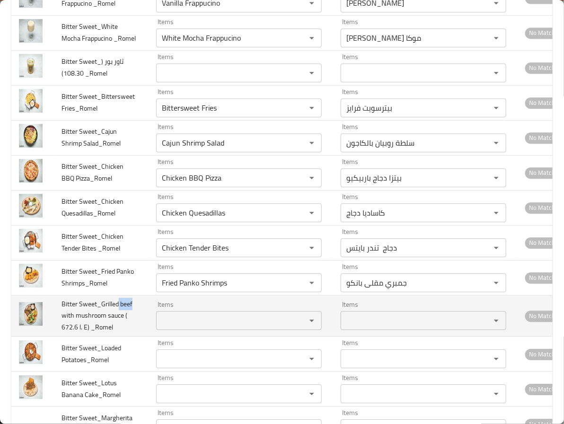
drag, startPoint x: 118, startPoint y: 320, endPoint x: 132, endPoint y: 319, distance: 14.2
click at [132, 319] on td "Bitter Sweet_Grilled beef with mushroom sauce ( 672.6 l. E) _Romel" at bounding box center [101, 316] width 95 height 42
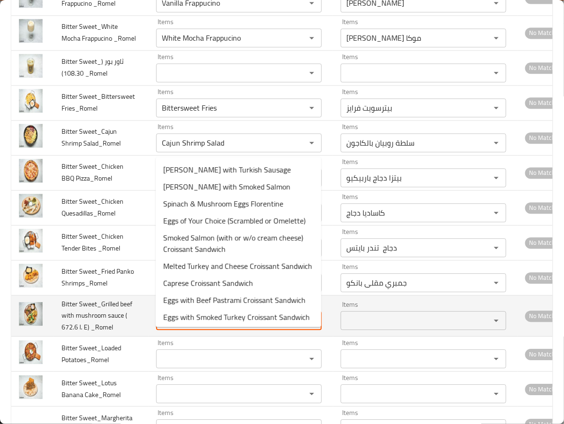
click at [201, 327] on _Romel "Items" at bounding box center [225, 320] width 132 height 13
paste _Romel "Grilled beef with mushro"
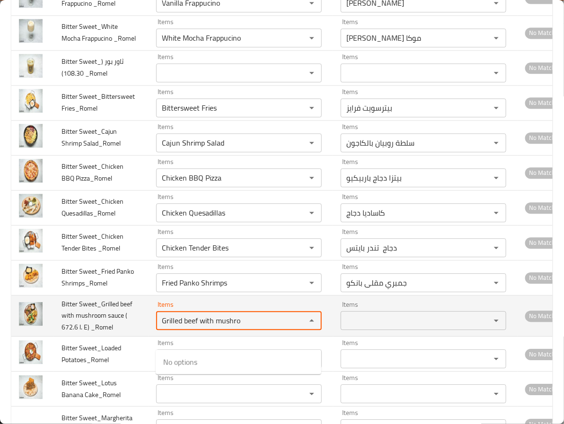
click at [181, 327] on _Romel "Grilled beef with mushro" at bounding box center [225, 320] width 132 height 13
drag, startPoint x: 182, startPoint y: 340, endPoint x: 135, endPoint y: 334, distance: 47.6
click at [135, 335] on tr "Bitter Sweet_Grilled beef with mushroom sauce ( 672.6 l. E) _Romel Items Grille…" at bounding box center [291, 316] width 561 height 42
click at [163, 327] on _Romel "beef with mushro" at bounding box center [225, 320] width 132 height 13
click at [237, 327] on _Romel "beef with mushro" at bounding box center [225, 320] width 132 height 13
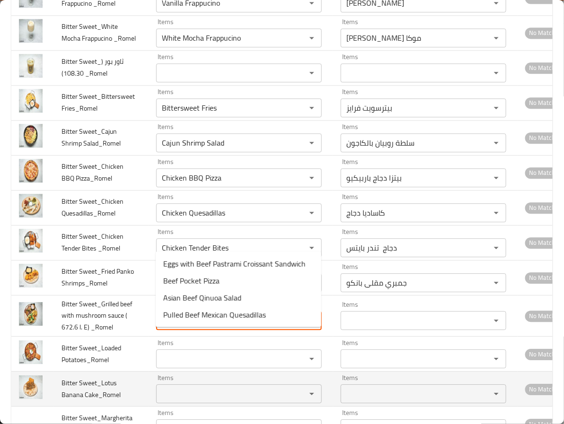
type _Romel "b"
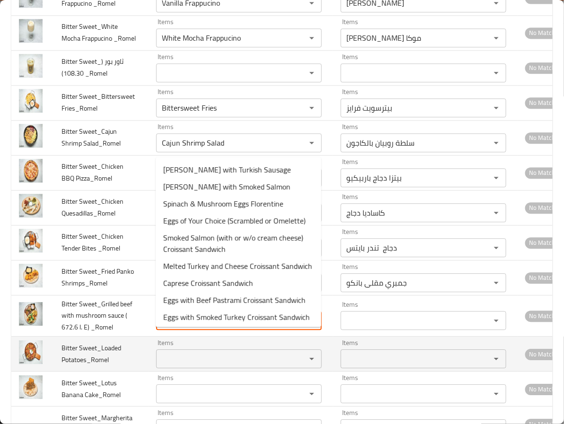
click at [94, 372] on td "Bitter Sweet_Loaded Potatoes_Romel" at bounding box center [101, 354] width 95 height 35
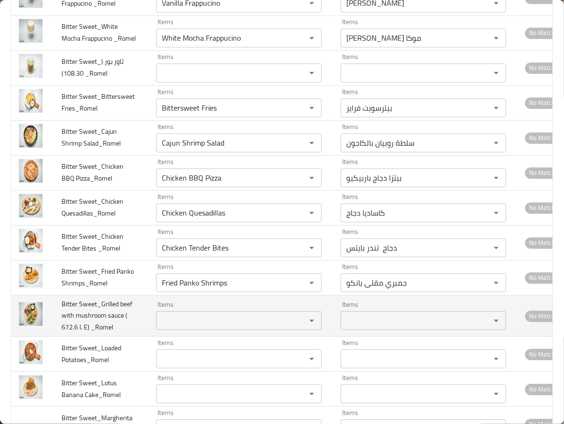
click at [114, 337] on td "Bitter Sweet_Grilled beef with mushroom sauce ( 672.6 l. E) _Romel" at bounding box center [101, 316] width 95 height 42
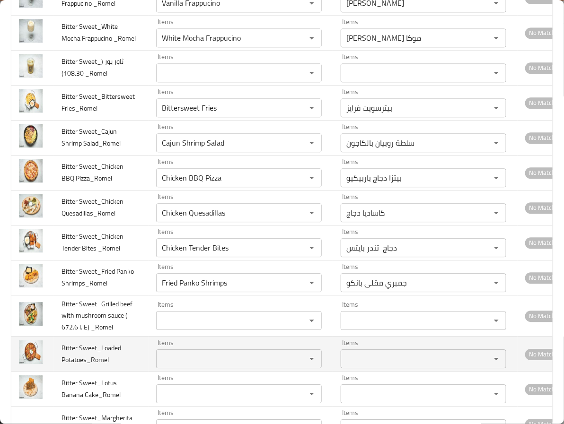
click at [253, 357] on td "Items Items" at bounding box center [241, 354] width 184 height 35
drag, startPoint x: 99, startPoint y: 366, endPoint x: 84, endPoint y: 375, distance: 17.6
click at [84, 366] on span "Bitter Sweet_Loaded Potatoes_Romel" at bounding box center [91, 354] width 60 height 24
click at [223, 365] on div "Items Items" at bounding box center [239, 354] width 166 height 29
paste Potatoes_Romel "Loaded Potatoe"
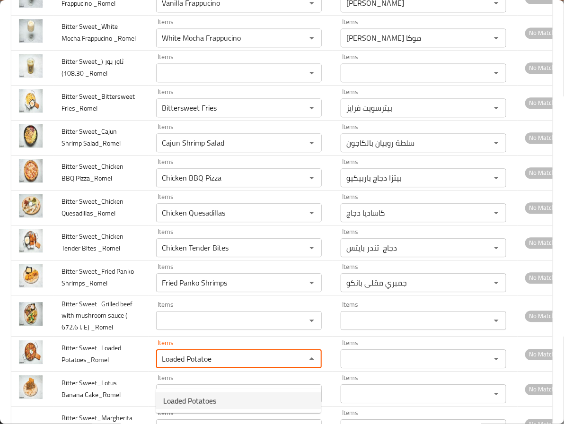
click at [201, 398] on span "Loaded Potatoes" at bounding box center [189, 400] width 53 height 11
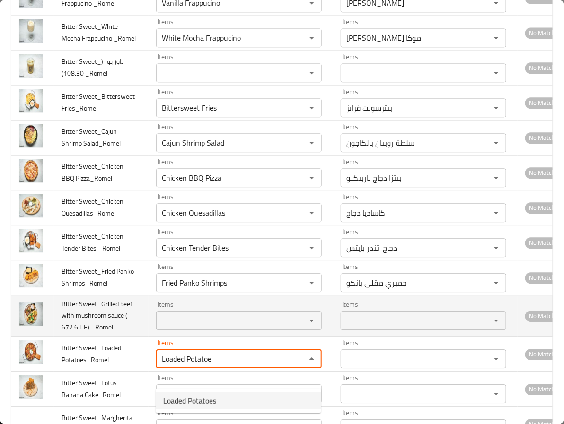
type Potatoes_Romel "Loaded Potatoes"
type Potatoes_Romel-ar "بطاطس لودد"
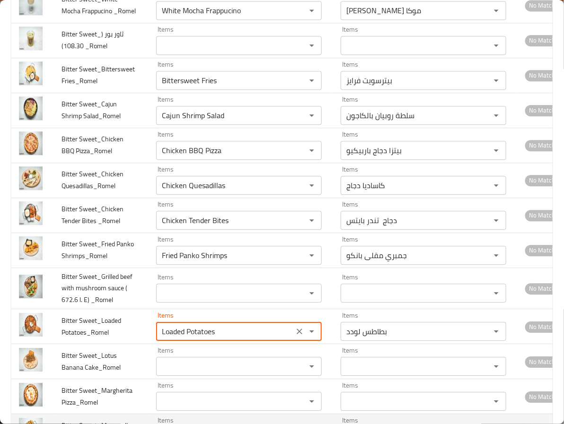
scroll to position [3051, 0]
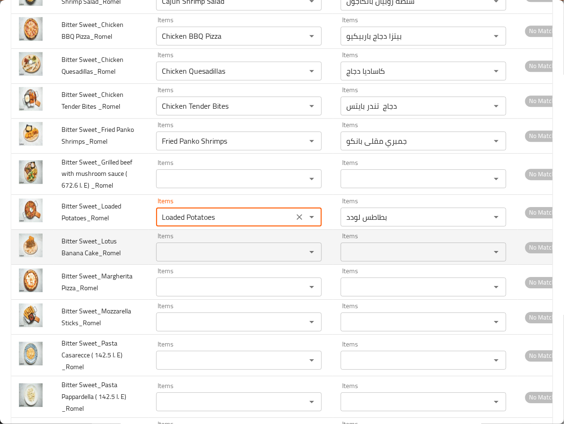
type Potatoes_Romel "Loaded Potatoes"
drag, startPoint x: 99, startPoint y: 257, endPoint x: 84, endPoint y: 272, distance: 21.4
click at [84, 259] on span "Bitter Sweet_Lotus Banana Cake_Romel" at bounding box center [90, 247] width 59 height 24
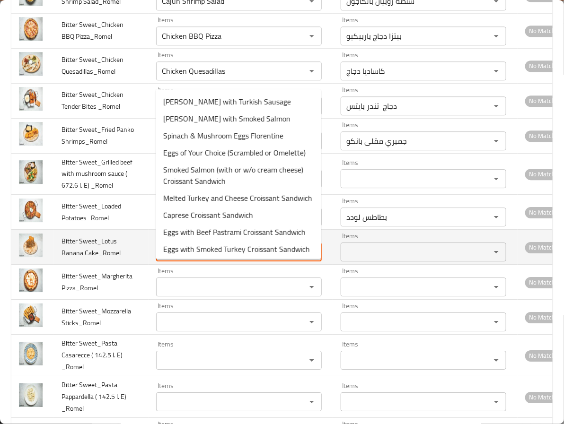
click at [184, 259] on Cake_Romel "Items" at bounding box center [225, 252] width 132 height 13
paste Cake_Romel "Lotus Banana"
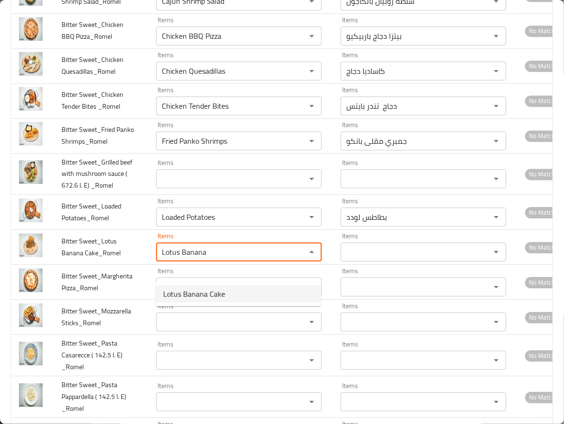
click at [194, 295] on span "Lotus Banana Cake" at bounding box center [194, 294] width 62 height 11
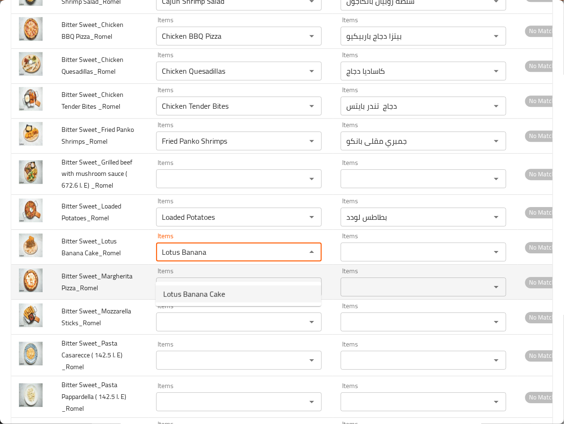
type Cake_Romel "Lotus Banana Cake"
type Cake_Romel-ar "كيك لوتس بالموز"
type Cake_Romel "Lotus Banana Cake"
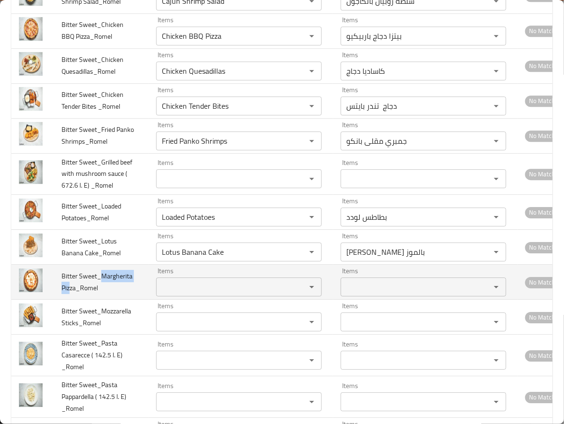
drag, startPoint x: 101, startPoint y: 294, endPoint x: 71, endPoint y: 307, distance: 33.0
click at [71, 294] on span "Bitter Sweet_Margherita Pizza_Romel" at bounding box center [96, 282] width 71 height 24
click at [160, 294] on Pizza_Romel "Items" at bounding box center [225, 287] width 132 height 13
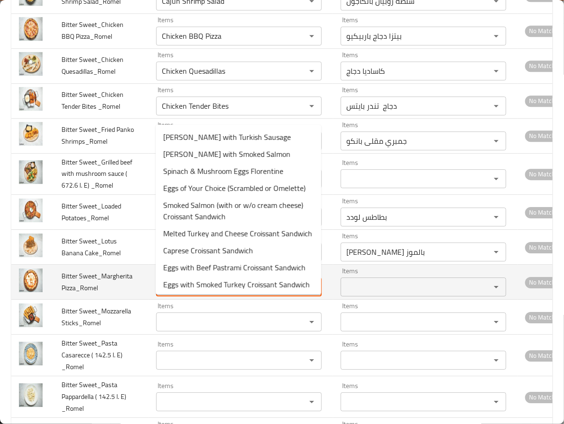
paste Pizza_Romel "Margherita Piz"
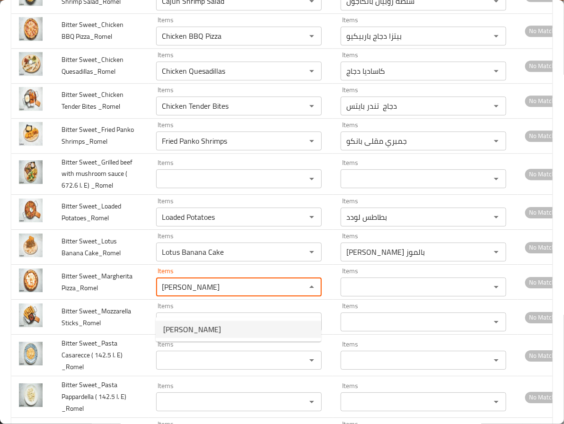
click at [173, 328] on span "Margherita Pizza" at bounding box center [192, 329] width 58 height 11
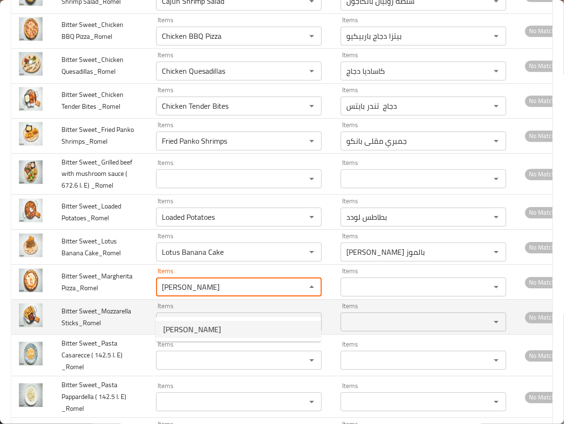
type Pizza_Romel "Margherita Pizza"
type Pizza_Romel-ar "بيتزا مارجريتا"
type Pizza_Romel "Margherita Pizza"
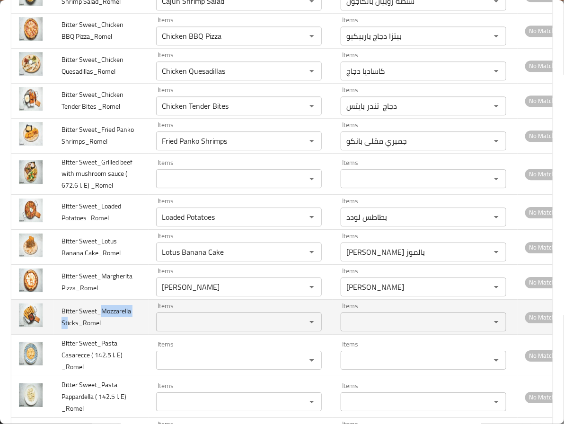
drag, startPoint x: 100, startPoint y: 326, endPoint x: 67, endPoint y: 339, distance: 35.1
click at [67, 329] on span "Bitter Sweet_Mozzarella Sticks_Romel" at bounding box center [96, 317] width 70 height 24
click at [197, 331] on div "Items" at bounding box center [239, 322] width 166 height 19
paste Sticks_Romel "Mozzarella St"
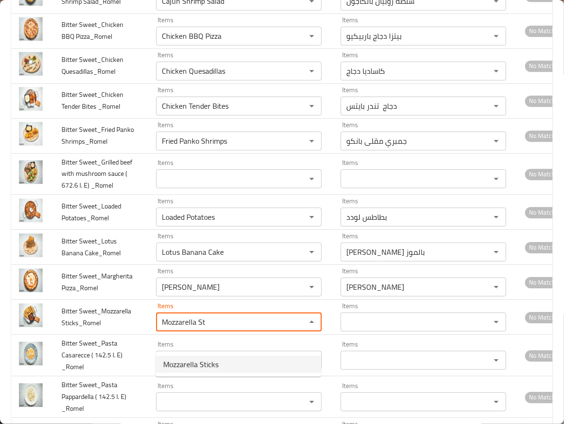
click at [193, 362] on span "Mozzarella Sticks" at bounding box center [190, 364] width 55 height 11
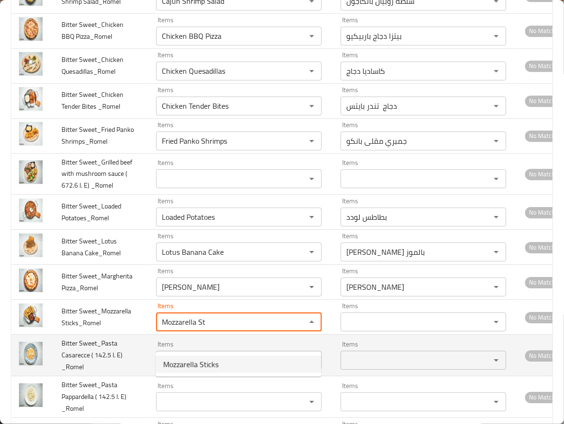
type Sticks_Romel "Mozzarella Sticks"
type Sticks_Romel-ar "أصابع الموزاريلا"
type Sticks_Romel "Mozzarella Sticks"
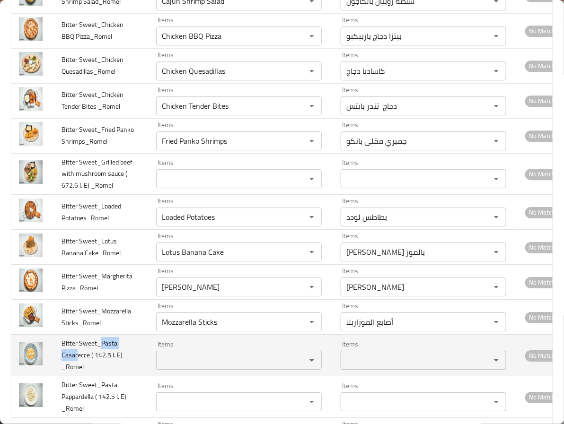
drag, startPoint x: 100, startPoint y: 364, endPoint x: 77, endPoint y: 379, distance: 27.7
click at [77, 373] on span "Bitter Sweet_Pasta Casarecce ( 142.5 l. E) _Romel" at bounding box center [91, 355] width 61 height 36
click at [169, 367] on _Romel "Items" at bounding box center [225, 360] width 132 height 13
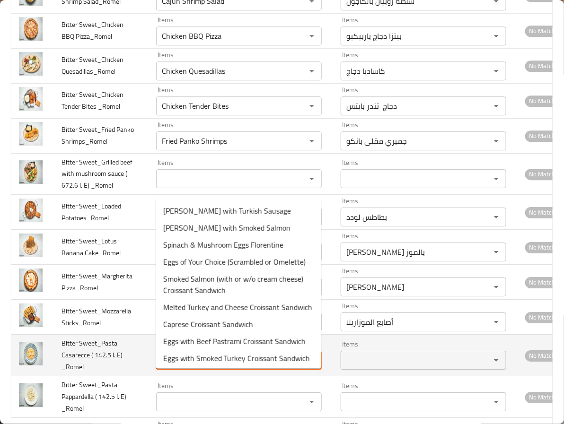
paste _Romel "Pasta Casar"
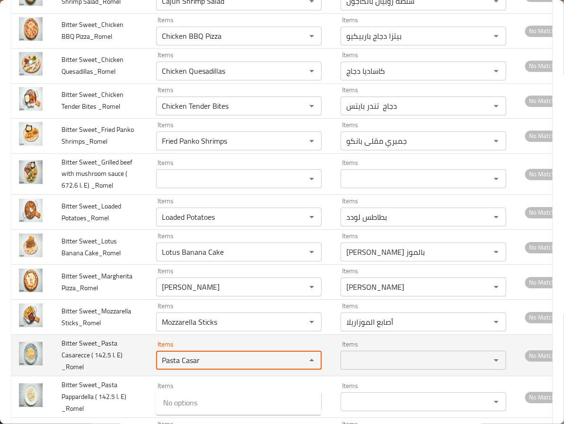
type _Romel "Pasta Casar"
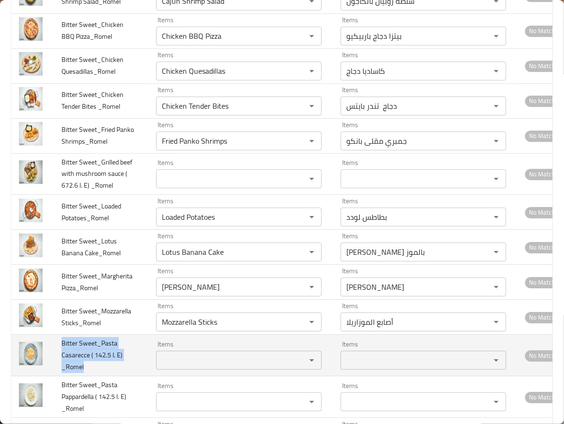
drag, startPoint x: 91, startPoint y: 391, endPoint x: 54, endPoint y: 362, distance: 46.8
click at [54, 362] on td "Bitter Sweet_Pasta Casarecce ( 142.5 l. E) _Romel" at bounding box center [101, 356] width 95 height 42
click at [270, 357] on td "Items Items" at bounding box center [241, 356] width 184 height 42
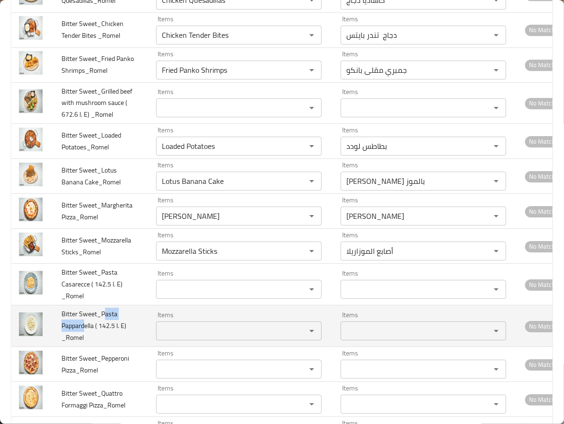
drag, startPoint x: 104, startPoint y: 331, endPoint x: 84, endPoint y: 342, distance: 22.5
click at [84, 342] on span "Bitter Sweet_Pasta Pappardella ( 142.5 l. E) _Romel" at bounding box center [93, 326] width 65 height 36
click at [194, 340] on div "Items Items" at bounding box center [239, 326] width 166 height 29
paste _Romel "asta Pappard"
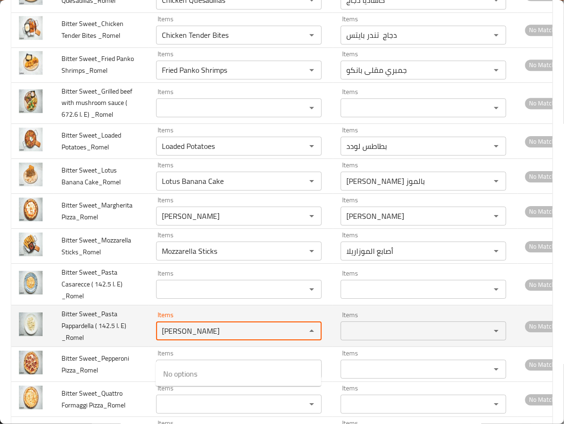
type _Romel "asta Pappard"
drag, startPoint x: 116, startPoint y: 352, endPoint x: 109, endPoint y: 352, distance: 7.1
click at [111, 347] on td "Bitter Sweet_Pasta Pappardella ( 142.5 l. E) _Romel" at bounding box center [101, 327] width 95 height 42
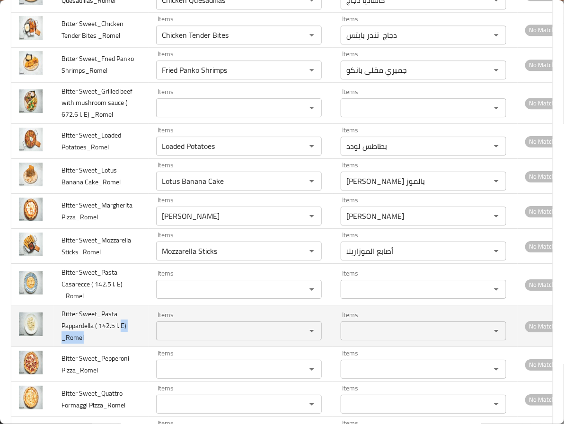
click at [95, 347] on td "Bitter Sweet_Pasta Pappardella ( 142.5 l. E) _Romel" at bounding box center [101, 327] width 95 height 42
drag, startPoint x: 87, startPoint y: 355, endPoint x: 60, endPoint y: 334, distance: 34.0
click at [60, 334] on td "Bitter Sweet_Pasta Pappardella ( 142.5 l. E) _Romel" at bounding box center [101, 327] width 95 height 42
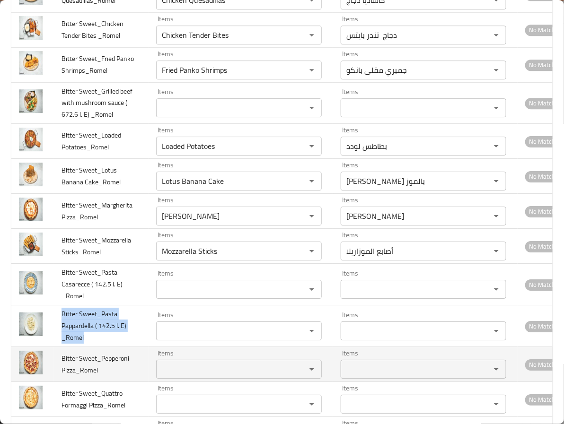
click at [314, 375] on div "Items Items" at bounding box center [239, 364] width 166 height 29
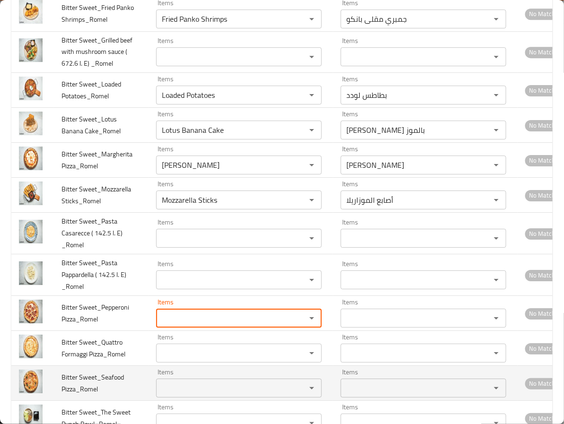
scroll to position [3193, 0]
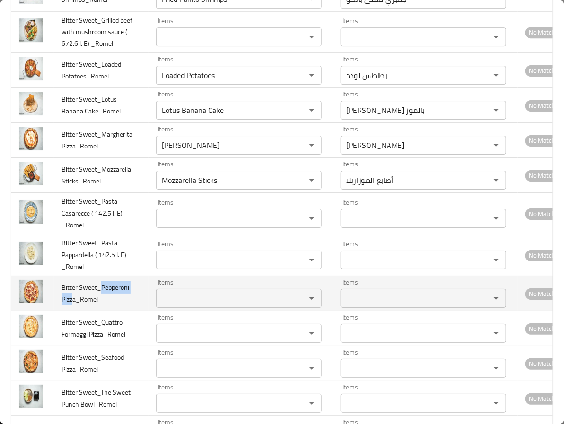
drag, startPoint x: 101, startPoint y: 307, endPoint x: 72, endPoint y: 318, distance: 31.0
click at [72, 306] on span "Bitter Sweet_Pepperoni Pizza_Romel" at bounding box center [95, 293] width 68 height 24
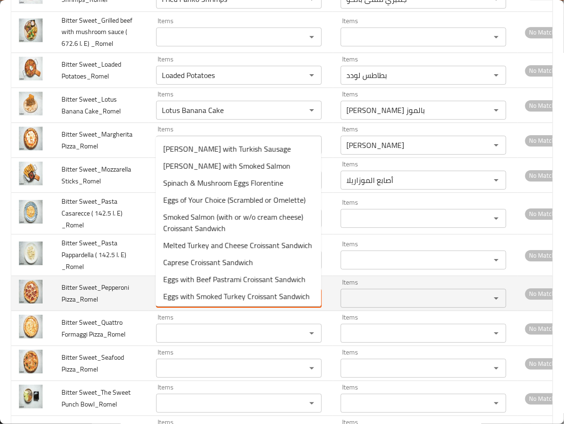
paste Pizza_Romel "Pepperoni Pizz"
click at [206, 305] on Pizza_Romel "Items" at bounding box center [225, 298] width 132 height 13
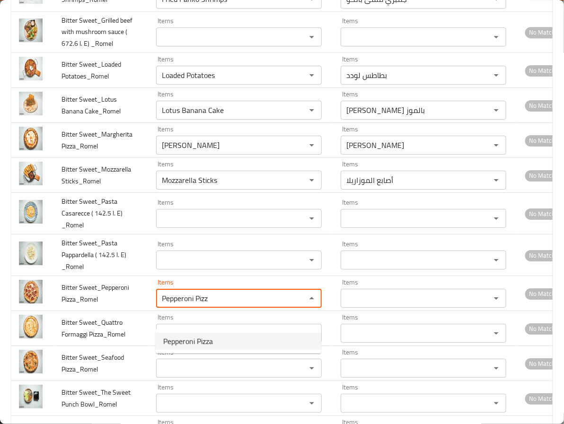
click at [204, 341] on span "Pepperoni Pizza" at bounding box center [188, 341] width 50 height 11
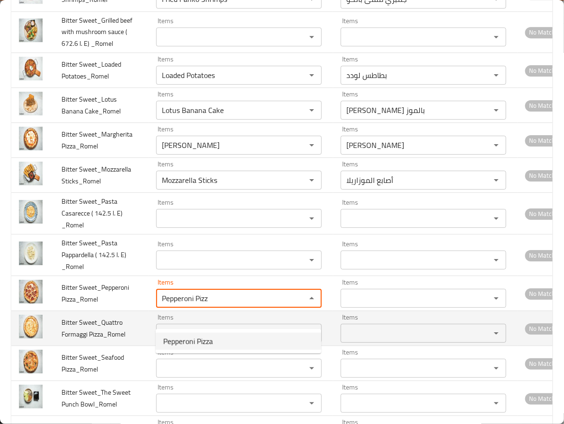
type Pizza_Romel "Pepperoni Pizza"
type Pizza_Romel-ar "بيتزا بيبروني"
type Pizza_Romel "Pepperoni Pizza"
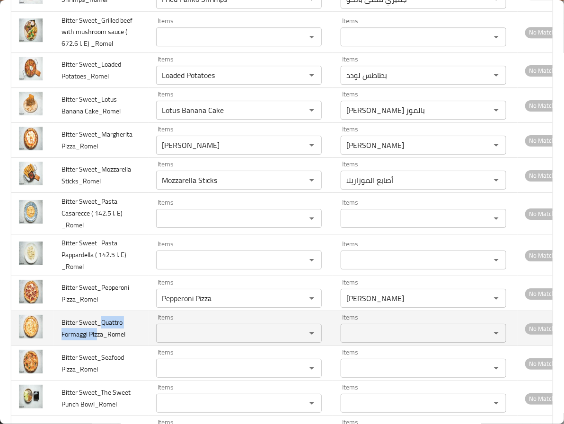
drag, startPoint x: 100, startPoint y: 342, endPoint x: 98, endPoint y: 357, distance: 14.3
click at [98, 341] on span "Bitter Sweet_Quattro Formaggi Pizza_Romel" at bounding box center [93, 328] width 64 height 24
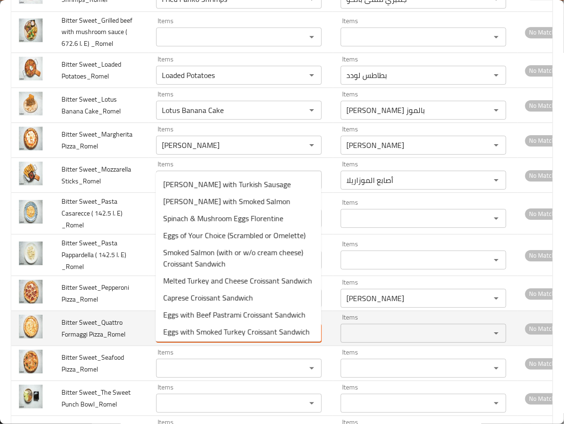
click at [190, 340] on Pizza_Romel "Items" at bounding box center [225, 333] width 132 height 13
paste Pizza_Romel "Quattro Formaggi Piz"
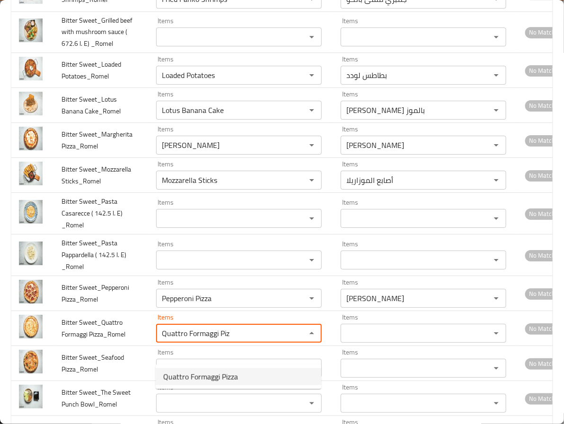
click at [193, 376] on span "Quattro Formaggi Pizza" at bounding box center [200, 376] width 75 height 11
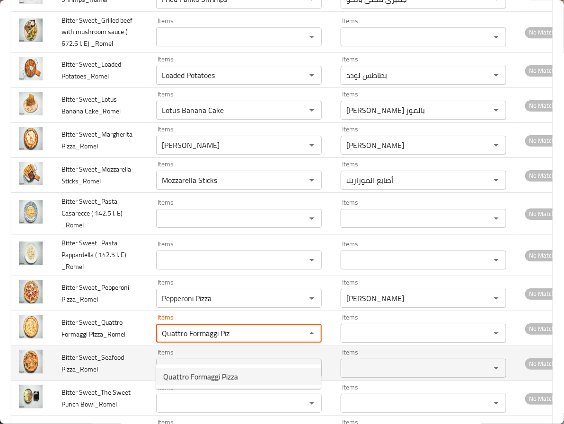
type Pizza_Romel "Quattro Formaggi Pizza"
type Pizza_Romel-ar "بيتزا كواترو فورماجي"
type Pizza_Romel "Quattro Formaggi Pizza"
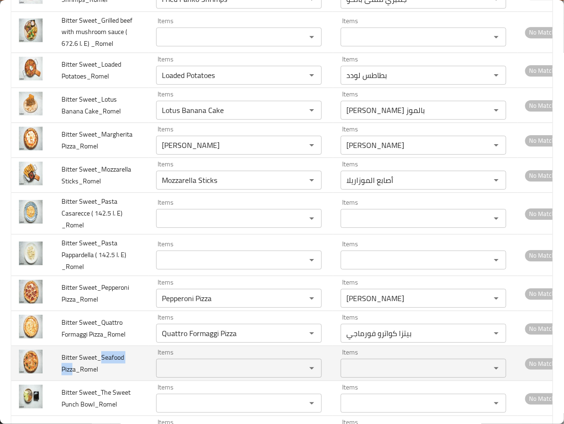
drag, startPoint x: 98, startPoint y: 377, endPoint x: 73, endPoint y: 392, distance: 29.7
click at [73, 376] on span "Bitter Sweet_Seafood Pizza_Romel" at bounding box center [92, 363] width 62 height 24
click at [197, 375] on Pizza_Romel "Items" at bounding box center [225, 368] width 132 height 13
paste Pizza_Romel "Seafood Pizz"
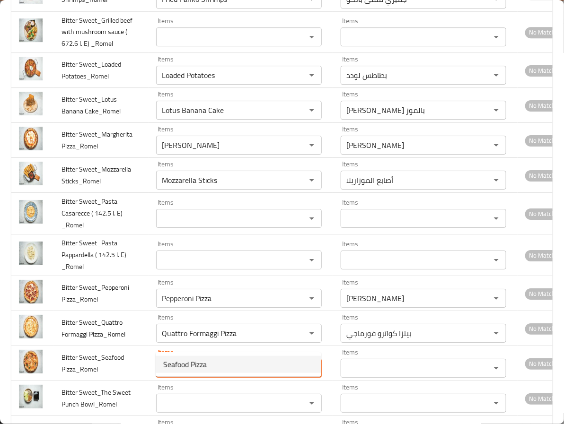
click at [196, 365] on span "Seafood Pizza" at bounding box center [185, 364] width 44 height 11
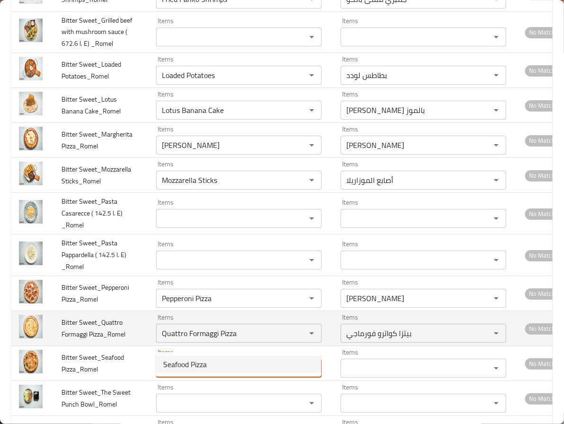
type Pizza_Romel "Seafood Pizza"
type Pizza_Romel-ar "بيتزا المأكولات البحرية"
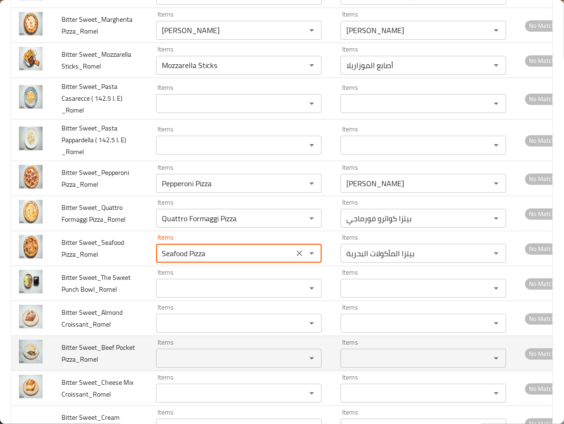
scroll to position [3335, 0]
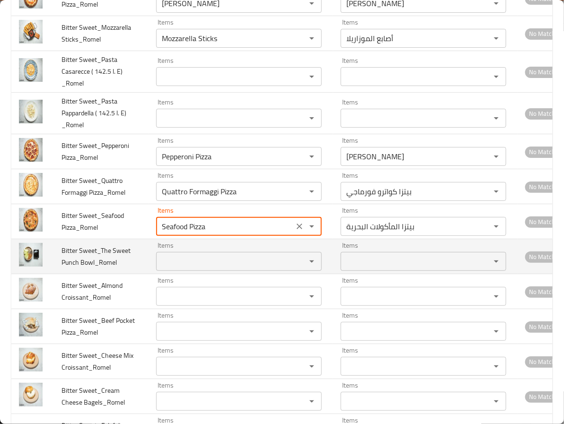
type Pizza_Romel "Seafood Pizza"
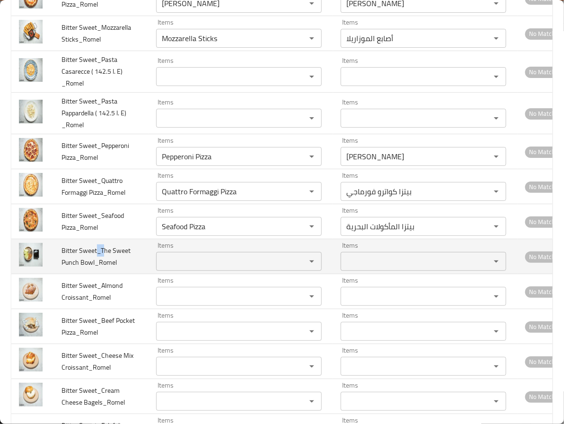
drag, startPoint x: 102, startPoint y: 263, endPoint x: 97, endPoint y: 274, distance: 12.1
click at [97, 274] on td "Bitter Sweet_The Sweet Punch Bowl_Romel" at bounding box center [101, 256] width 95 height 35
click at [98, 269] on span "Bitter Sweet_The Sweet Punch Bowl_Romel" at bounding box center [95, 257] width 69 height 24
drag, startPoint x: 101, startPoint y: 269, endPoint x: 89, endPoint y: 280, distance: 15.7
click at [89, 269] on span "Bitter Sweet_The Sweet Punch Bowl_Romel" at bounding box center [95, 257] width 69 height 24
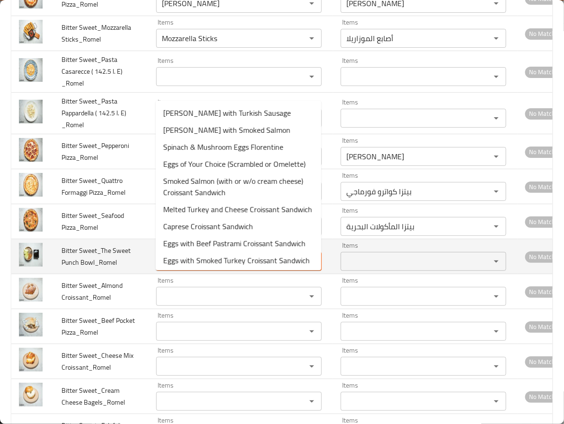
click at [190, 268] on Bowl_Romel "Items" at bounding box center [225, 261] width 132 height 13
paste Bowl_Romel "The Sweet Punch Bo"
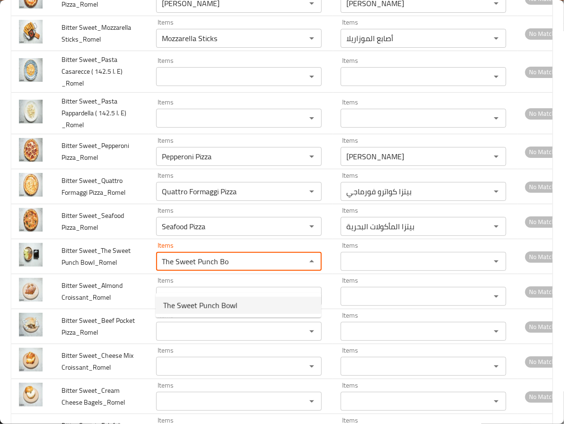
click at [197, 311] on span "The Sweet Punch Bowl" at bounding box center [200, 305] width 74 height 11
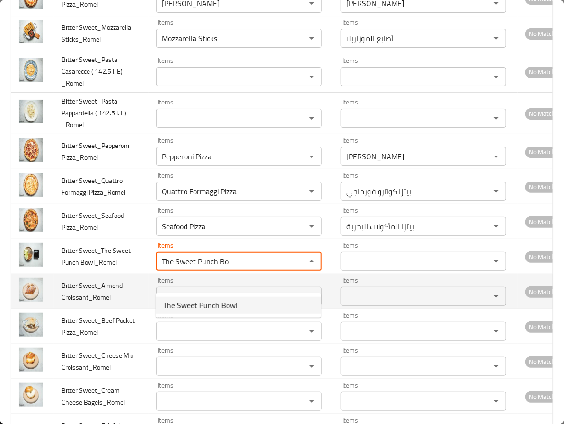
type Bowl_Romel "The Sweet Punch Bowl"
type Bowl_Romel-ar "جاط ذا سويت بنش"
type Bowl_Romel "The Sweet Punch Bowl"
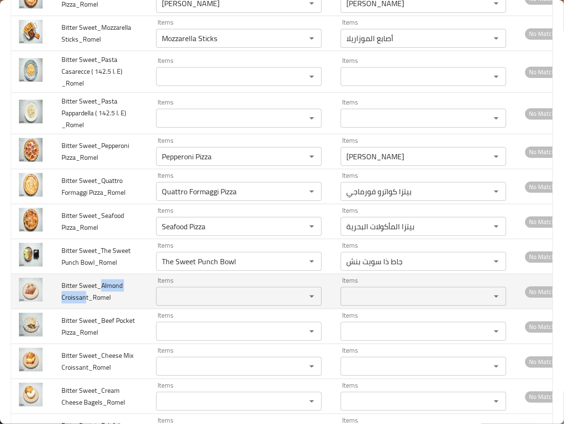
drag, startPoint x: 99, startPoint y: 304, endPoint x: 86, endPoint y: 318, distance: 19.4
click at [86, 304] on span "Bitter Sweet_Almond Croissant_Romel" at bounding box center [91, 292] width 61 height 24
click at [166, 303] on Croissant_Romel "Items" at bounding box center [225, 296] width 132 height 13
paste Croissant_Romel "Almond Croissan"
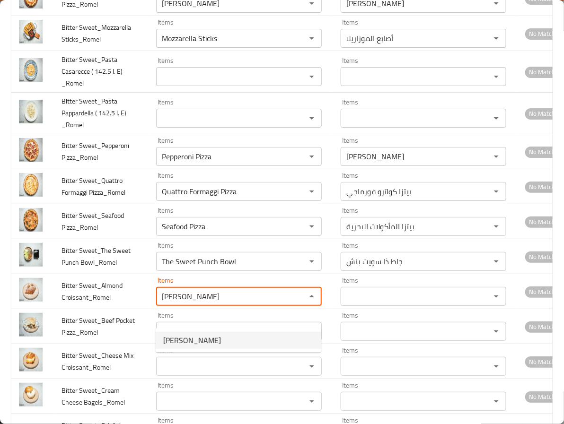
click at [181, 343] on span "Almond Croissant" at bounding box center [192, 340] width 58 height 11
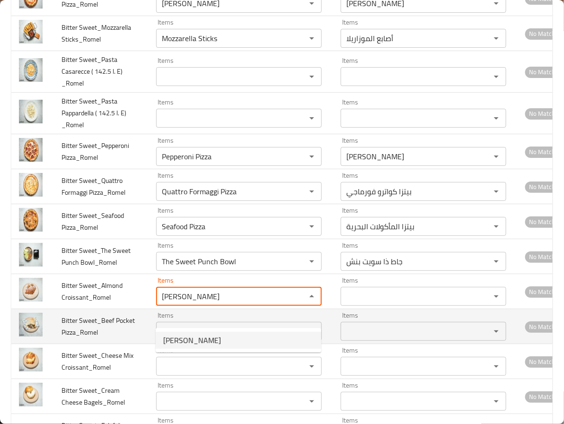
type Croissant_Romel "Almond Croissant"
type Croissant_Romel-ar "كرواسون لوز"
type Croissant_Romel "Almond Croissant"
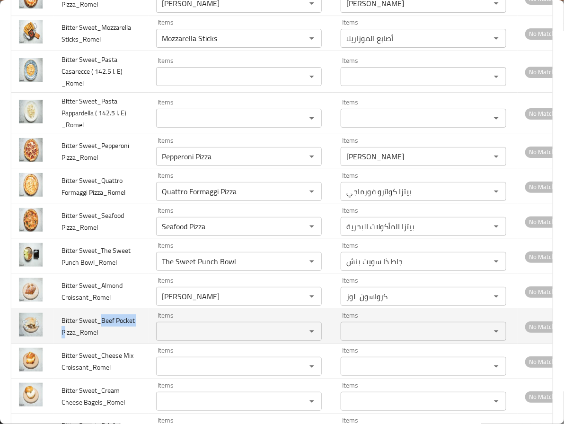
drag, startPoint x: 98, startPoint y: 338, endPoint x: 66, endPoint y: 358, distance: 38.0
click at [66, 339] on span "Bitter Sweet_Beef Pocket Pizza_Romel" at bounding box center [97, 327] width 73 height 24
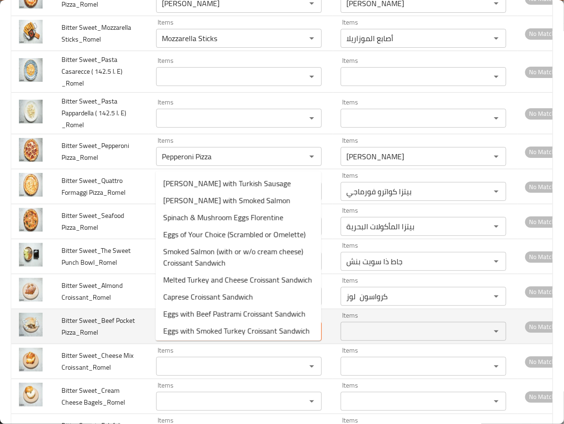
click at [206, 338] on Pizza_Romel "Items" at bounding box center [225, 331] width 132 height 13
paste Pizza_Romel "Beef Pocket P"
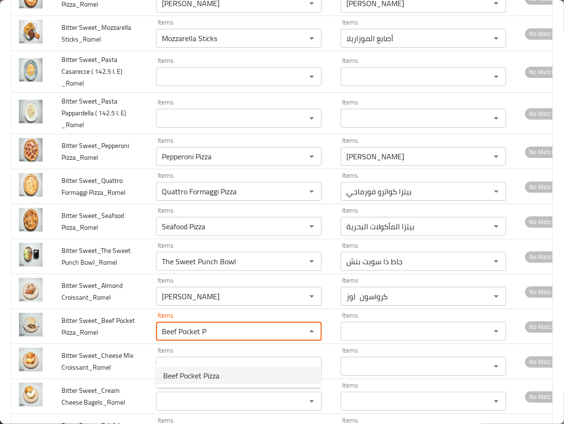
click at [198, 372] on span "Beef Pocket Pizza" at bounding box center [191, 375] width 56 height 11
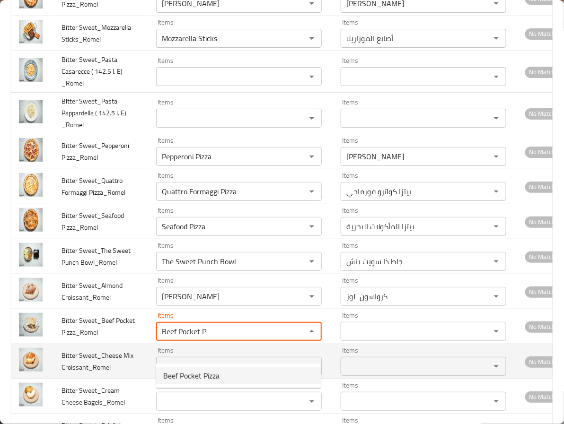
type Pizza_Romel "Beef Pocket Pizza"
type Pizza_Romel-ar "بوكيت بيتزا لحم بقري"
type Pizza_Romel "Beef Pocket Pizza"
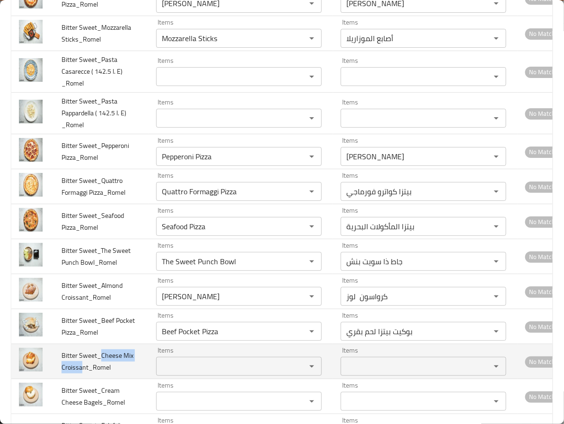
drag, startPoint x: 99, startPoint y: 377, endPoint x: 80, endPoint y: 388, distance: 22.0
click at [80, 374] on span "Bitter Sweet_Cheese Mix Croissant_Romel" at bounding box center [97, 362] width 72 height 24
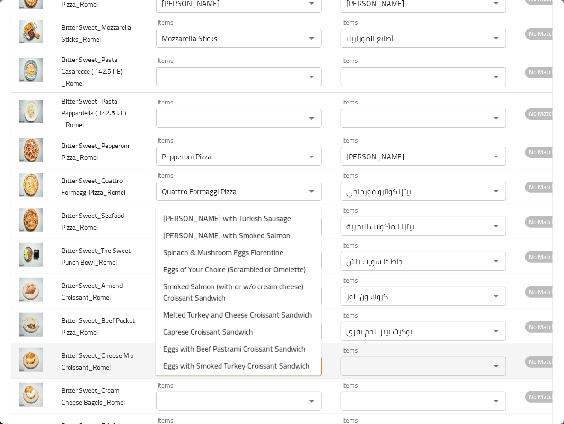
click at [202, 373] on Croissant_Romel "Items" at bounding box center [225, 366] width 132 height 13
paste Croissant_Romel "Cheese Mix Croissa"
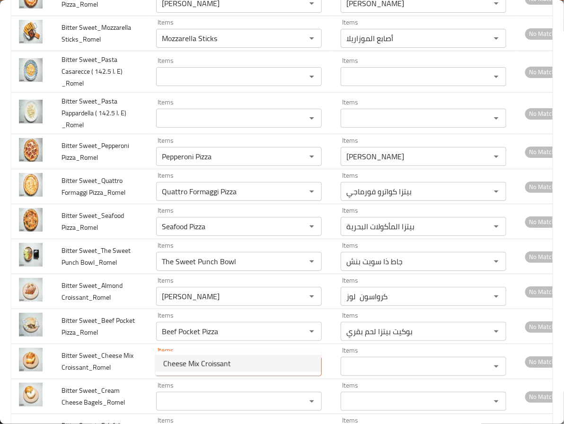
click at [202, 361] on span "Cheese Mix Croissant" at bounding box center [197, 363] width 68 height 11
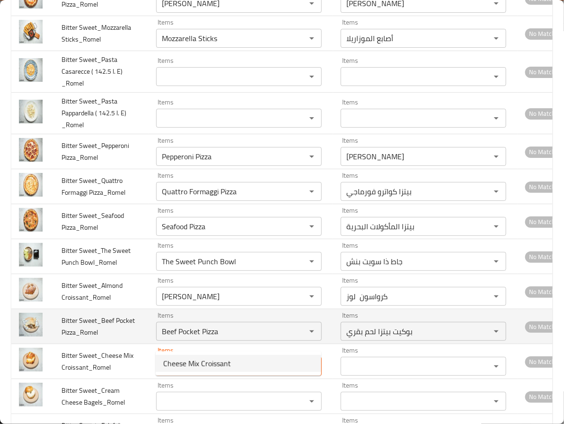
type Croissant_Romel "Cheese Mix Croissant"
type Croissant_Romel-ar "كرواسون مزيج الجبن"
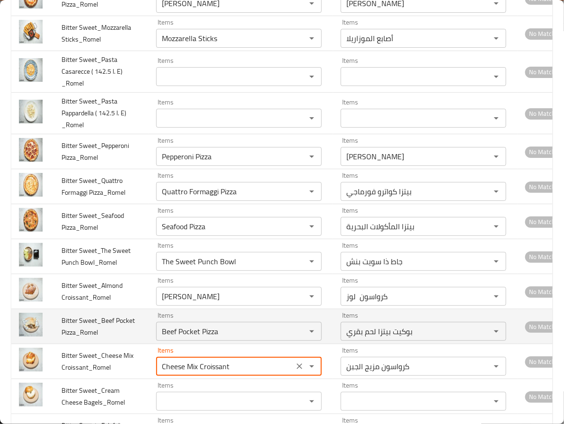
scroll to position [3477, 0]
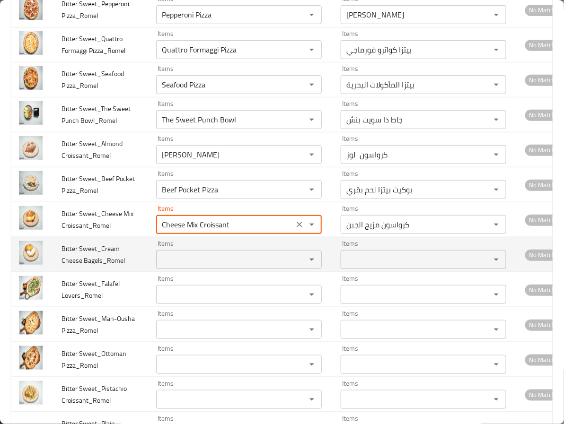
type Croissant_Romel "Cheese Mix Croissant"
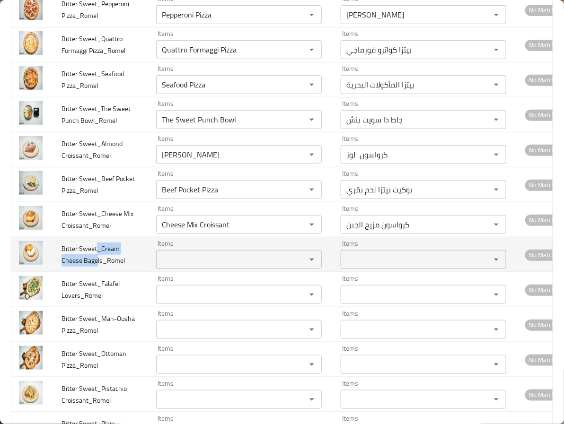
drag, startPoint x: 98, startPoint y: 271, endPoint x: 96, endPoint y: 285, distance: 14.4
click at [96, 267] on span "Bitter Sweet_Cream Cheese Bagels_Romel" at bounding box center [92, 255] width 63 height 24
click at [107, 267] on span "Bitter Sweet_Cream Cheese Bagels_Romel" at bounding box center [92, 255] width 63 height 24
drag, startPoint x: 101, startPoint y: 270, endPoint x: 93, endPoint y: 280, distance: 12.8
click at [93, 267] on span "Bitter Sweet_Cream Cheese Bagels_Romel" at bounding box center [92, 255] width 63 height 24
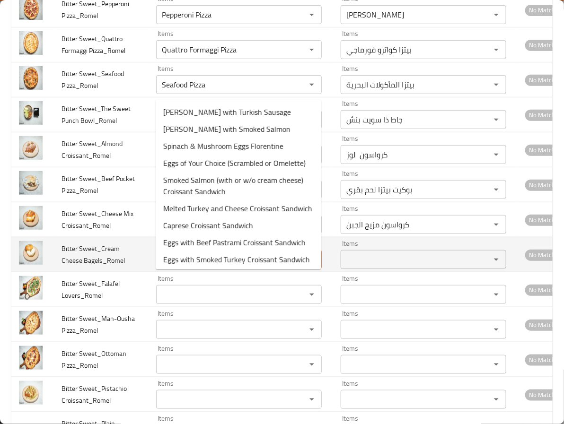
click at [176, 266] on Bagels_Romel "Items" at bounding box center [225, 259] width 132 height 13
paste Bagels_Romel "Cream Cheese Bag"
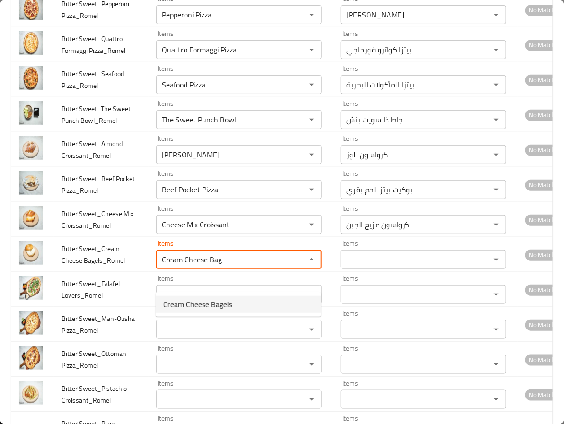
click at [196, 304] on span "Cream Cheese Bagels" at bounding box center [197, 304] width 69 height 11
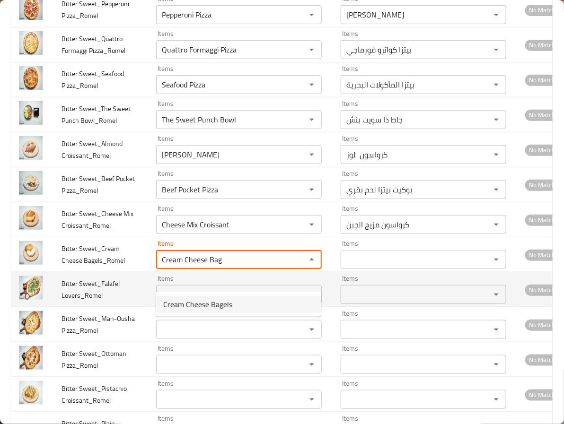
type Bagels_Romel "Cream Cheese Bagels"
type Bagels_Romel-ar "بيغل جبنة كريمة"
type Bagels_Romel "Cream Cheese Bagels"
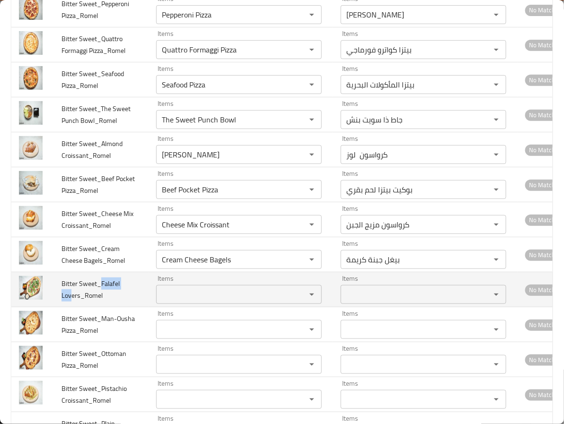
drag, startPoint x: 98, startPoint y: 305, endPoint x: 70, endPoint y: 316, distance: 30.6
click at [70, 302] on span "Bitter Sweet_Falafel Lovers_Romel" at bounding box center [90, 290] width 58 height 24
click at [179, 301] on Lovers_Romel "Items" at bounding box center [225, 294] width 132 height 13
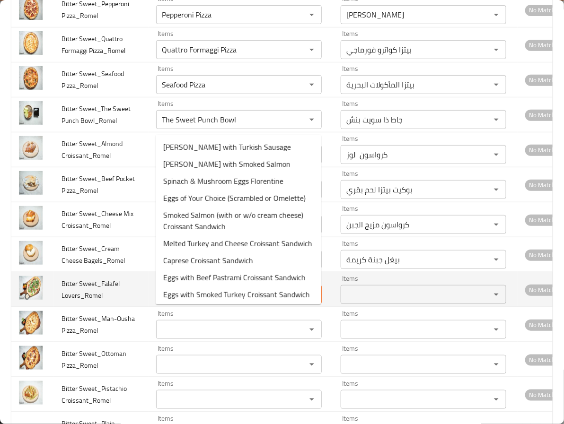
paste Lovers_Romel "Falafel Lov"
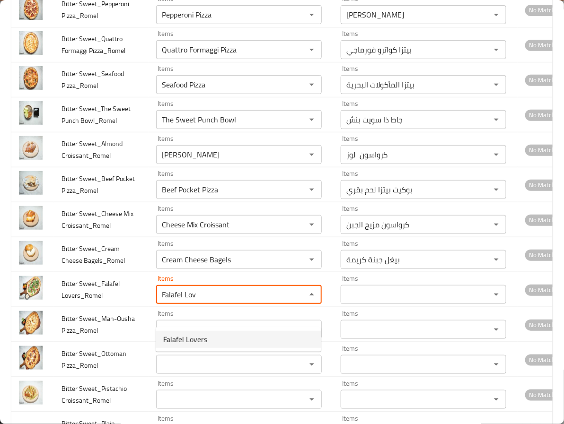
click at [192, 342] on span "Falafel Lovers" at bounding box center [185, 339] width 44 height 11
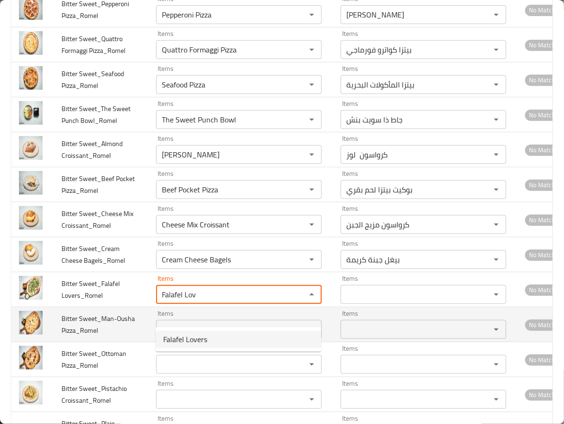
type Lovers_Romel "Falafel Lovers"
type Lovers_Romel-ar "عشاق الفلافل"
type Lovers_Romel "Falafel Lovers"
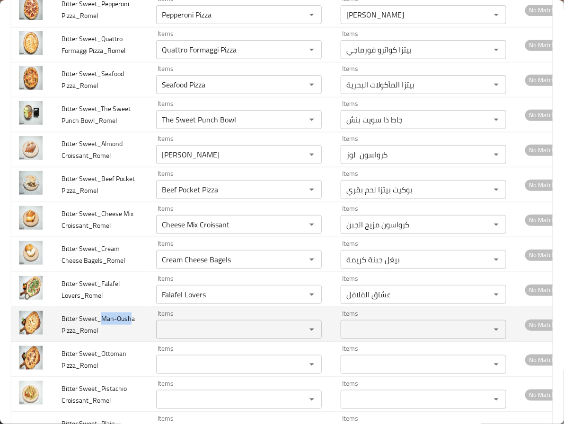
drag, startPoint x: 100, startPoint y: 337, endPoint x: 131, endPoint y: 344, distance: 32.0
click at [131, 337] on span "Bitter Sweet_Man-Ousha Pizza_Romel" at bounding box center [97, 325] width 73 height 24
click at [182, 336] on Pizza_Romel "Items" at bounding box center [225, 329] width 132 height 13
paste Pizza_Romel "Man-Oush"
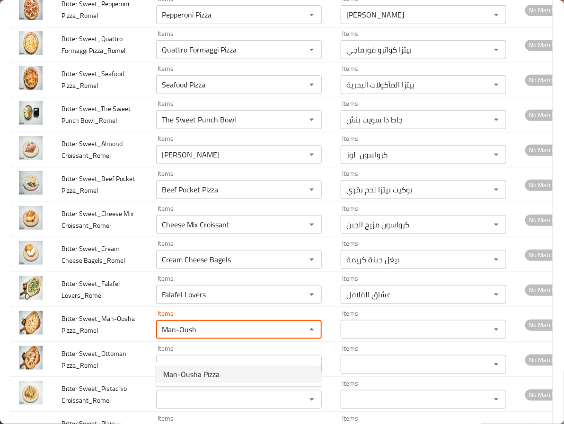
click at [191, 375] on span "Man-Ousha Pizza" at bounding box center [191, 374] width 56 height 11
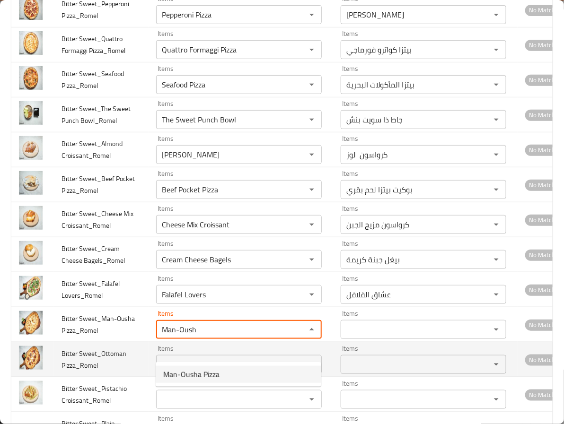
type Pizza_Romel "Man-Ousha Pizza"
type Pizza_Romel-ar "منقوشة بيتزا"
type Pizza_Romel "Man-Ousha Pizza"
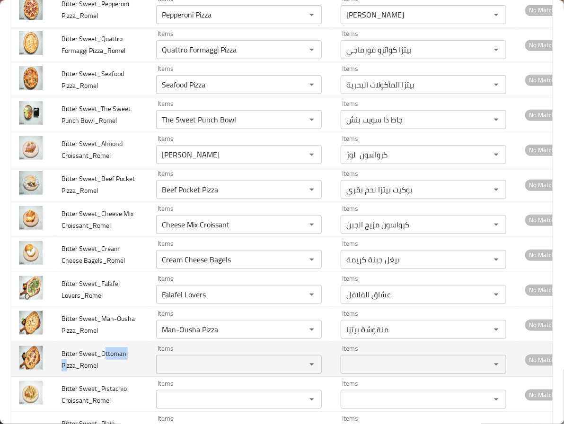
drag, startPoint x: 104, startPoint y: 373, endPoint x: 67, endPoint y: 388, distance: 39.3
click at [67, 372] on span "Bitter Sweet_Ottoman Pizza_Romel" at bounding box center [93, 360] width 65 height 24
click at [194, 371] on div "Items Items" at bounding box center [239, 359] width 166 height 29
paste Pizza_Romel "ttoman Pi"
click at [192, 371] on Pizza_Romel "Items" at bounding box center [225, 364] width 132 height 13
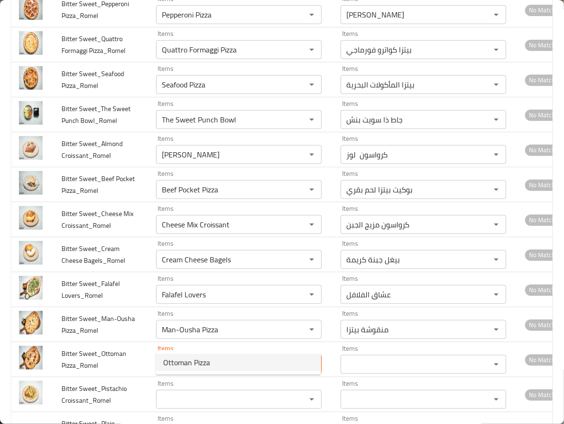
click at [191, 354] on Pizza_Romel-option-0 "Ottoman Pizza" at bounding box center [239, 362] width 166 height 17
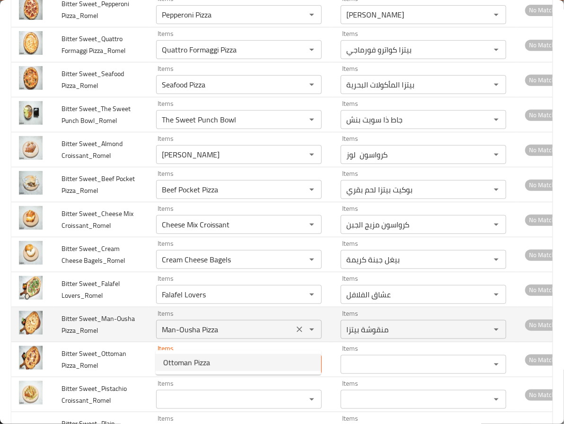
type Pizza_Romel "Ottoman Pizza"
type Pizza_Romel-ar "بيتزا اوتومن"
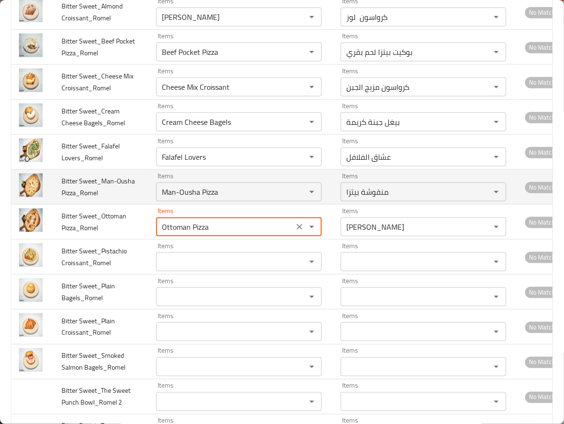
scroll to position [3619, 0]
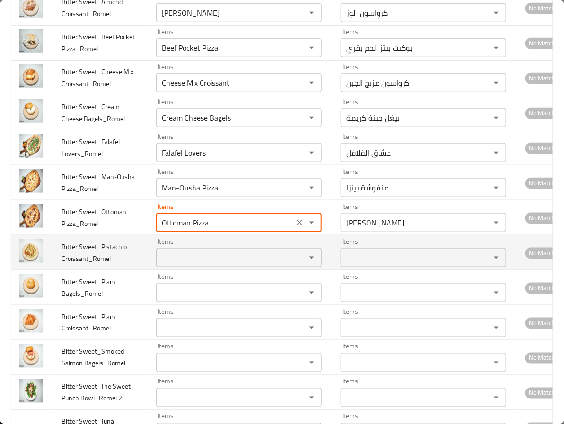
type Pizza_Romel "Ottoman Pizza"
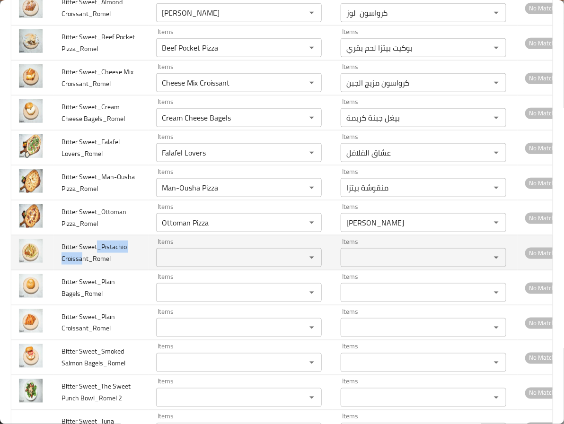
drag, startPoint x: 98, startPoint y: 270, endPoint x: 81, endPoint y: 288, distance: 25.1
click at [81, 271] on td "Bitter Sweet_Pistachio Croissant_Romel" at bounding box center [101, 253] width 95 height 35
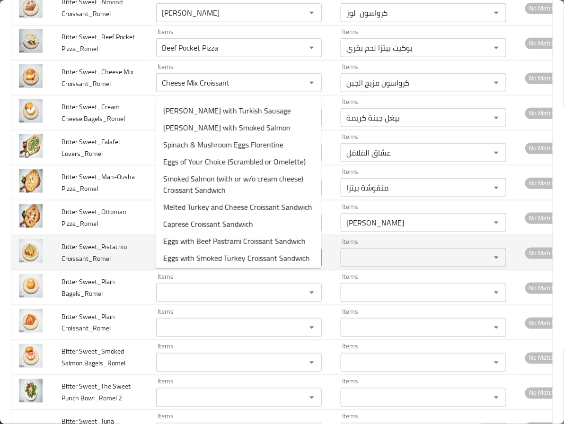
click at [182, 264] on Croissant_Romel "Items" at bounding box center [225, 257] width 132 height 13
paste Croissant_Romel "_Pistachio Croissa"
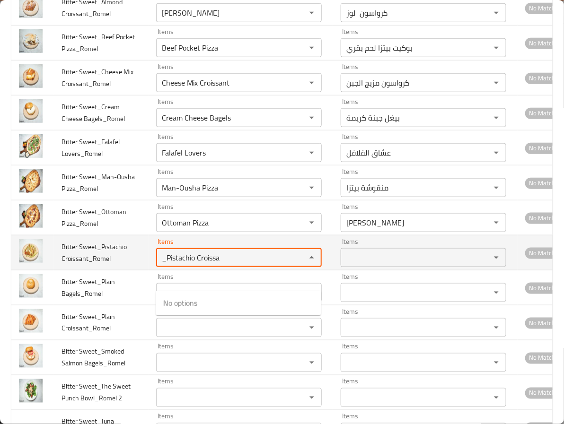
click at [167, 264] on Croissant_Romel "_Pistachio Croissa" at bounding box center [225, 257] width 132 height 13
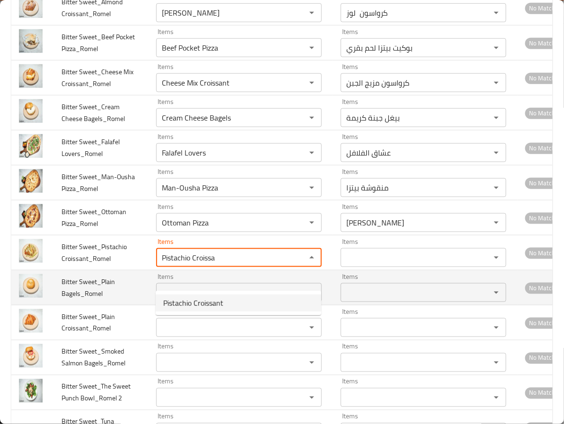
click at [190, 309] on span "Pistachio Croissant" at bounding box center [193, 303] width 60 height 11
type Croissant_Romel "Pistachio Croissant"
type Croissant_Romel-ar "كرواسون فستق"
type Croissant_Romel "Pistachio Croissant"
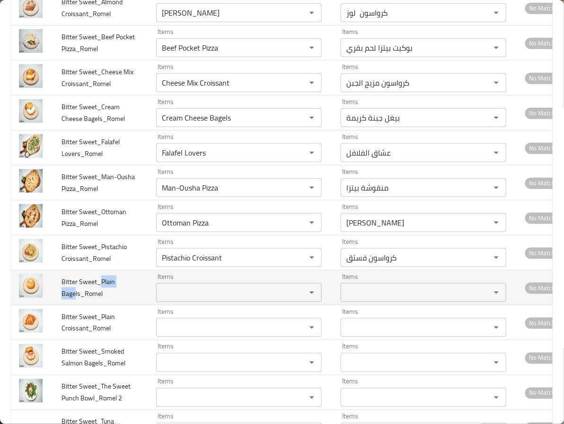
drag, startPoint x: 99, startPoint y: 307, endPoint x: 76, endPoint y: 317, distance: 25.7
click at [76, 300] on span "Bitter Sweet_Plain Bagels_Romel" at bounding box center [87, 288] width 53 height 24
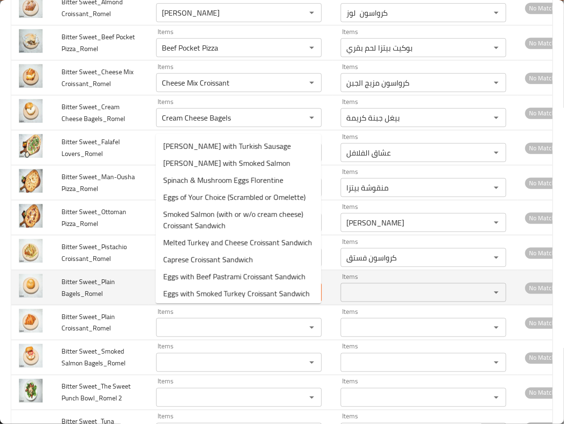
click at [167, 299] on Bagels_Romel "Items" at bounding box center [225, 292] width 132 height 13
paste Bagels_Romel "Plain Bage"
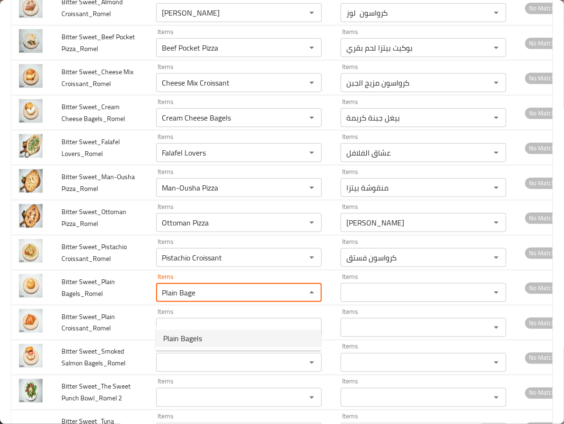
click at [180, 341] on span "Plain Bagels" at bounding box center [182, 338] width 39 height 11
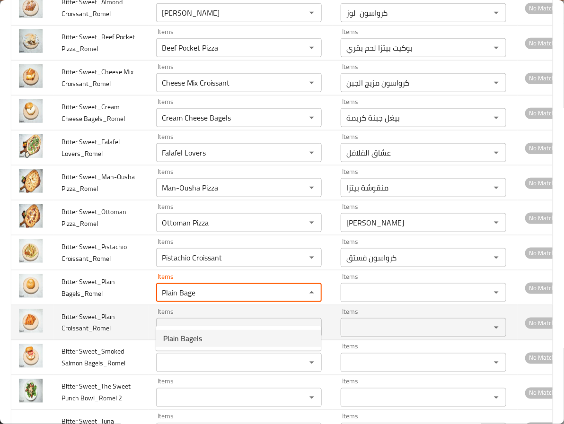
type Bagels_Romel "Plain Bagels"
type Bagels_Romel-ar "بيغل سادة"
type Bagels_Romel "Plain Bagels"
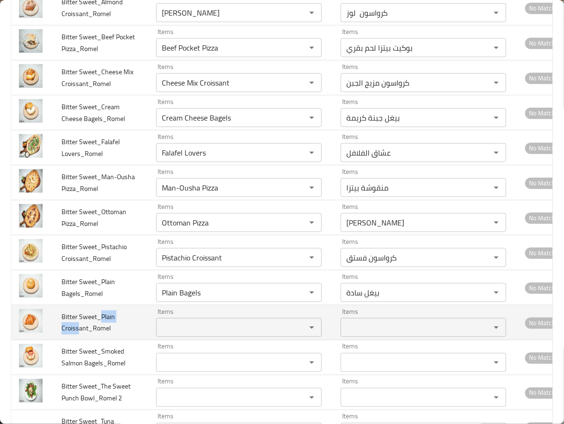
drag, startPoint x: 102, startPoint y: 339, endPoint x: 78, endPoint y: 350, distance: 26.3
click at [78, 335] on span "Bitter Sweet_Plain Croissant_Romel" at bounding box center [87, 323] width 53 height 24
click at [225, 334] on div "Items Items" at bounding box center [239, 322] width 166 height 29
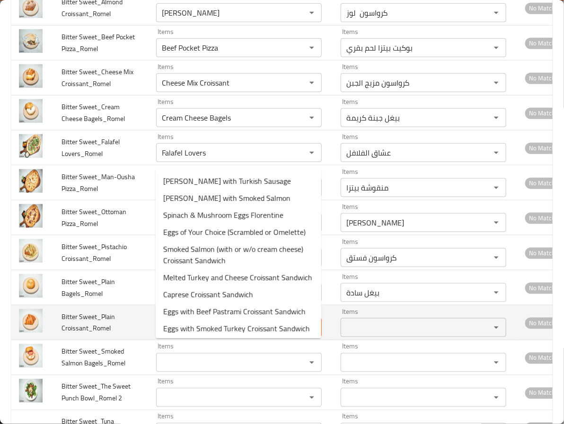
click at [216, 334] on Croissant_Romel "Items" at bounding box center [225, 327] width 132 height 13
paste Croissant_Romel "Plain Croiss"
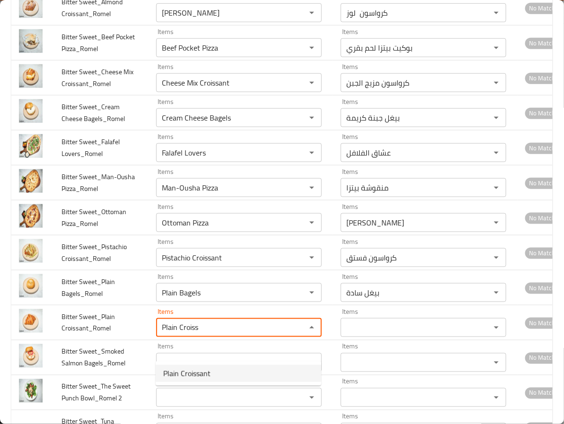
click at [193, 374] on span "Plain Croissant" at bounding box center [186, 373] width 47 height 11
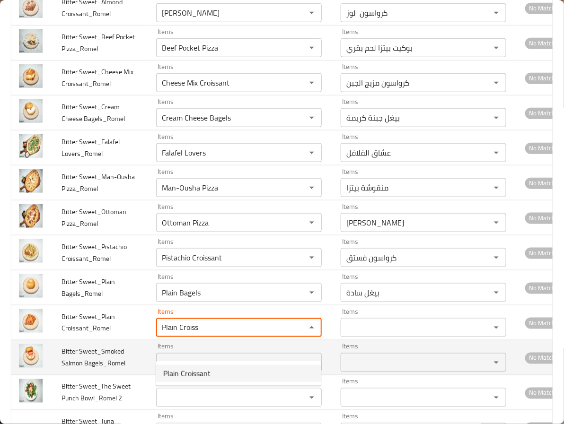
type Croissant_Romel "Plain Croissant"
type Croissant_Romel-ar "كرواسون سادة"
type Croissant_Romel "Plain Croissant"
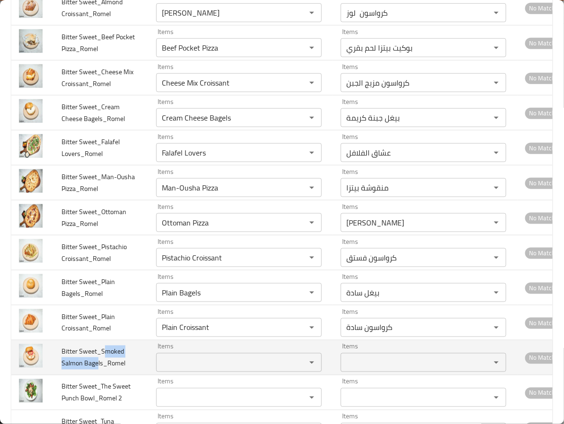
drag, startPoint x: 103, startPoint y: 372, endPoint x: 98, endPoint y: 386, distance: 14.4
click at [98, 370] on span "Bitter Sweet_Smoked Salmon Bagels_Romel" at bounding box center [93, 358] width 64 height 24
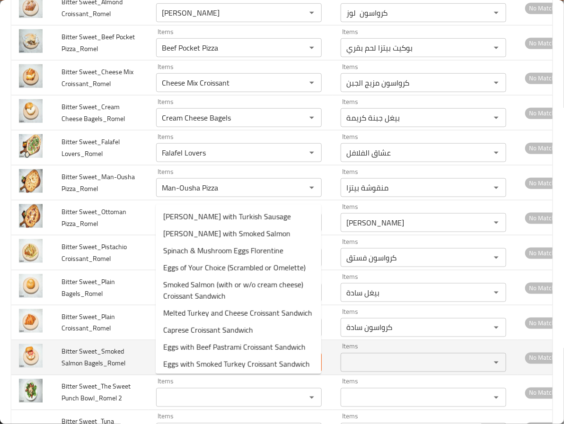
click at [174, 369] on Bagels_Romel "Items" at bounding box center [225, 362] width 132 height 13
paste Bagels_Romel "moked Salmon Bage"
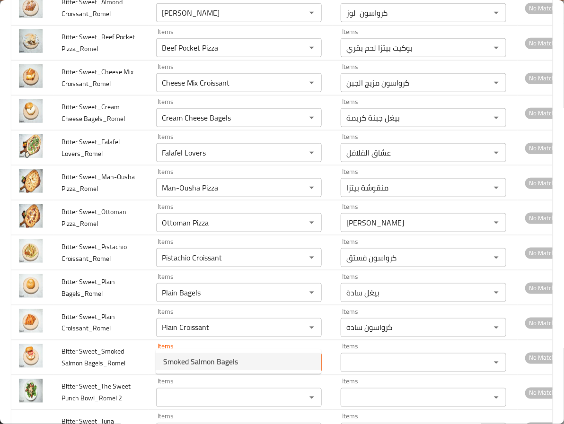
click at [202, 360] on span "Smoked Salmon Bagels" at bounding box center [200, 361] width 75 height 11
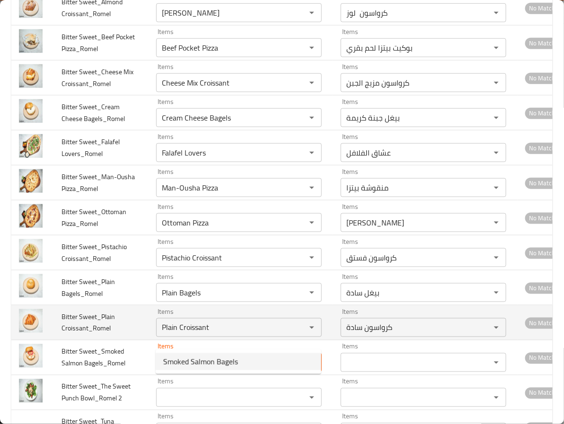
type Bagels_Romel "Smoked Salmon Bagels"
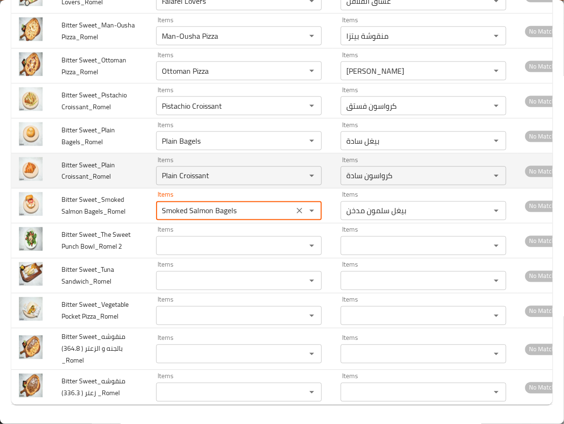
scroll to position [3805, 0]
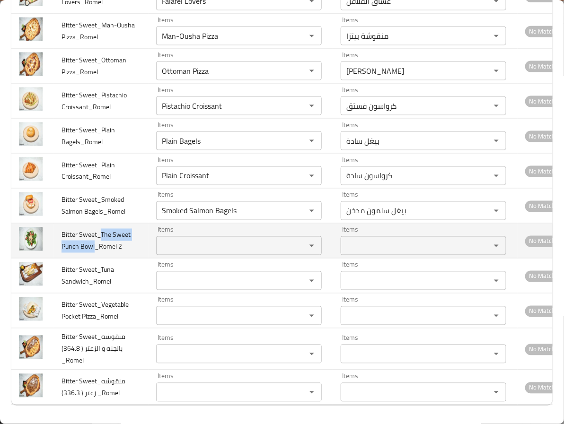
drag, startPoint x: 99, startPoint y: 223, endPoint x: 95, endPoint y: 235, distance: 12.6
click at [95, 235] on span "Bitter Sweet_The Sweet Punch Bowl_Romel 2" at bounding box center [95, 241] width 69 height 24
click at [189, 239] on 2 "Items" at bounding box center [225, 245] width 132 height 13
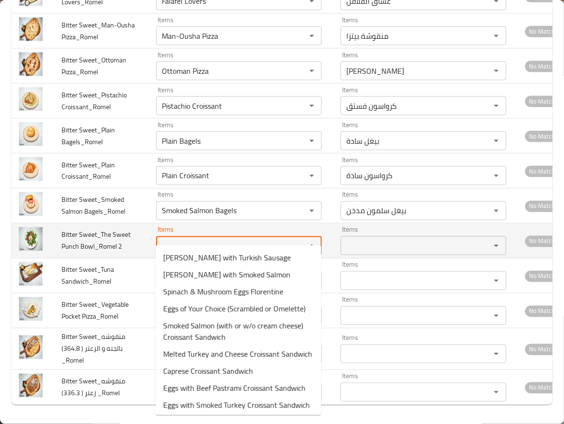
paste 2 "The Sweet Punch Bowl"
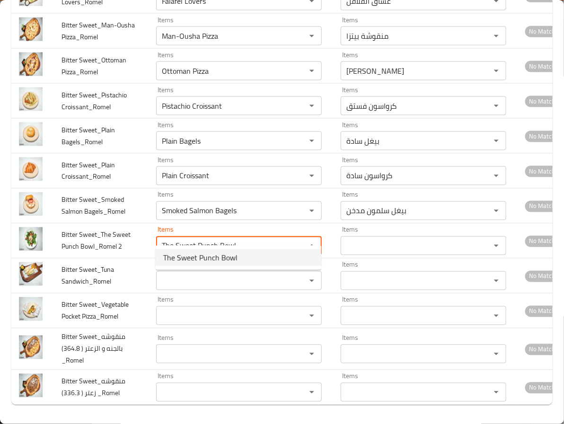
click at [184, 261] on span "The Sweet Punch Bowl" at bounding box center [200, 257] width 74 height 11
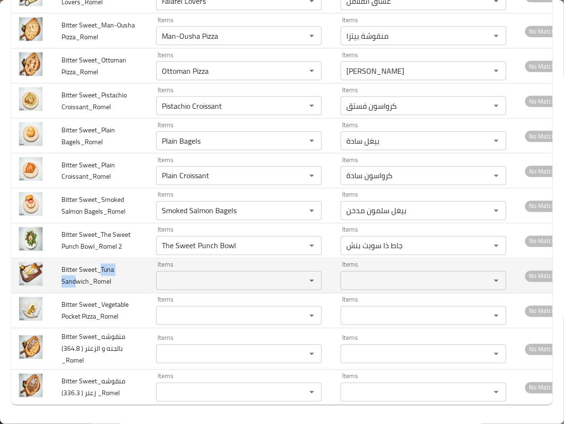
drag, startPoint x: 99, startPoint y: 259, endPoint x: 77, endPoint y: 277, distance: 28.9
click at [77, 277] on td "Bitter Sweet_Tuna Sandwich_Romel" at bounding box center [101, 276] width 95 height 35
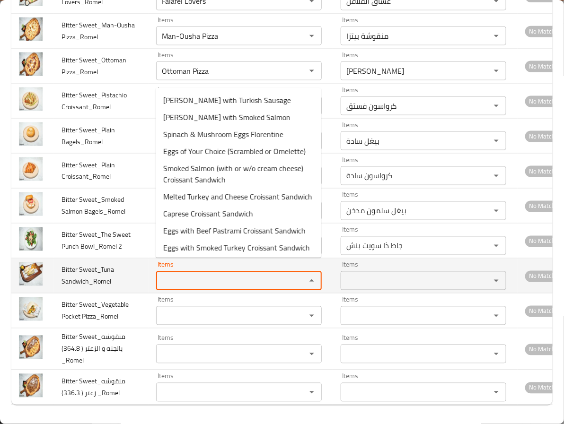
click at [170, 274] on Sandwich_Romel "Items" at bounding box center [225, 280] width 132 height 13
paste Sandwich_Romel "Tuna Sand"
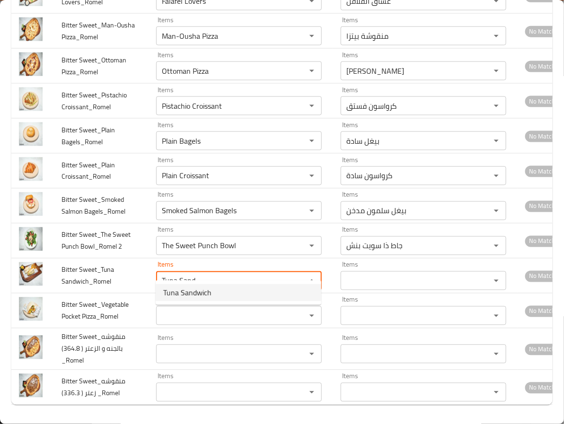
click at [178, 287] on span "Tuna Sandwich" at bounding box center [187, 292] width 48 height 11
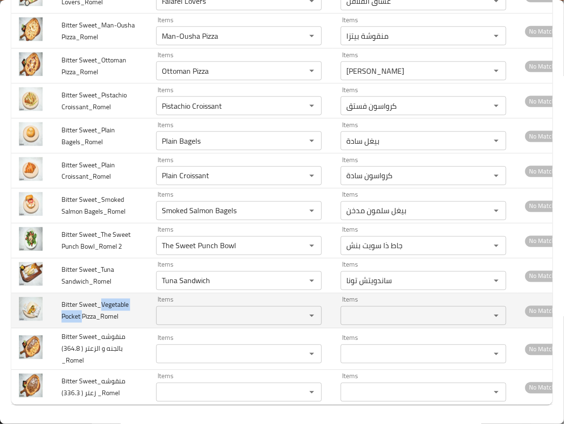
drag, startPoint x: 101, startPoint y: 294, endPoint x: 82, endPoint y: 308, distance: 23.7
click at [82, 308] on span "Bitter Sweet_Vegetable Pocket Pizza_Romel" at bounding box center [94, 311] width 67 height 24
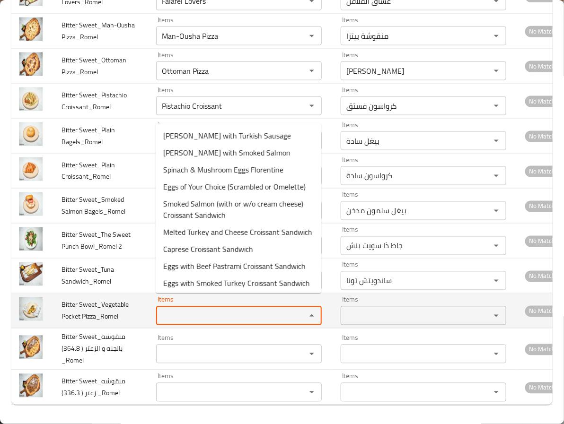
click at [175, 309] on Pizza_Romel "Items" at bounding box center [225, 315] width 132 height 13
paste Pizza_Romel "Vegetable Pocket"
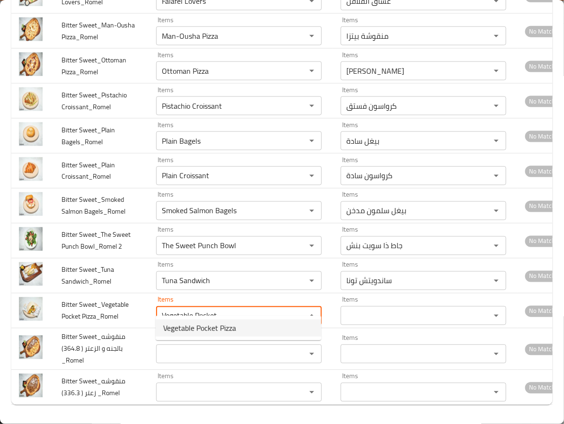
click at [182, 323] on span "Vegetable Pocket Pizza" at bounding box center [199, 328] width 73 height 11
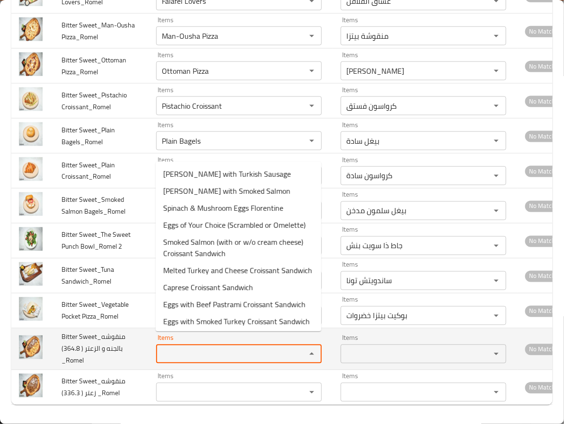
click at [193, 348] on _Romel "Items" at bounding box center [225, 354] width 132 height 13
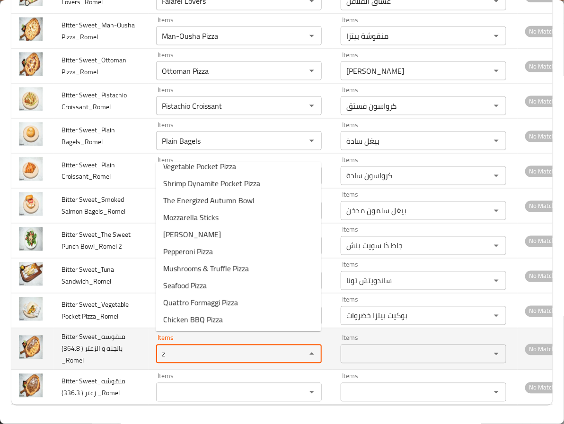
scroll to position [0, 0]
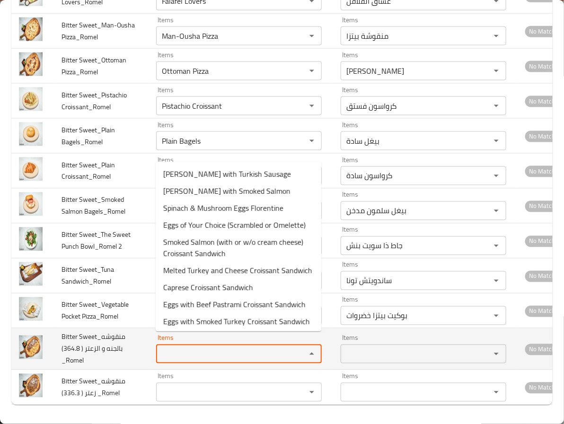
click at [126, 345] on td "Bitter Sweet_منقوشه بالجنه و الزعتر ( 364.8) _Romel" at bounding box center [101, 350] width 95 height 42
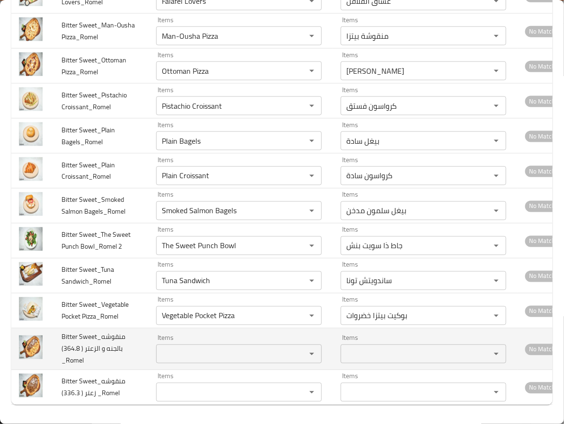
click at [101, 347] on td "Bitter Sweet_منقوشه بالجنه و الزعتر ( 364.8) _Romel" at bounding box center [101, 350] width 95 height 42
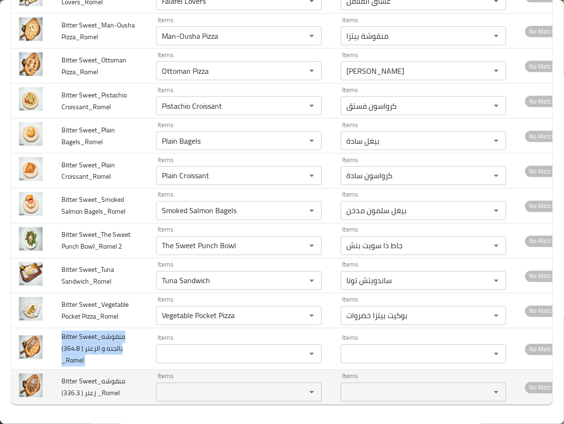
click at [277, 373] on div "Items Items" at bounding box center [239, 387] width 166 height 29
click at [95, 382] on span "Bitter Sweet_منقوشه زعتر ( 336.3) _Romel" at bounding box center [93, 388] width 64 height 24
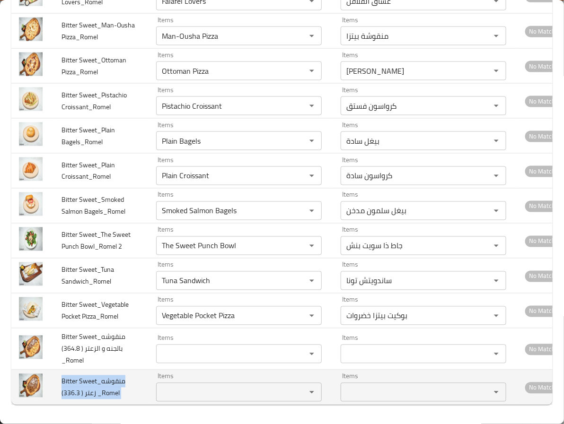
click at [95, 382] on span "Bitter Sweet_منقوشه زعتر ( 336.3) _Romel" at bounding box center [93, 388] width 64 height 24
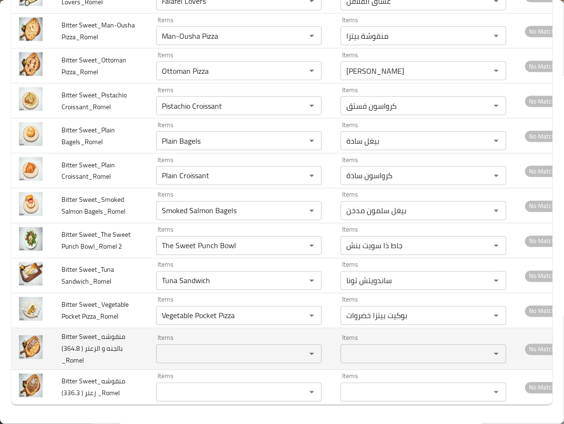
click at [335, 346] on td "Items Items" at bounding box center [425, 350] width 184 height 42
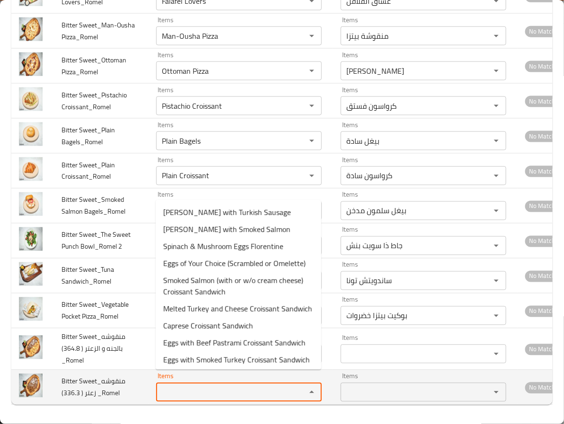
click at [185, 386] on _Romel "Items" at bounding box center [225, 392] width 132 height 13
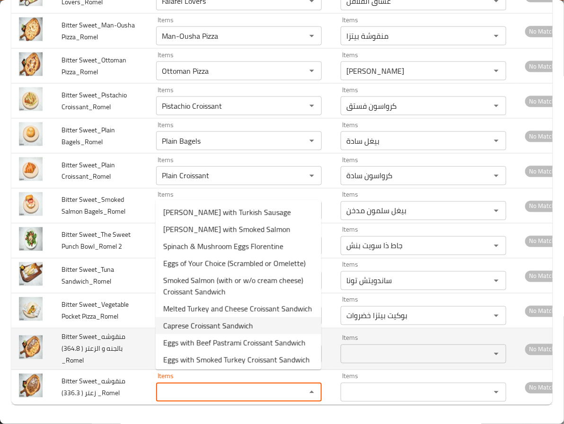
click at [334, 355] on td "Items Items" at bounding box center [425, 350] width 184 height 42
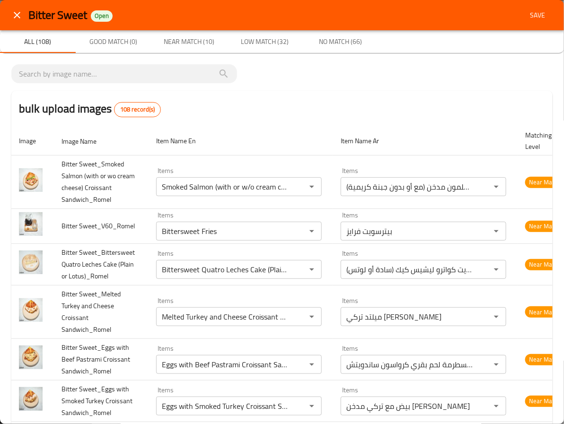
click at [526, 9] on span "Save" at bounding box center [537, 15] width 23 height 12
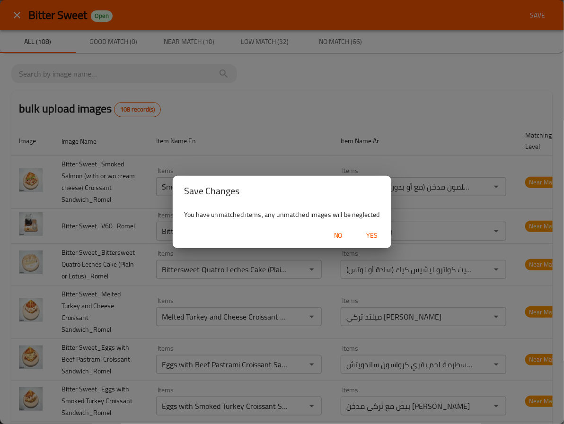
click at [369, 228] on button "Yes" at bounding box center [372, 236] width 30 height 18
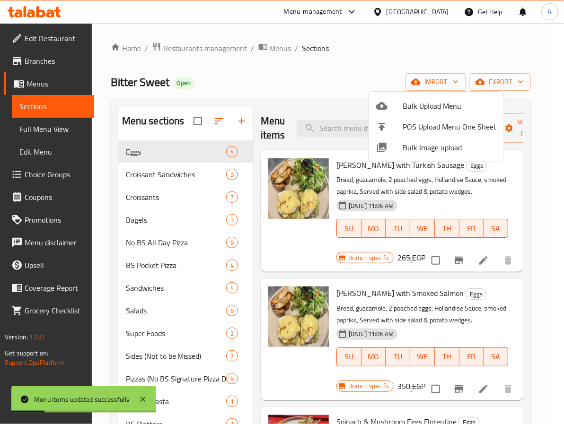
click at [412, 309] on div at bounding box center [282, 212] width 564 height 424
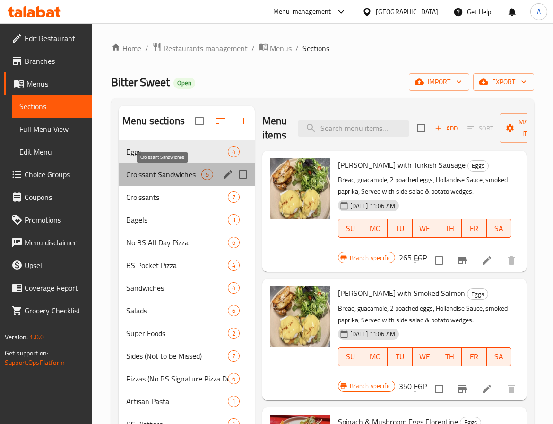
click at [132, 172] on span "Croissant Sandwiches" at bounding box center [163, 174] width 75 height 11
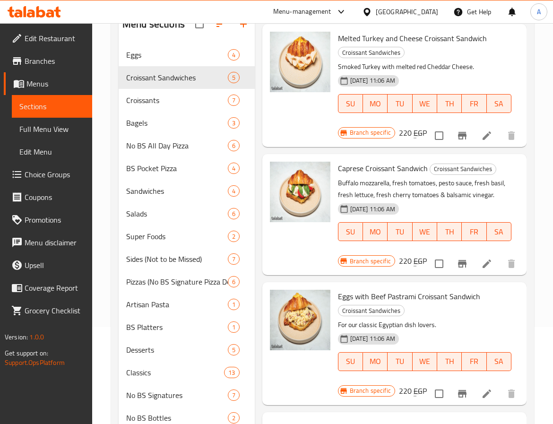
scroll to position [246, 0]
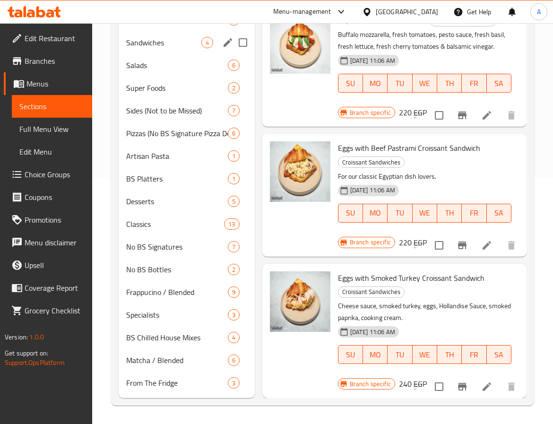
click at [146, 46] on span "Sandwiches" at bounding box center [163, 42] width 75 height 11
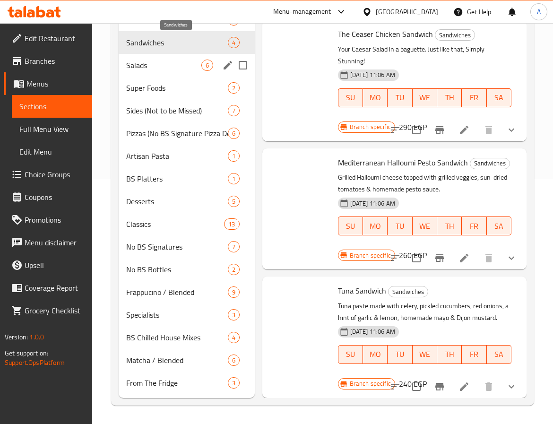
scroll to position [61, 0]
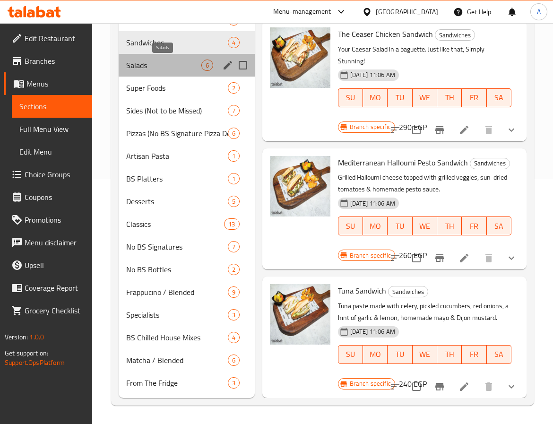
click at [152, 67] on span "Salads" at bounding box center [163, 65] width 75 height 11
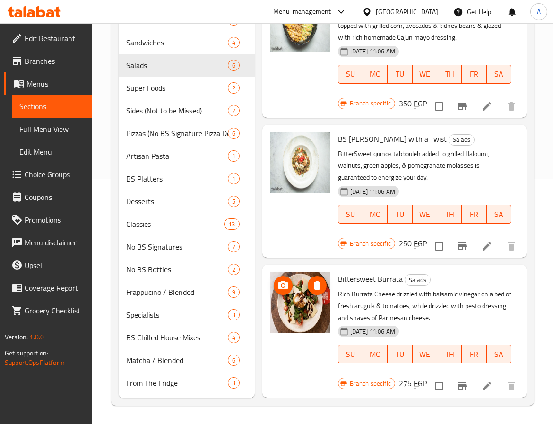
scroll to position [376, 0]
click at [386, 272] on span "Bittersweet Burrata" at bounding box center [370, 279] width 65 height 14
click at [152, 79] on div "Super Foods 2" at bounding box center [187, 88] width 136 height 23
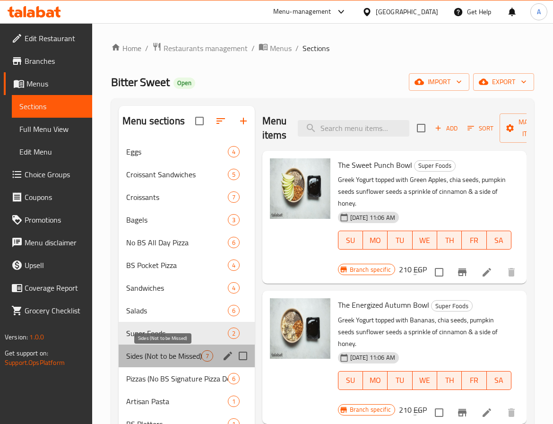
click at [141, 352] on span "Sides (Not to be Missed)" at bounding box center [163, 356] width 75 height 11
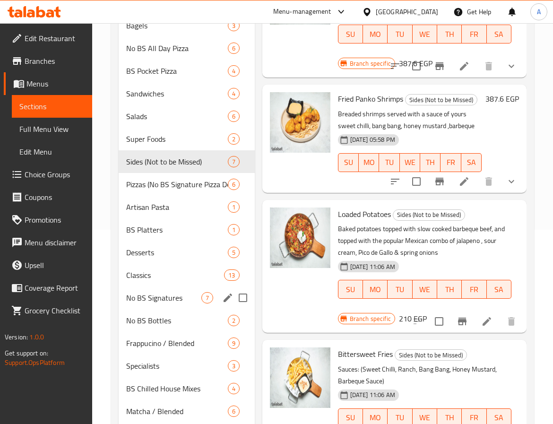
scroll to position [246, 0]
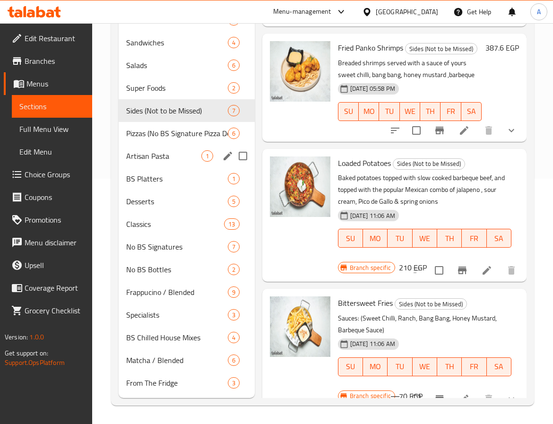
click at [140, 164] on div "Artisan Pasta 1" at bounding box center [187, 156] width 136 height 23
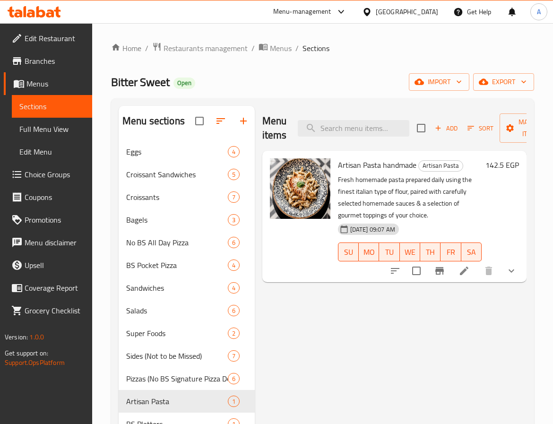
click at [369, 165] on span "Artisan Pasta handmade" at bounding box center [377, 165] width 79 height 14
click at [57, 131] on span "Full Menu View" at bounding box center [51, 128] width 65 height 11
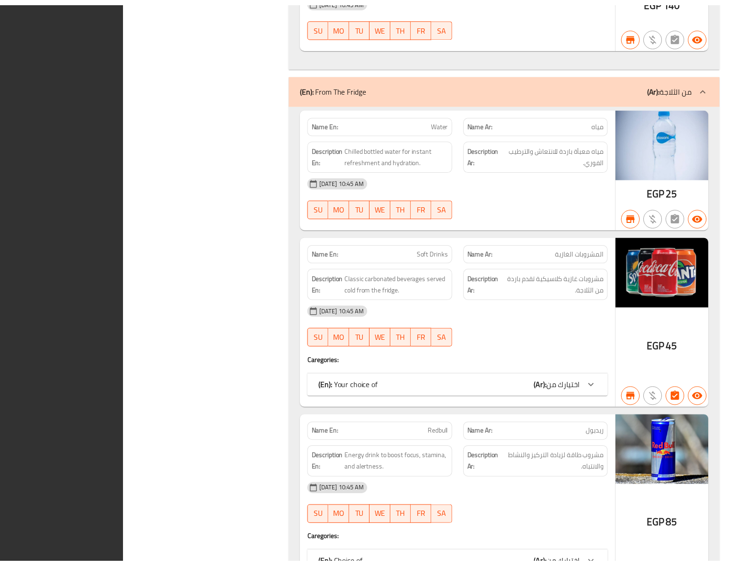
scroll to position [17160, 0]
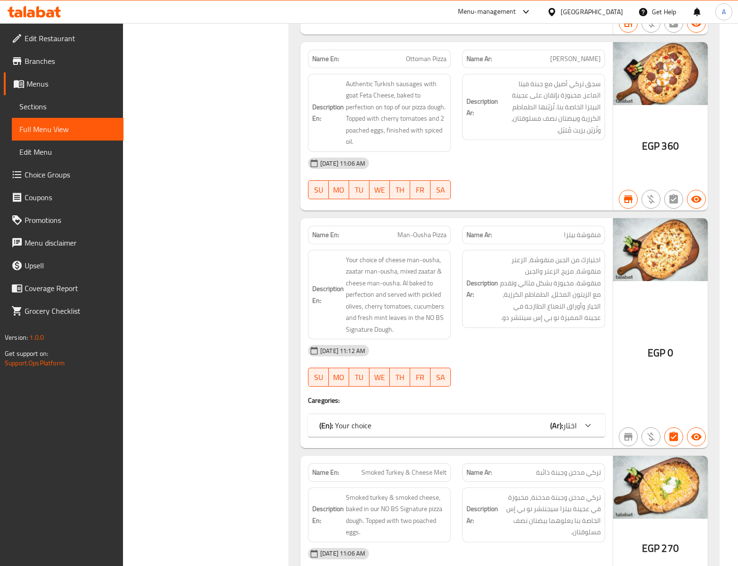
scroll to position [3683, 0]
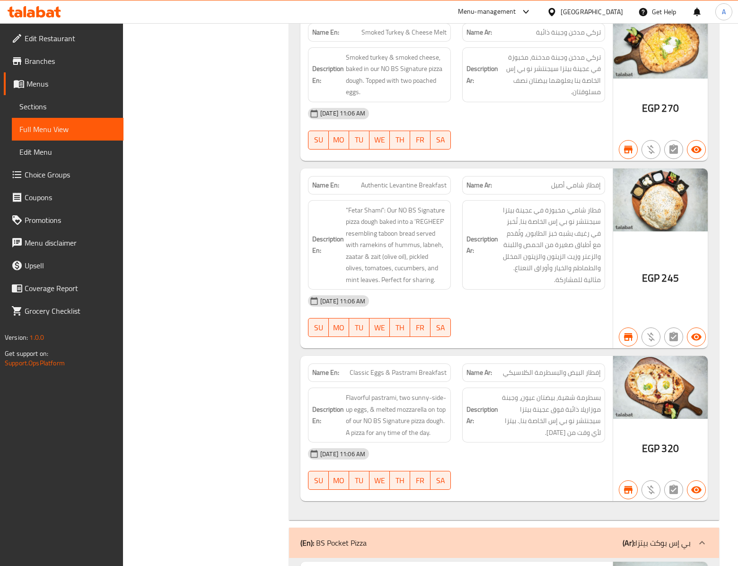
click at [36, 60] on span "Branches" at bounding box center [70, 60] width 91 height 11
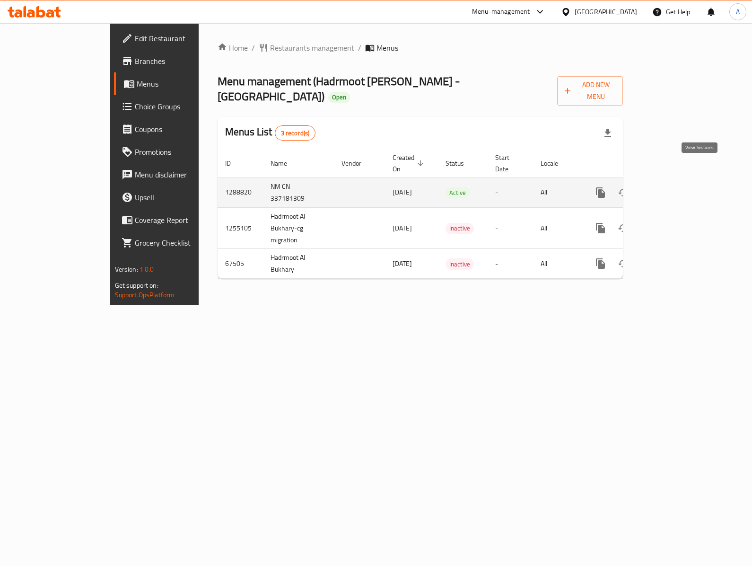
click at [675, 187] on icon "enhanced table" at bounding box center [668, 192] width 11 height 11
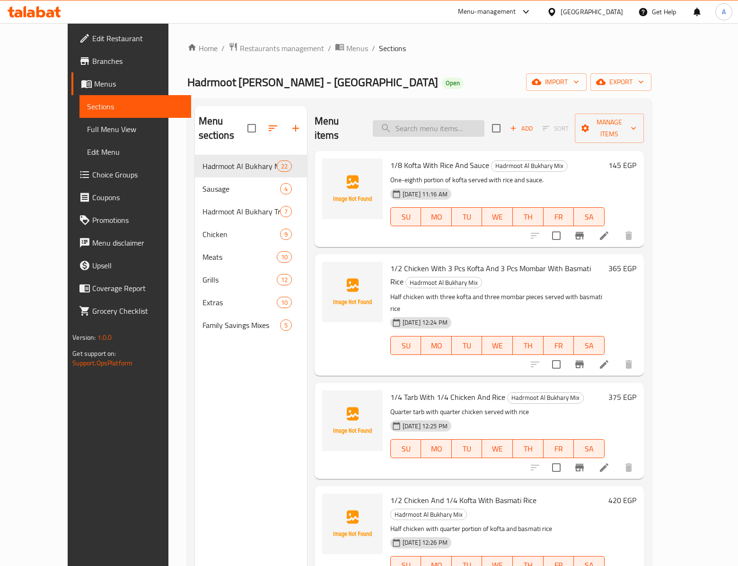
click at [463, 130] on input "search" at bounding box center [429, 128] width 112 height 17
click at [579, 88] on span "import" at bounding box center [556, 82] width 45 height 12
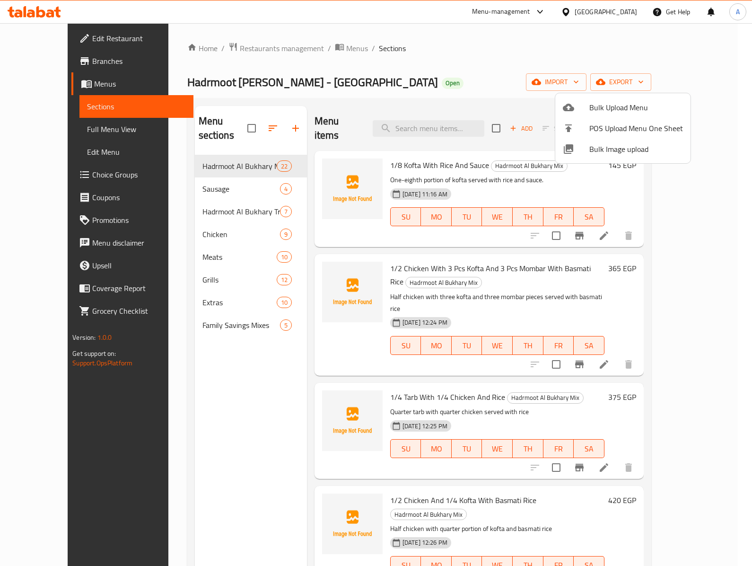
click at [427, 72] on div at bounding box center [376, 283] width 752 height 566
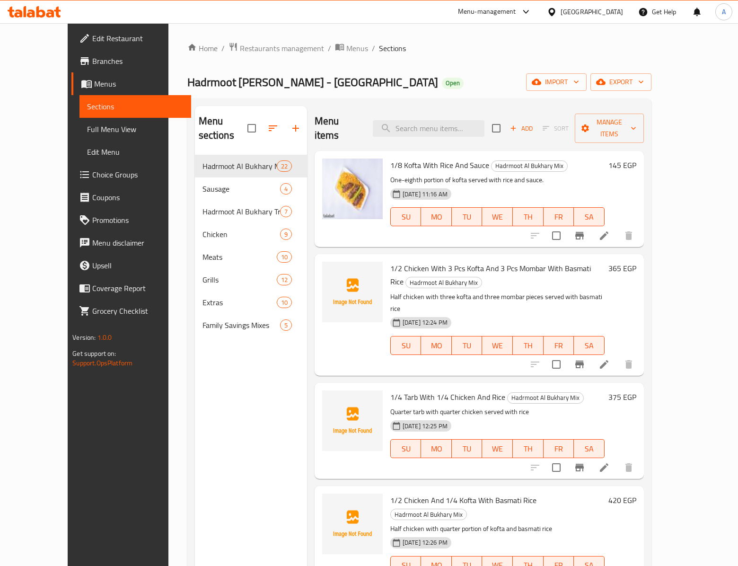
click at [505, 261] on span "1/2 Chicken With 3 Pcs Kofta And 3 Pcs Mombar With Basmati Rice" at bounding box center [490, 274] width 201 height 27
drag, startPoint x: 384, startPoint y: 254, endPoint x: 451, endPoint y: 252, distance: 67.2
click at [451, 261] on span "1/2 Chicken With 3 Pcs Kofta And 3 Pcs Mombar With Basmati Rice" at bounding box center [490, 274] width 201 height 27
click at [449, 120] on input "search" at bounding box center [429, 128] width 112 height 17
paste input "حمام"
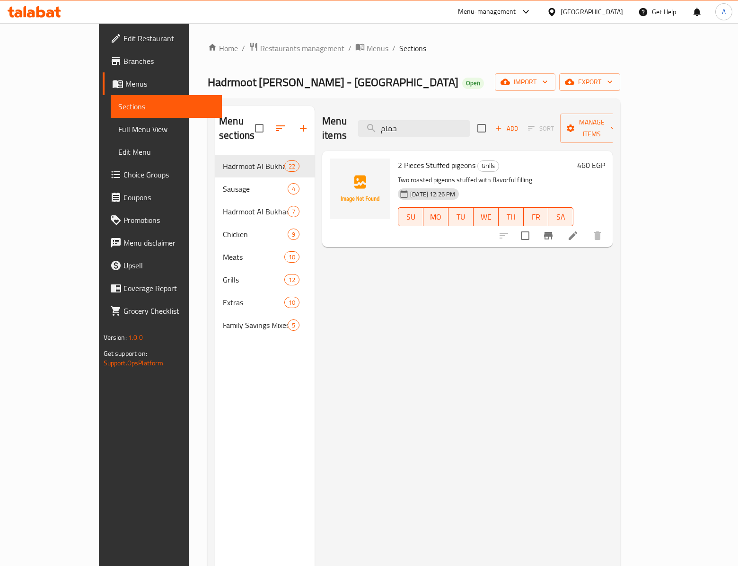
type input "حمام"
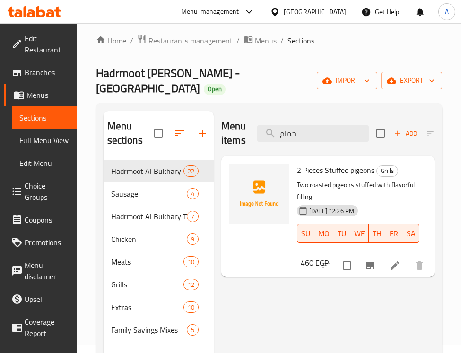
scroll to position [59, 0]
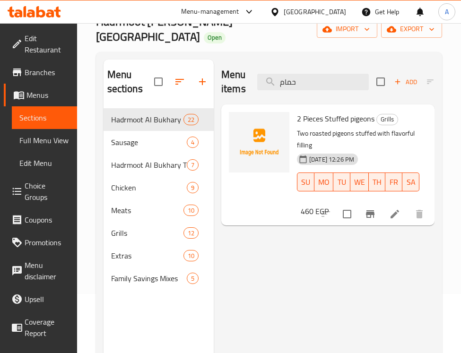
click at [271, 183] on div at bounding box center [259, 165] width 68 height 114
drag, startPoint x: 330, startPoint y: 71, endPoint x: 250, endPoint y: 66, distance: 80.1
click at [250, 66] on div "Menu items حمام Add Sort Manage items" at bounding box center [327, 82] width 213 height 45
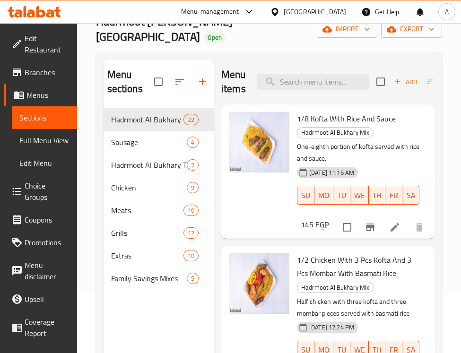
click at [391, 163] on div "[DATE] 11:16 AM SU MO TU WE TH FR SA" at bounding box center [358, 188] width 130 height 51
click at [297, 145] on p "One-eighth portion of kofta served with rice and sauce." at bounding box center [358, 153] width 123 height 24
copy p "rice"
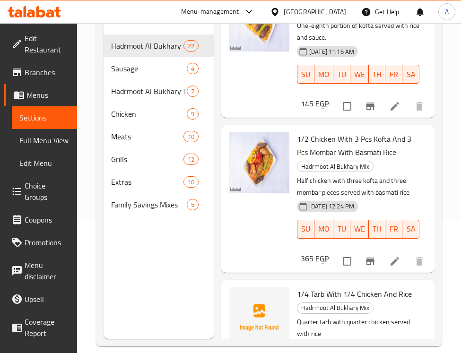
scroll to position [0, 0]
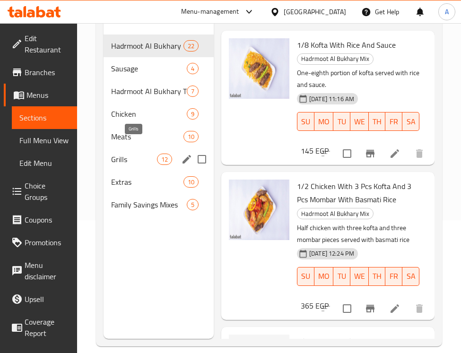
click at [149, 154] on span "Grills" at bounding box center [134, 159] width 46 height 11
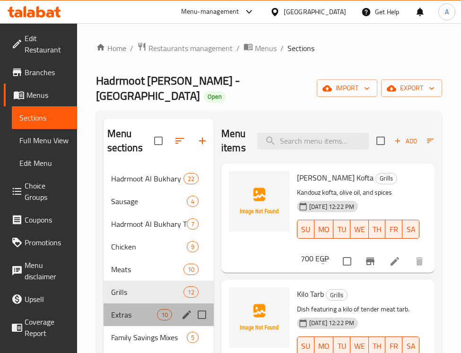
click at [109, 304] on div "Extras 10" at bounding box center [159, 315] width 110 height 23
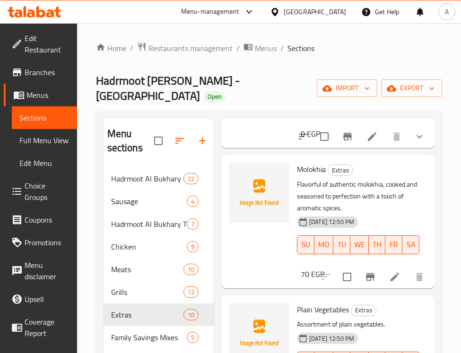
scroll to position [532, 0]
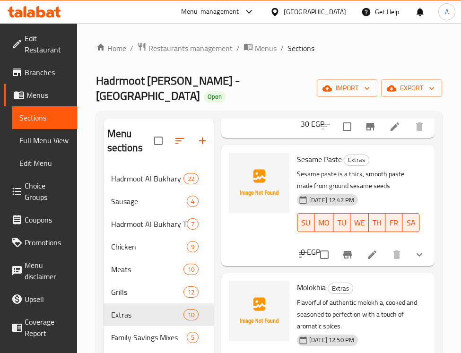
click at [368, 254] on icon at bounding box center [372, 255] width 9 height 9
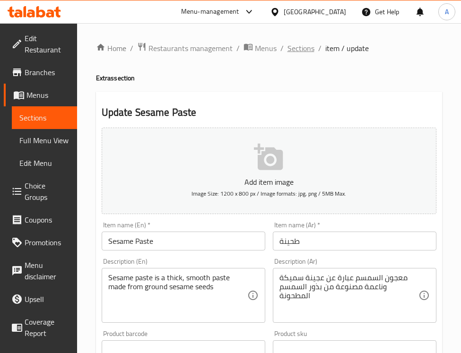
click at [307, 48] on span "Sections" at bounding box center [301, 48] width 27 height 11
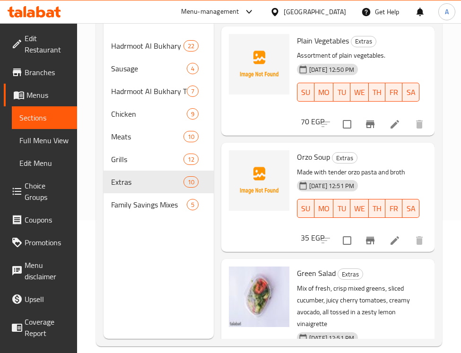
scroll to position [751, 0]
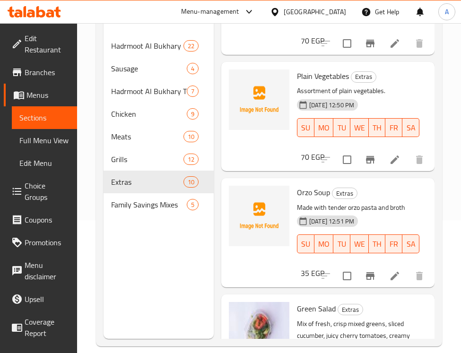
click at [324, 90] on p "Assortment of plain vegetables." at bounding box center [358, 91] width 123 height 12
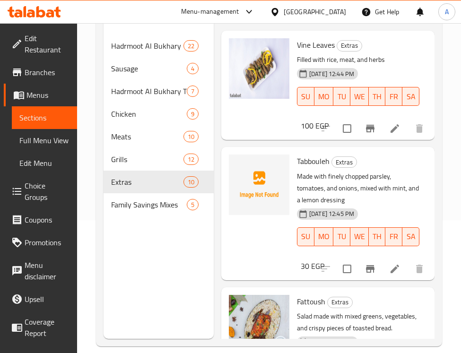
scroll to position [0, 0]
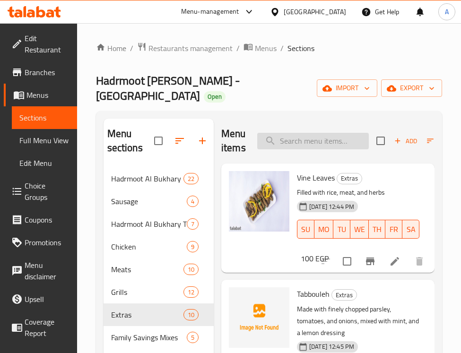
click at [325, 133] on input "search" at bounding box center [313, 141] width 112 height 17
paste input "دقدوس"
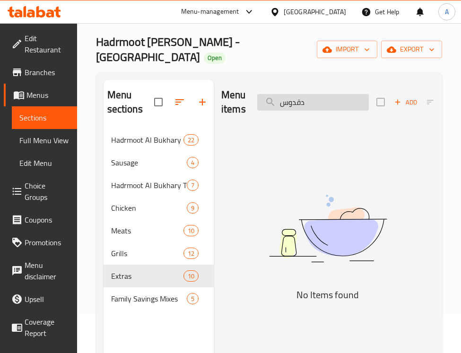
scroll to position [59, 0]
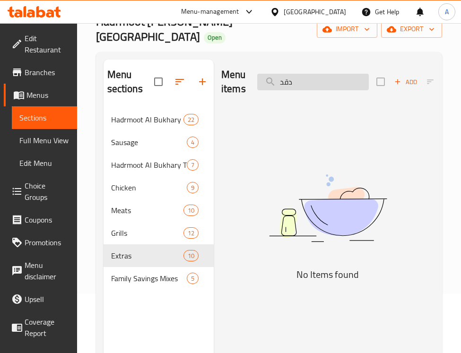
paste input "ضار"
drag, startPoint x: 341, startPoint y: 76, endPoint x: 280, endPoint y: 70, distance: 60.9
click at [280, 74] on input "خضار" at bounding box center [313, 82] width 112 height 17
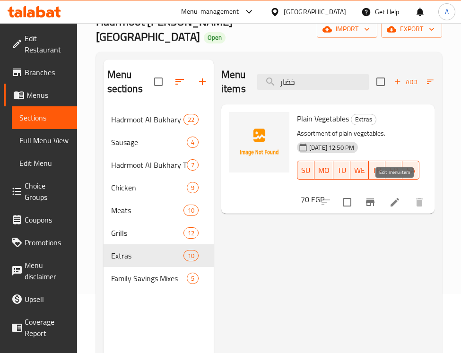
type input "خضار"
click at [395, 197] on icon at bounding box center [394, 202] width 11 height 11
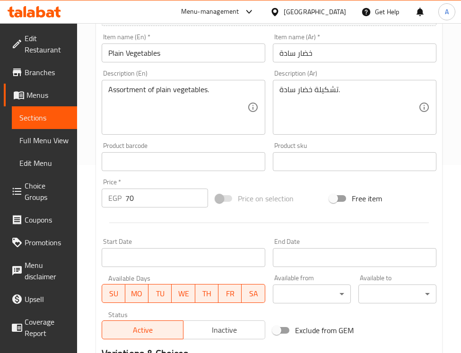
scroll to position [237, 0]
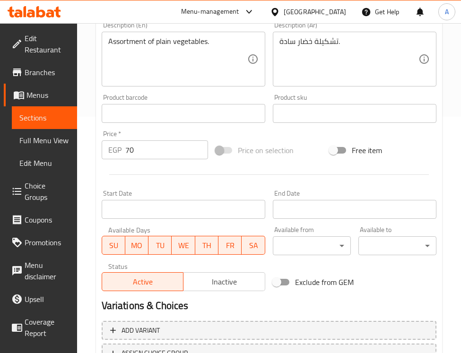
click at [255, 169] on div at bounding box center [269, 174] width 342 height 23
click at [254, 168] on div at bounding box center [269, 174] width 342 height 23
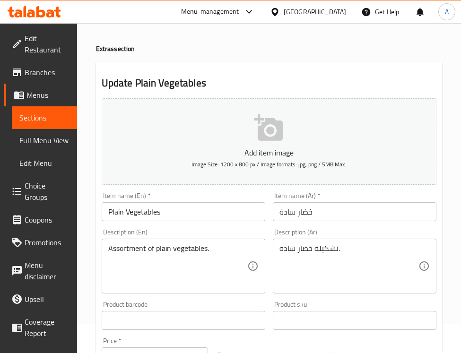
scroll to position [0, 0]
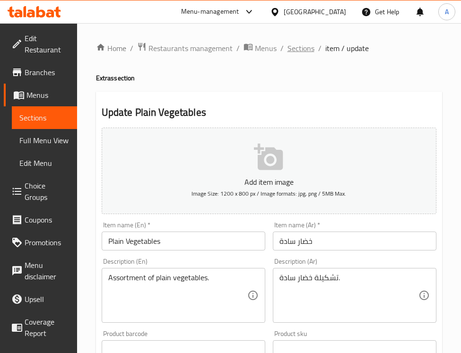
click at [296, 45] on span "Sections" at bounding box center [301, 48] width 27 height 11
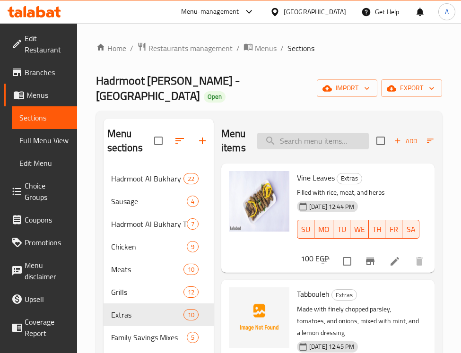
click at [317, 133] on input "search" at bounding box center [313, 141] width 112 height 17
paste input "حمام"
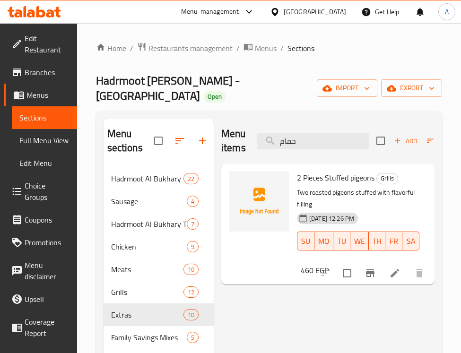
type input "حمام"
click at [275, 259] on div at bounding box center [259, 224] width 68 height 114
click at [309, 171] on span "2 Pieces Stuffed pigeons" at bounding box center [336, 178] width 78 height 14
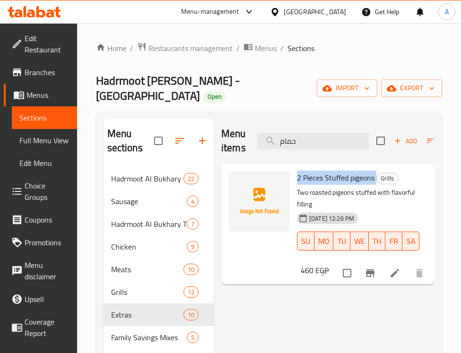
copy h6 "2 Pieces Stuffed pigeons"
click at [43, 70] on span "Branches" at bounding box center [47, 72] width 45 height 11
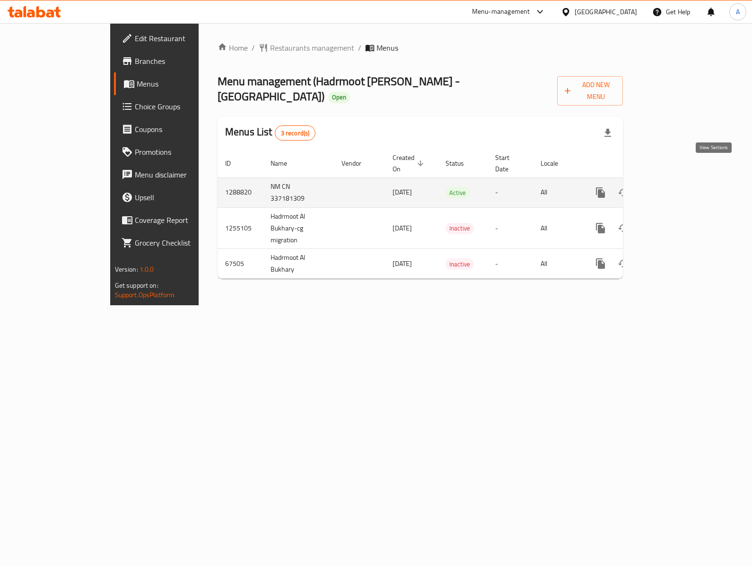
click at [675, 187] on icon "enhanced table" at bounding box center [668, 192] width 11 height 11
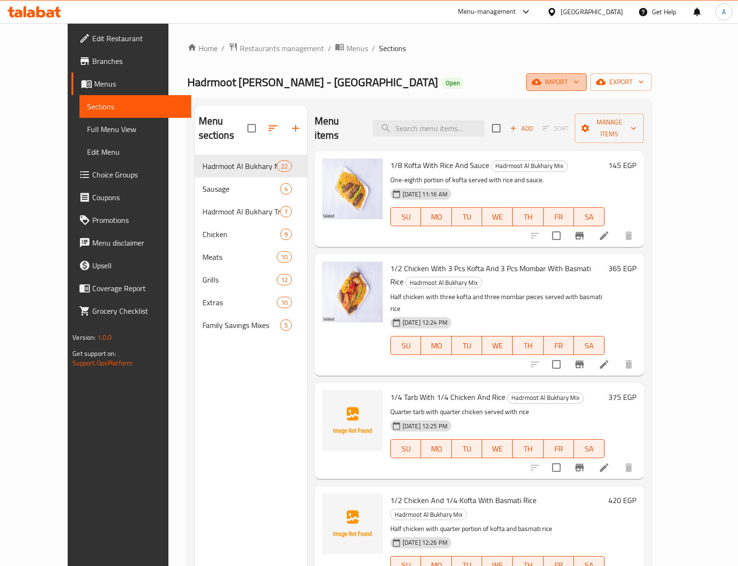
click at [579, 84] on span "import" at bounding box center [556, 82] width 45 height 12
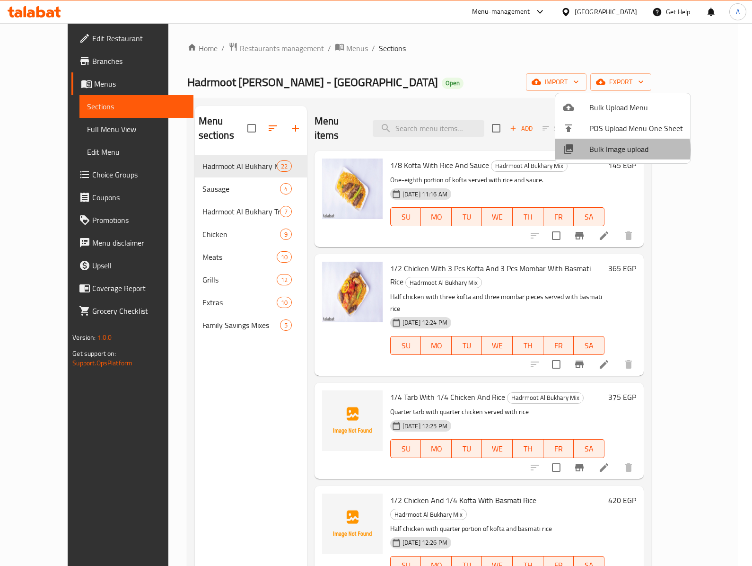
click at [608, 150] on span "Bulk Image upload" at bounding box center [636, 148] width 94 height 11
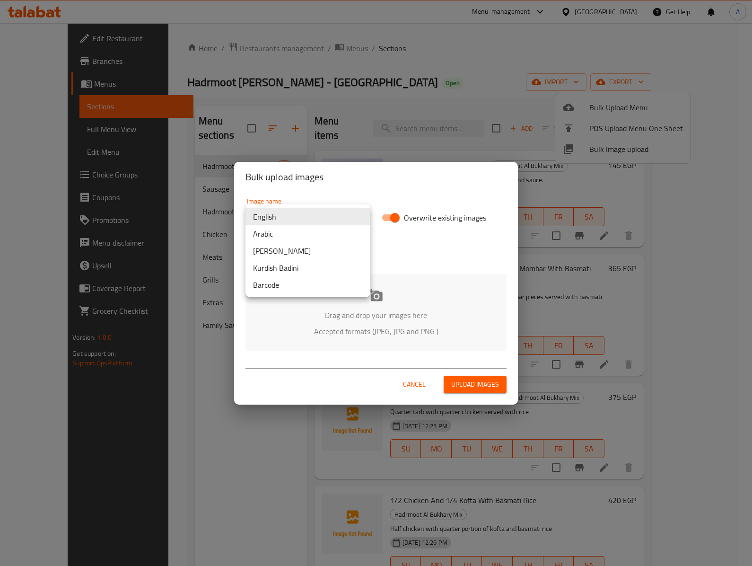
click at [295, 213] on body "​ Menu-management Egypt Get Help A Edit Restaurant Branches Menus Sections Full…" at bounding box center [376, 294] width 752 height 543
click at [294, 228] on li "Arabic" at bounding box center [308, 233] width 125 height 17
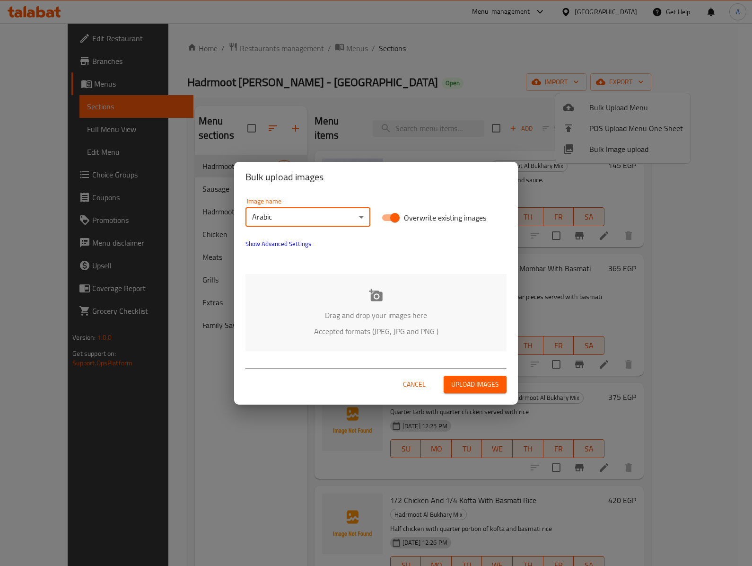
click at [316, 294] on div "Drag and drop your images here Accepted formats (JPEG, JPG and PNG )" at bounding box center [376, 312] width 261 height 77
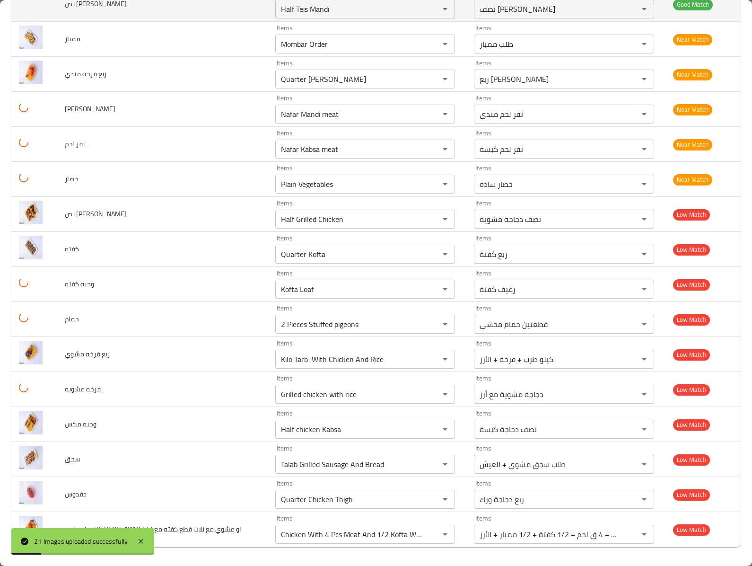
scroll to position [343, 0]
click at [165, 349] on td "ربع فرخه مشوي" at bounding box center [162, 354] width 211 height 35
